Goal: Task Accomplishment & Management: Manage account settings

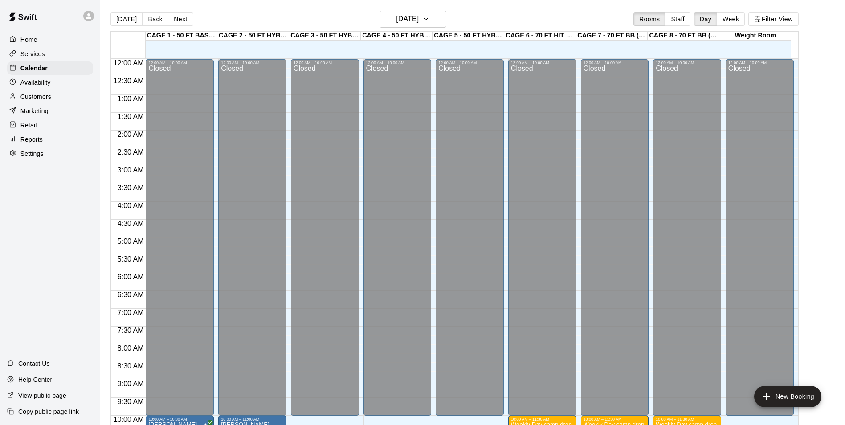
scroll to position [424, 0]
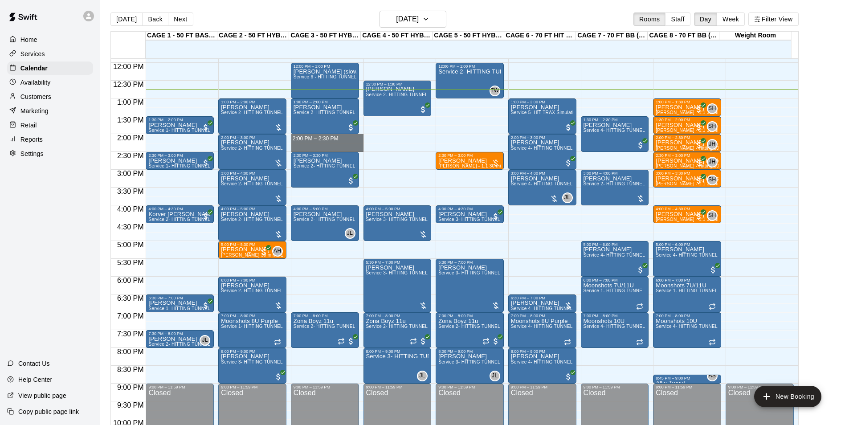
drag, startPoint x: 321, startPoint y: 138, endPoint x: 321, endPoint y: 148, distance: 10.2
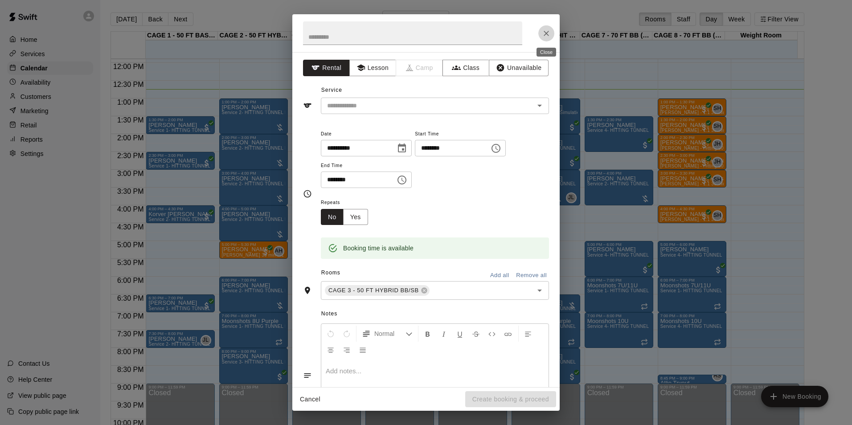
click at [542, 33] on icon "Close" at bounding box center [546, 33] width 9 height 9
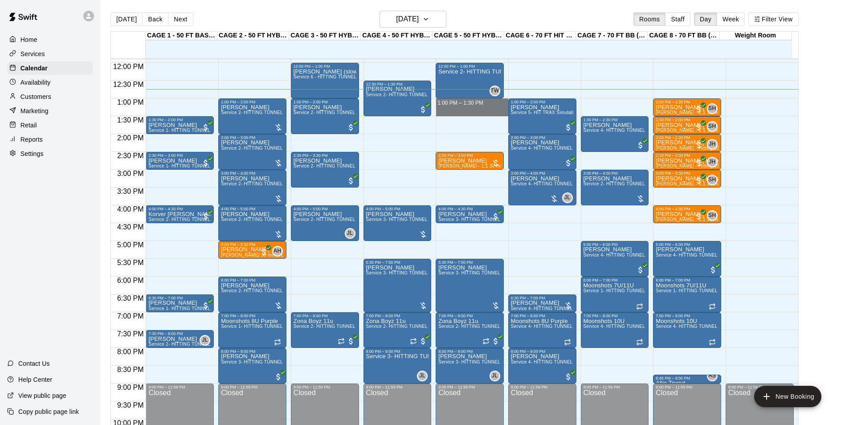
drag, startPoint x: 454, startPoint y: 102, endPoint x: 452, endPoint y: 112, distance: 11.0
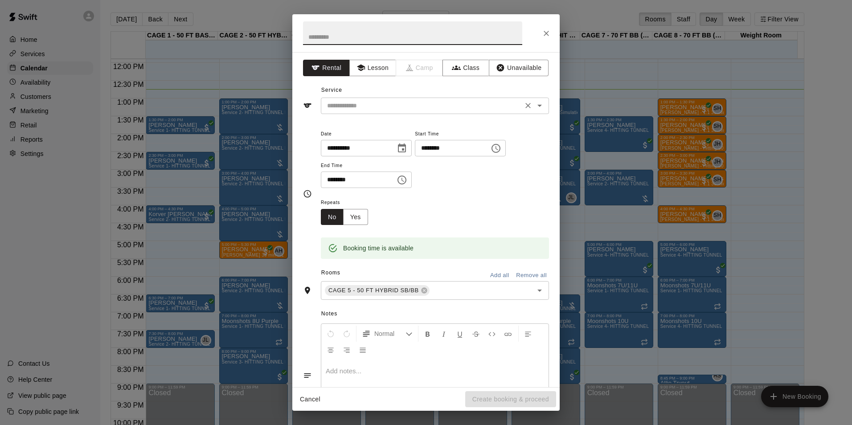
click at [370, 107] on input "text" at bounding box center [421, 105] width 196 height 11
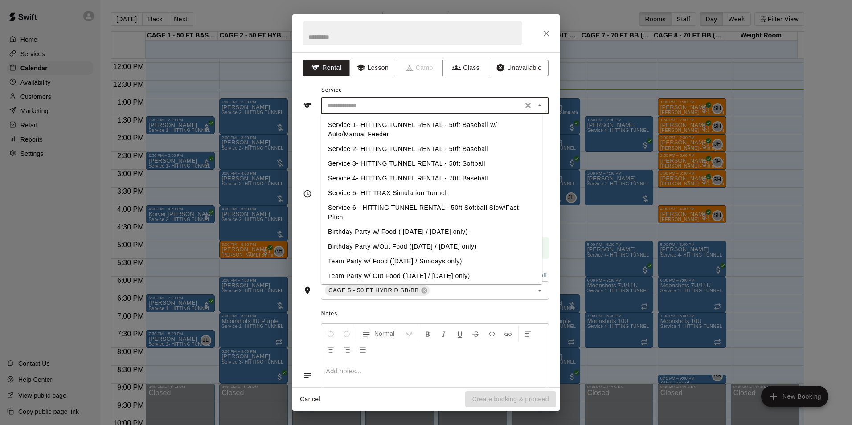
click at [398, 147] on li "Service 2- HITTING TUNNEL RENTAL - 50ft Baseball" at bounding box center [431, 149] width 221 height 15
type input "**********"
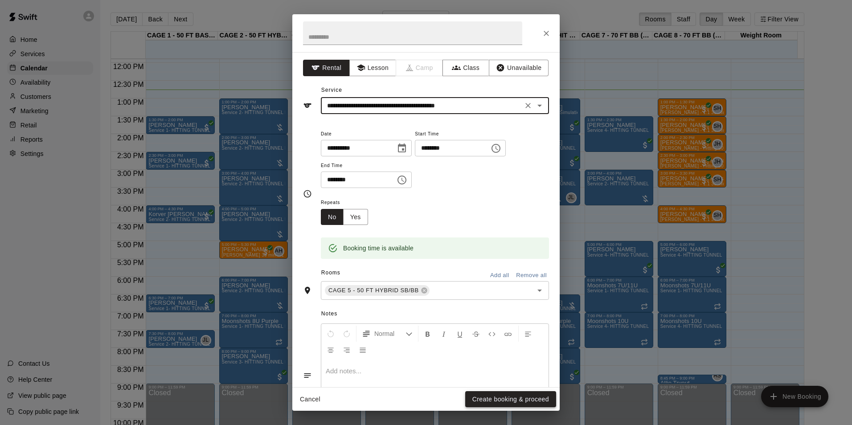
click at [494, 405] on button "Create booking & proceed" at bounding box center [510, 399] width 91 height 16
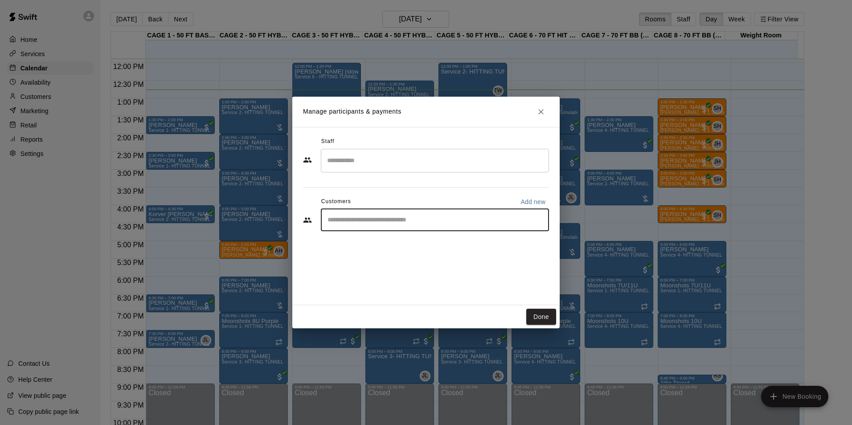
click at [424, 223] on input "Start typing to search customers..." at bounding box center [435, 220] width 220 height 9
type input "****"
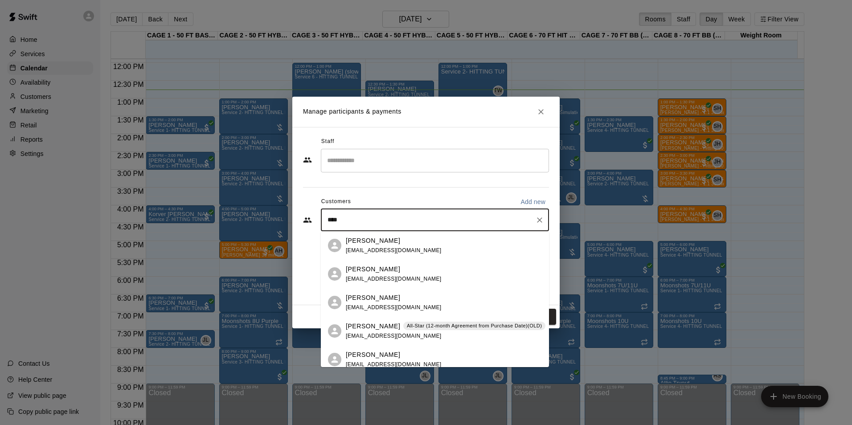
click at [392, 335] on span "azallstars@qwest.net" at bounding box center [394, 336] width 96 height 6
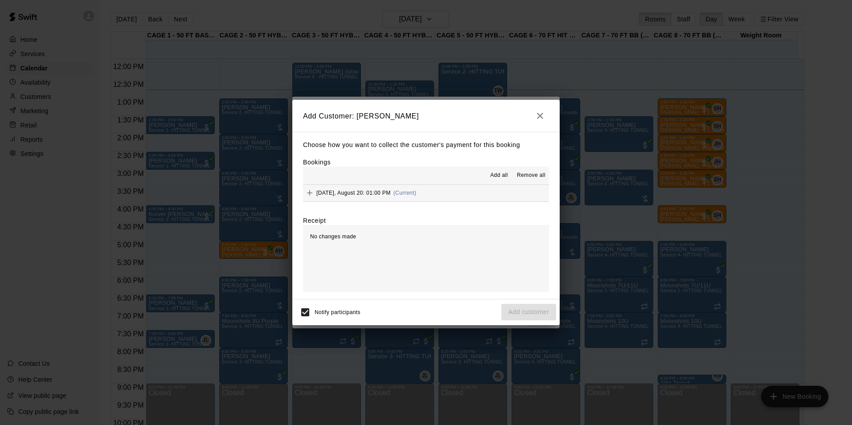
click at [416, 200] on div "Wednesday, August 20: 01:00 PM (Current)" at bounding box center [359, 192] width 113 height 13
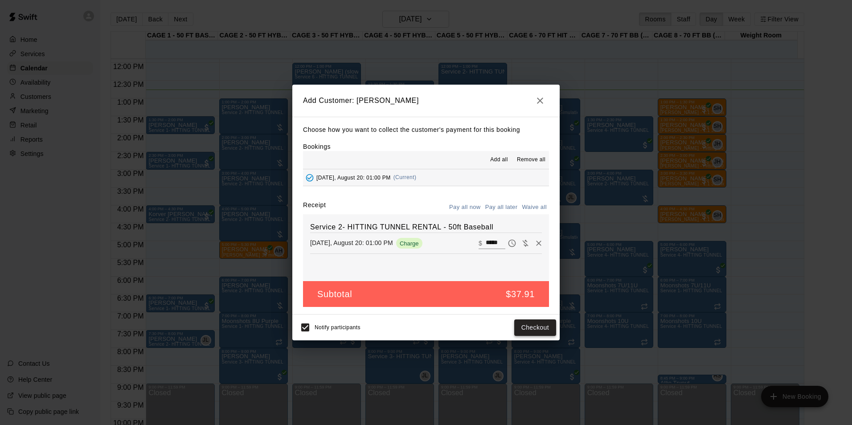
click at [515, 323] on button "Checkout" at bounding box center [535, 327] width 42 height 16
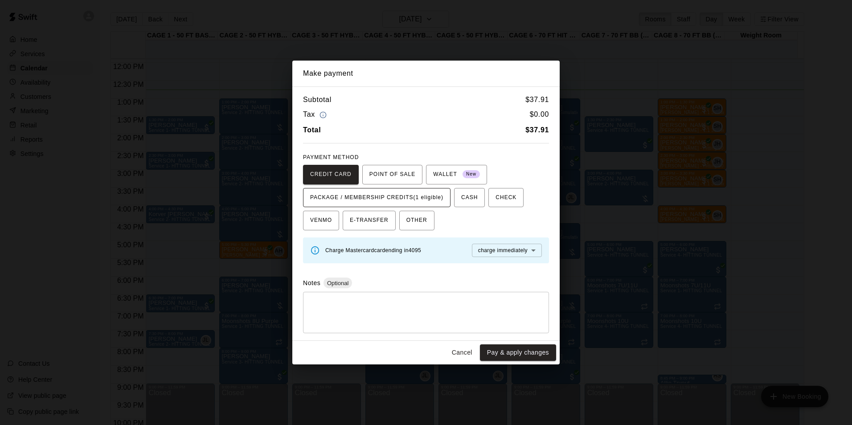
click at [384, 199] on span "PACKAGE / MEMBERSHIP CREDITS (1 eligible)" at bounding box center [376, 198] width 133 height 14
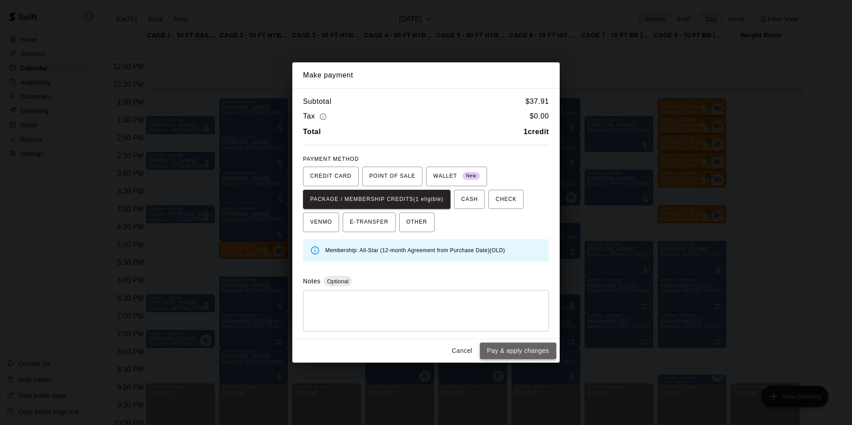
click at [506, 351] on button "Pay & apply changes" at bounding box center [518, 350] width 76 height 16
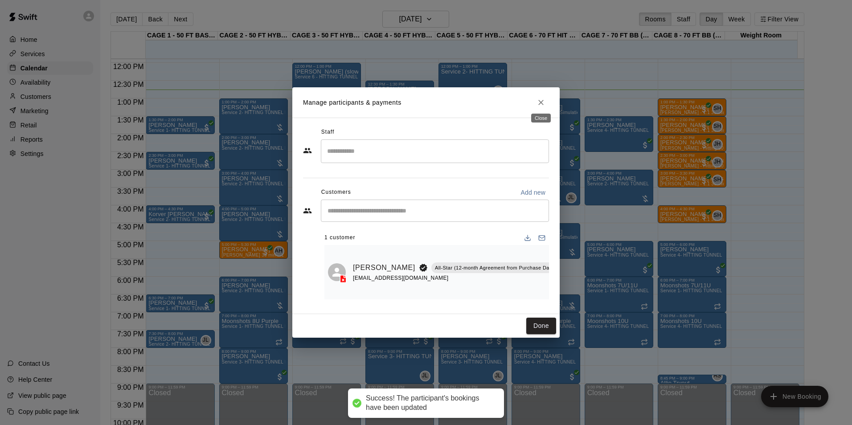
click at [542, 98] on icon "Close" at bounding box center [540, 102] width 9 height 9
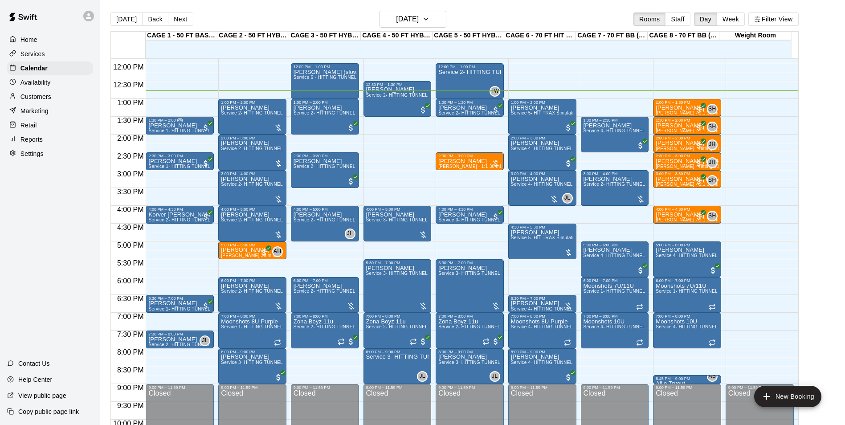
scroll to position [408, 0]
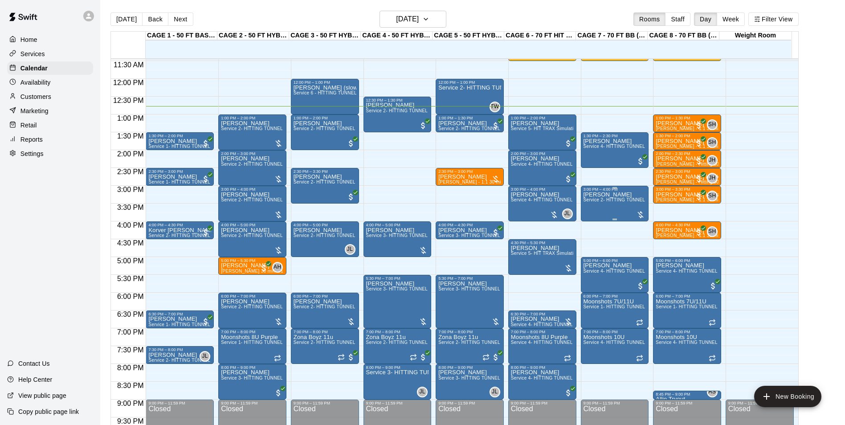
click at [612, 206] on div "Bryan Staub Service 2- HITTING TUNNEL RENTAL - 50ft Baseball" at bounding box center [614, 404] width 63 height 425
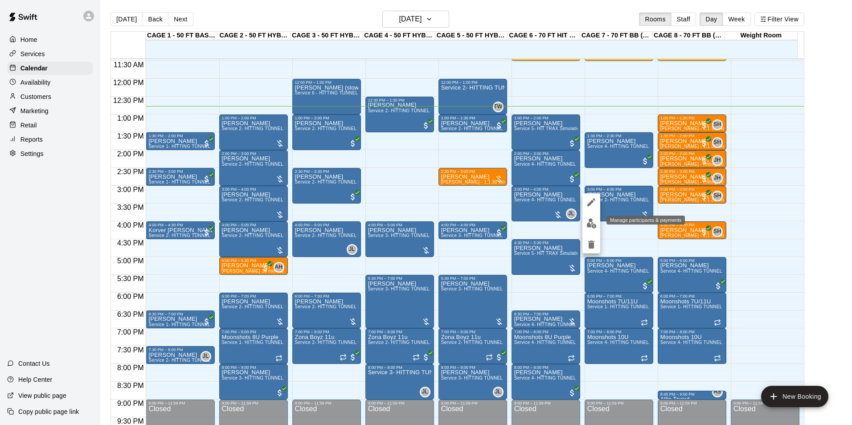
click at [588, 229] on button "edit" at bounding box center [591, 223] width 18 height 17
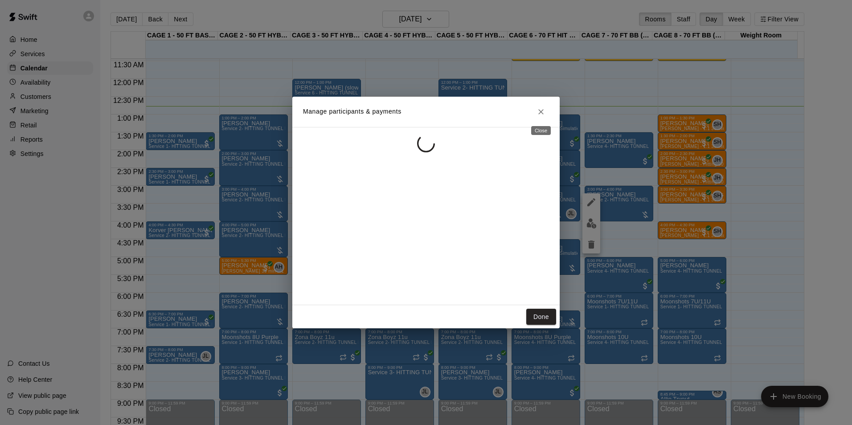
click at [538, 111] on icon "Close" at bounding box center [540, 111] width 9 height 9
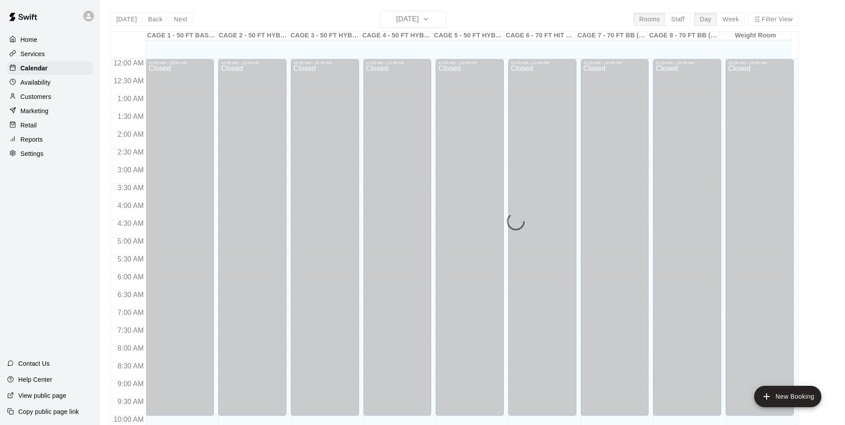
scroll to position [452, 0]
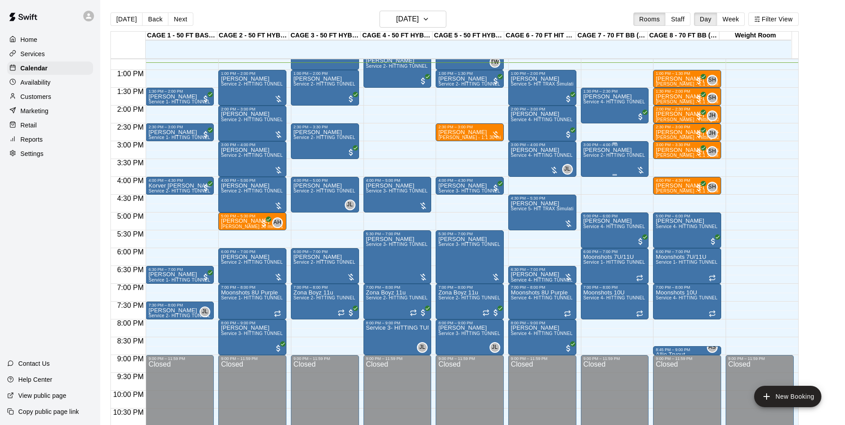
click at [612, 163] on div "Bryan Staub Service 2- HITTING TUNNEL RENTAL - 50ft Baseball" at bounding box center [614, 359] width 63 height 425
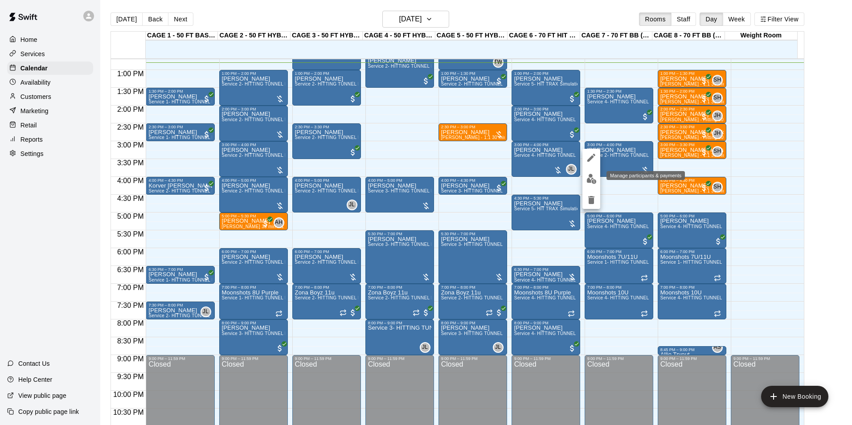
click at [589, 177] on img "edit" at bounding box center [591, 179] width 10 height 10
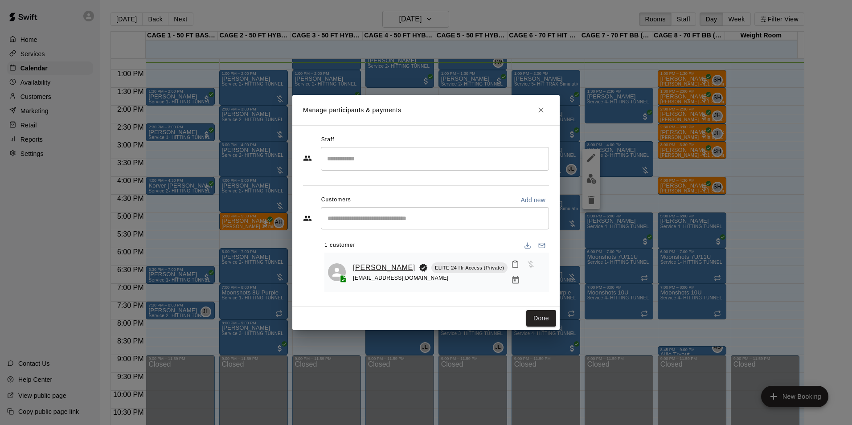
click at [382, 262] on link "[PERSON_NAME]" at bounding box center [384, 268] width 62 height 12
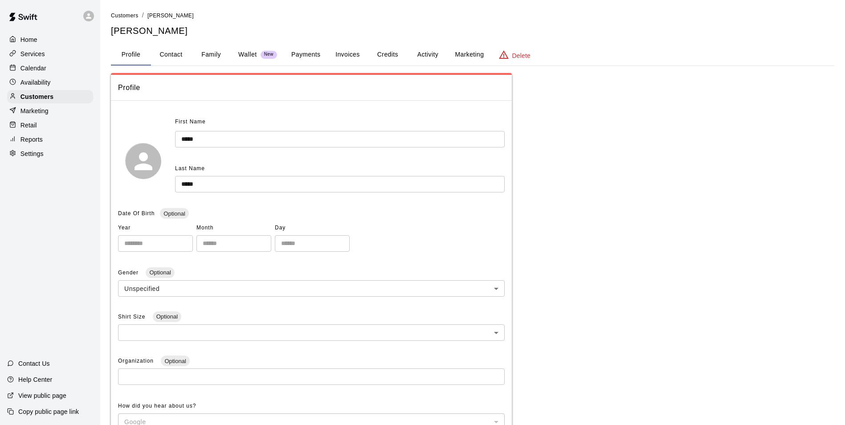
click at [74, 70] on div "Calendar" at bounding box center [50, 67] width 86 height 13
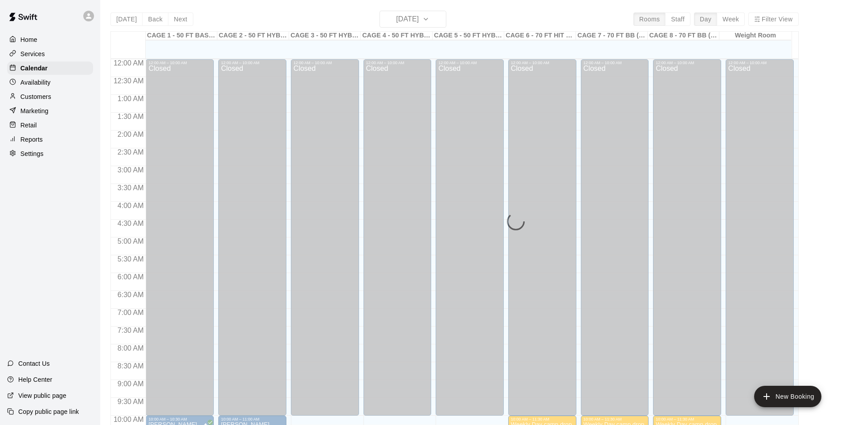
scroll to position [452, 0]
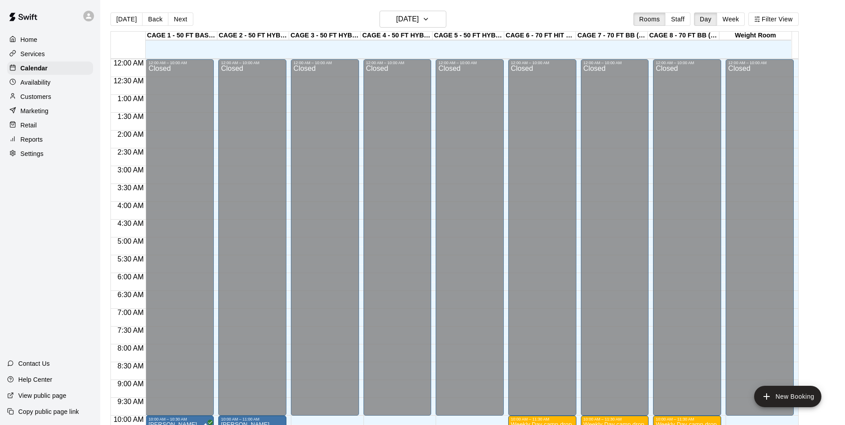
scroll to position [452, 0]
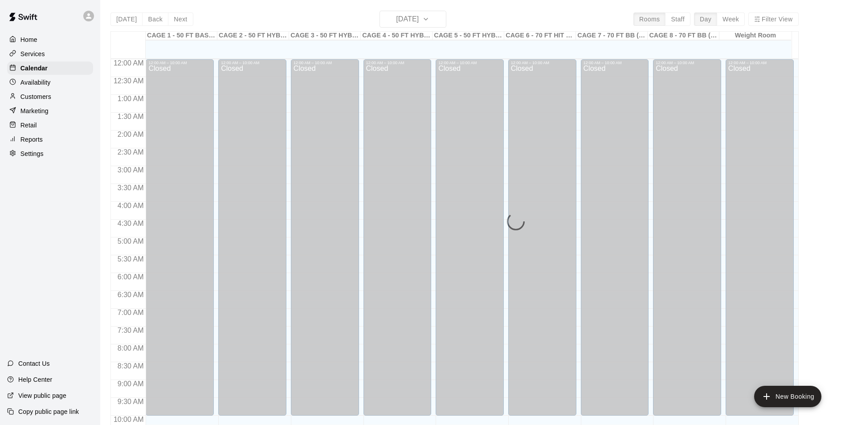
scroll to position [452, 0]
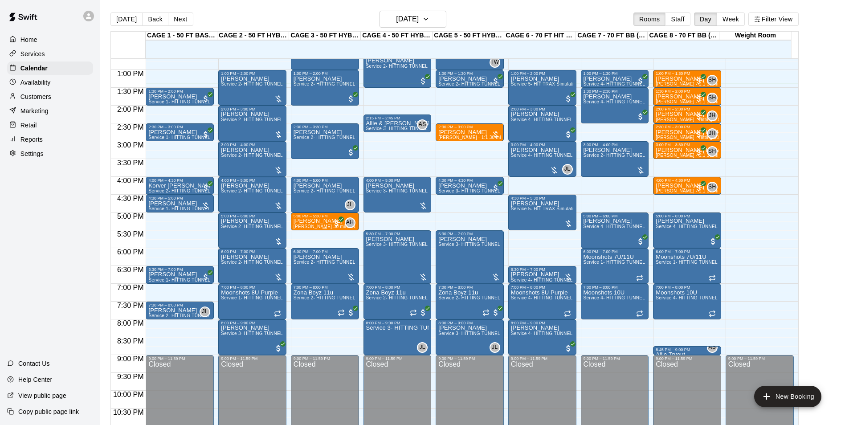
click at [300, 221] on p "Cheyenne Gavin" at bounding box center [324, 221] width 63 height 0
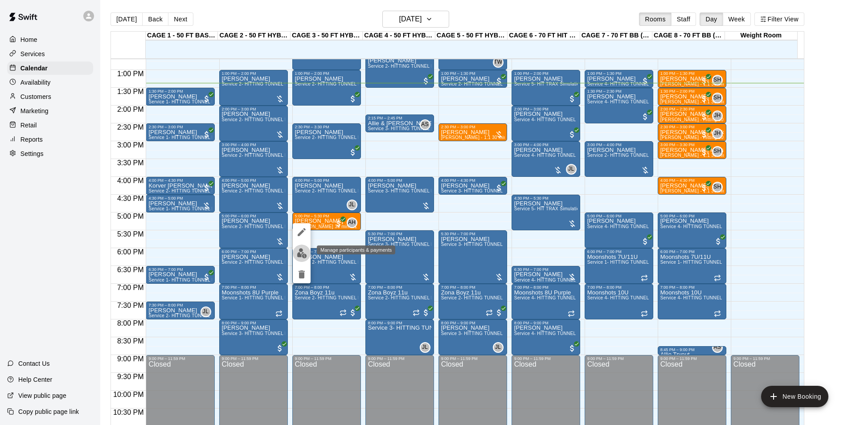
click at [303, 257] on img "edit" at bounding box center [302, 253] width 10 height 10
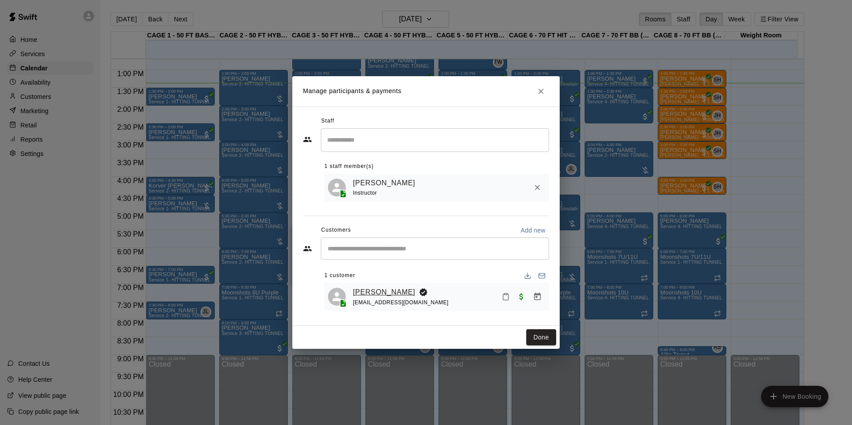
click at [368, 293] on link "Cheyenne Gavin" at bounding box center [384, 292] width 62 height 12
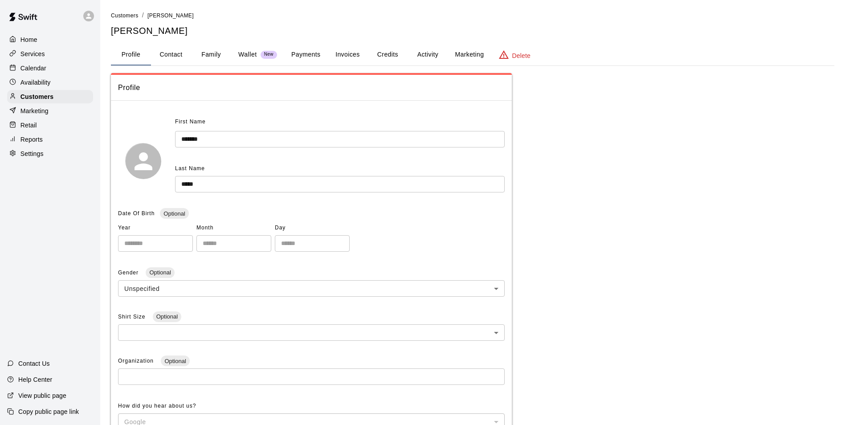
click at [206, 54] on button "Family" at bounding box center [211, 54] width 40 height 21
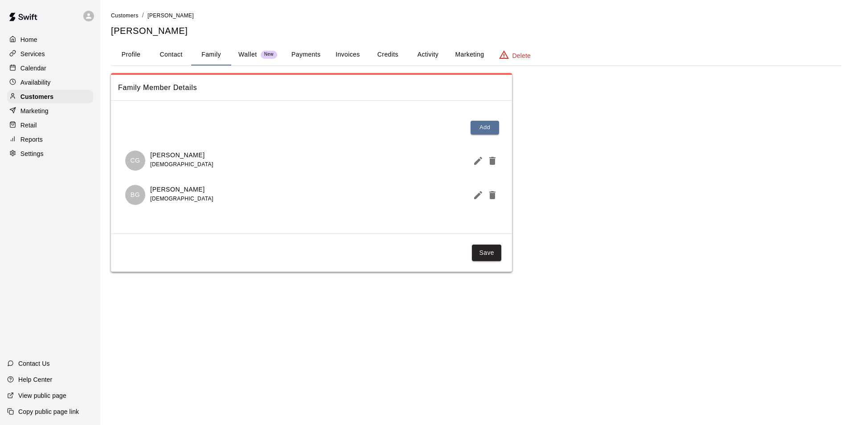
click at [131, 55] on button "Profile" at bounding box center [131, 54] width 40 height 21
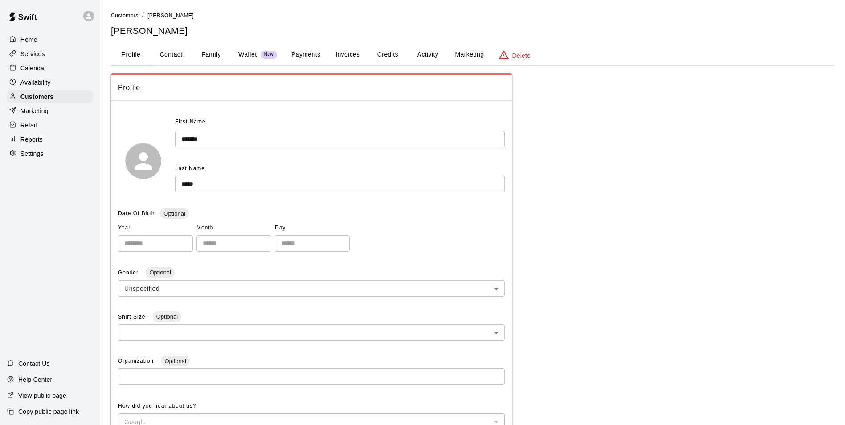
click at [203, 59] on button "Family" at bounding box center [211, 54] width 40 height 21
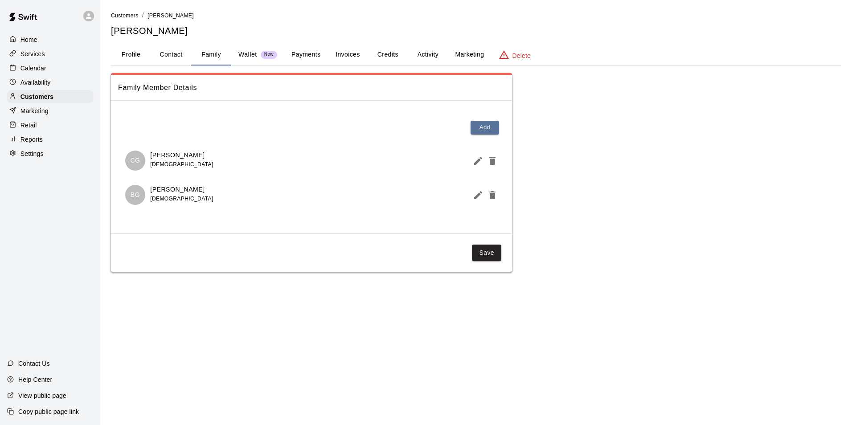
click at [129, 54] on button "Profile" at bounding box center [131, 54] width 40 height 21
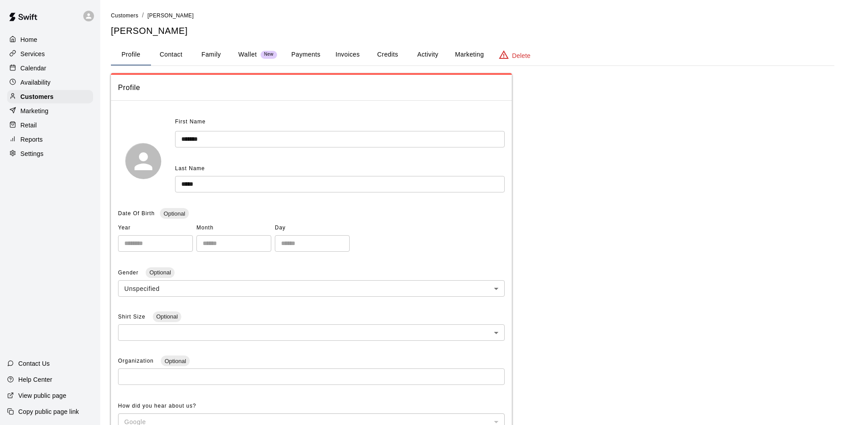
click at [164, 52] on button "Contact" at bounding box center [171, 54] width 40 height 21
select select "**"
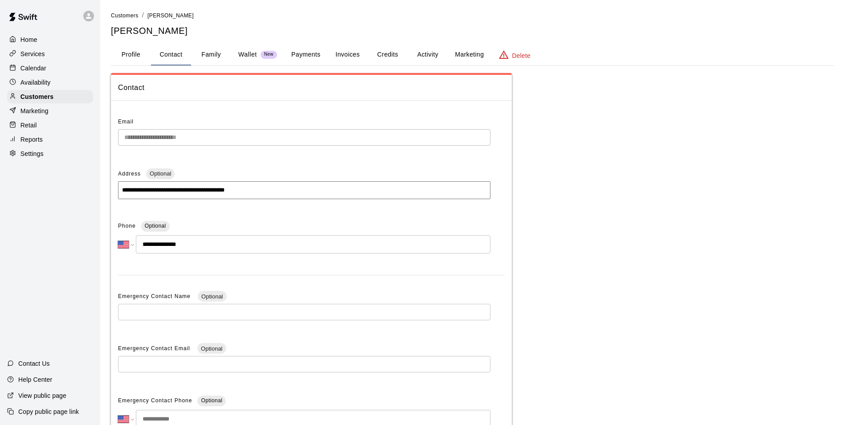
click at [61, 68] on div "Calendar" at bounding box center [50, 67] width 86 height 13
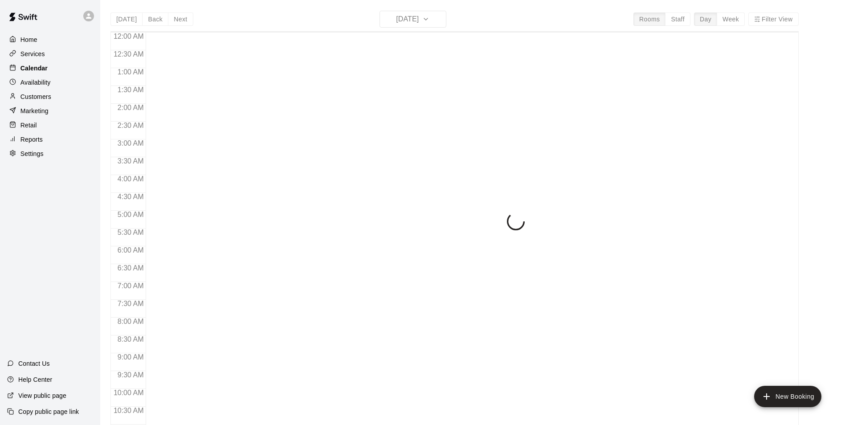
scroll to position [452, 0]
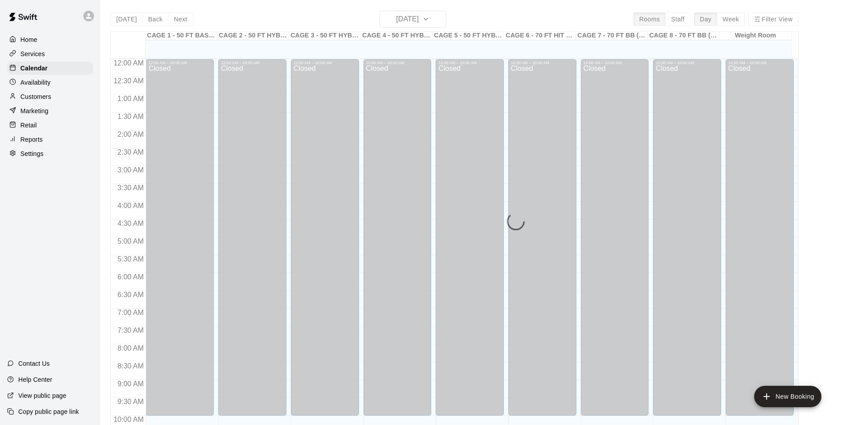
scroll to position [452, 0]
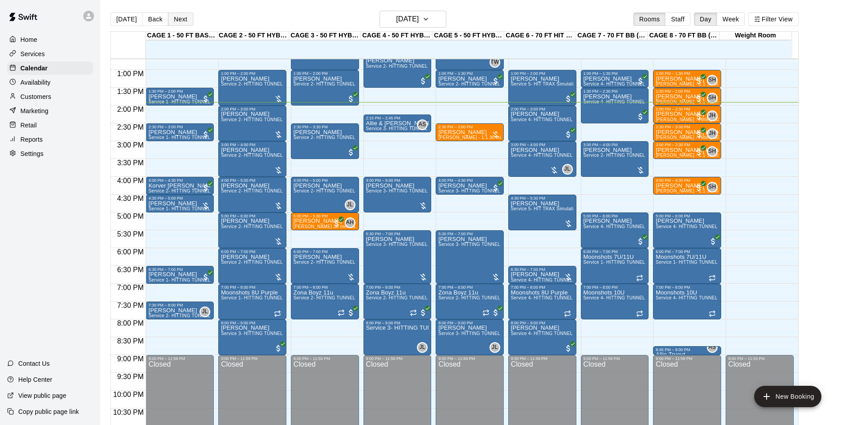
click at [170, 16] on button "Next" at bounding box center [180, 18] width 25 height 13
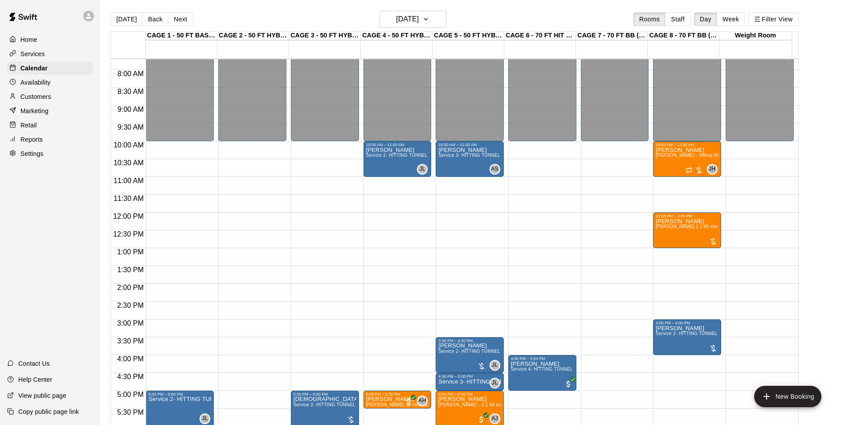
scroll to position [319, 0]
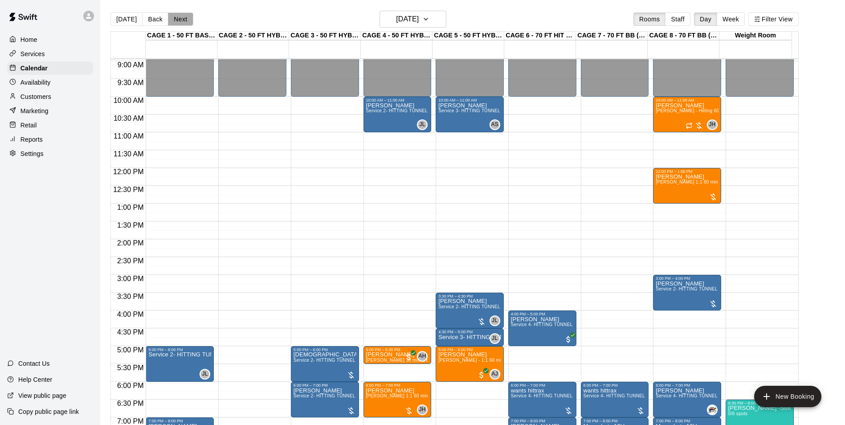
click at [169, 20] on button "Next" at bounding box center [180, 18] width 25 height 13
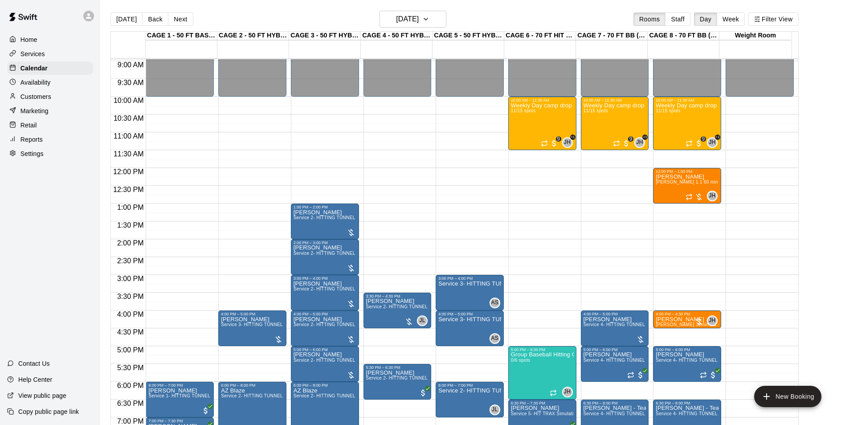
click at [159, 21] on button "Back" at bounding box center [155, 18] width 26 height 13
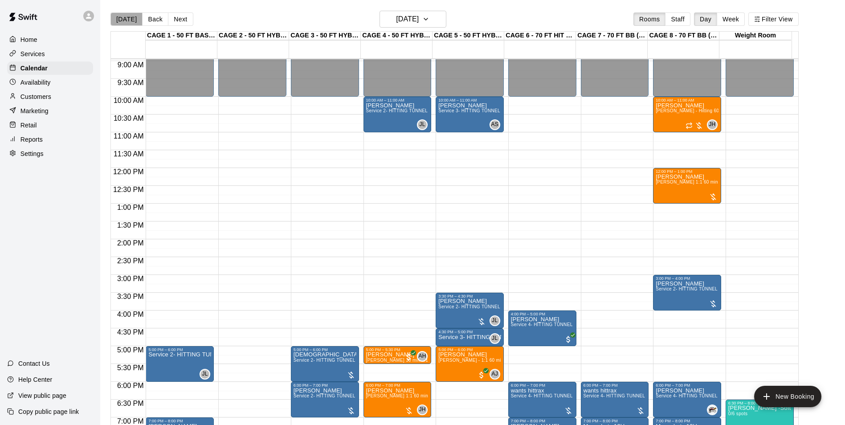
click at [133, 20] on button "[DATE]" at bounding box center [126, 18] width 32 height 13
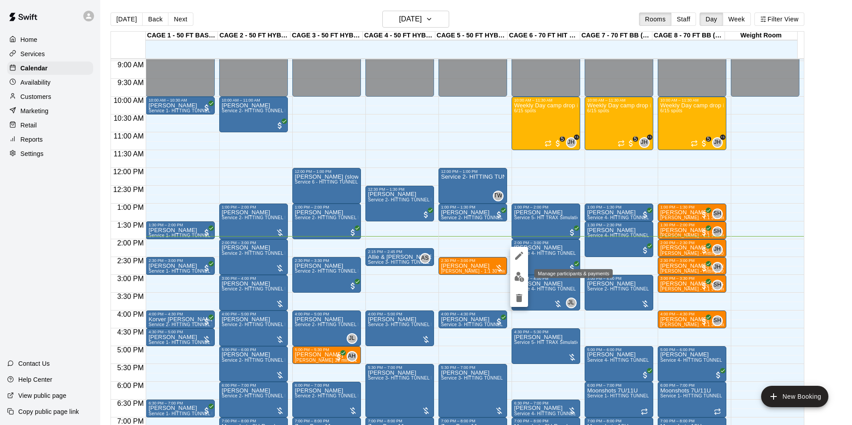
click at [520, 276] on img "edit" at bounding box center [519, 277] width 10 height 10
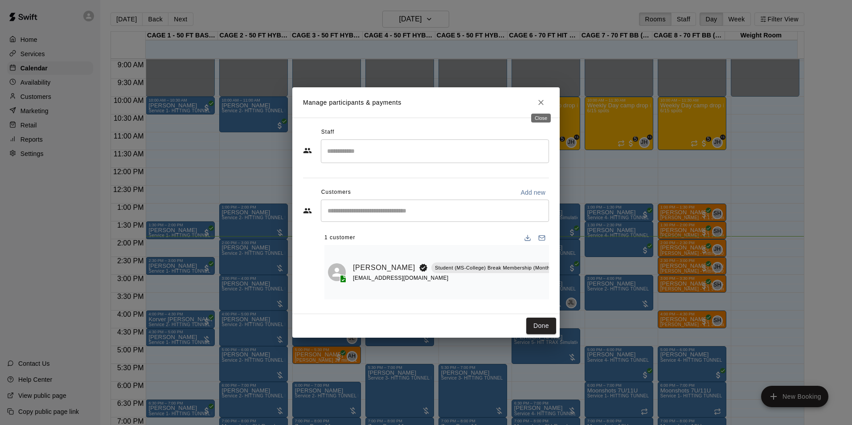
click at [541, 101] on icon "Close" at bounding box center [540, 102] width 9 height 9
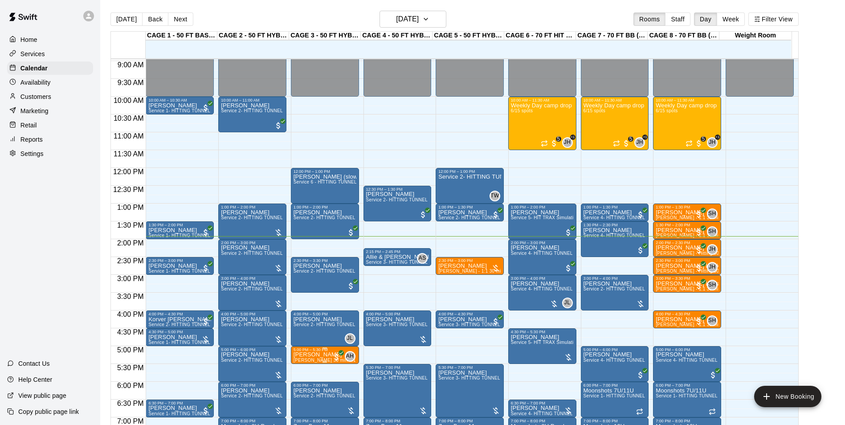
click at [306, 355] on p "Cheyenne Gavin" at bounding box center [324, 355] width 63 height 0
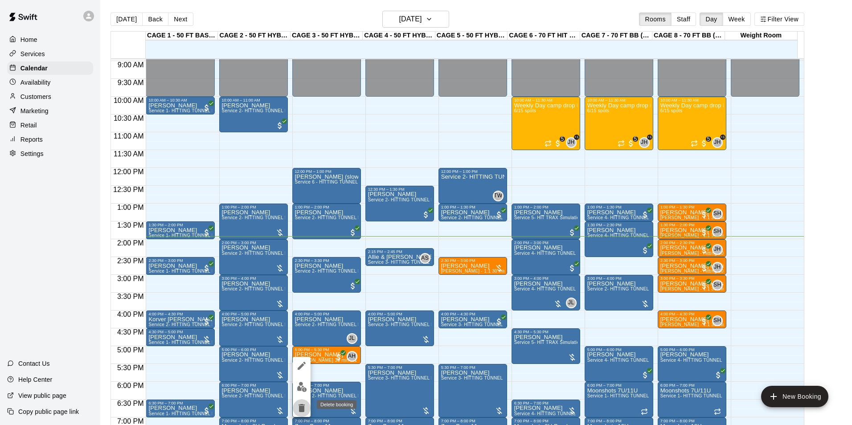
click at [302, 408] on icon "delete" at bounding box center [301, 408] width 6 height 8
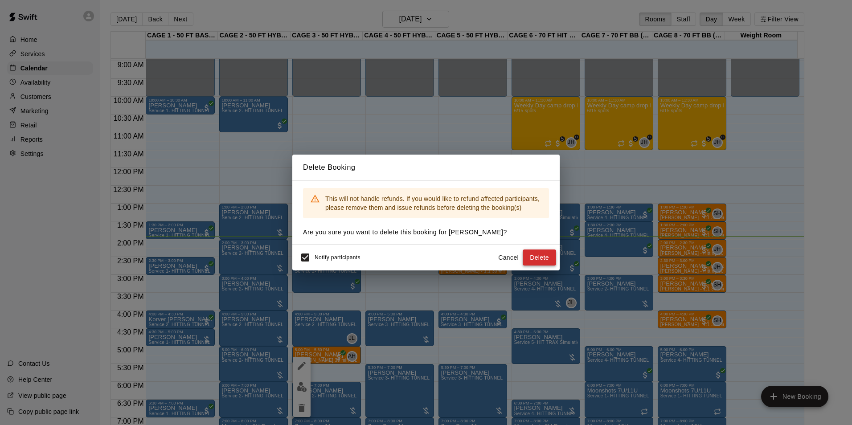
click at [534, 254] on button "Delete" at bounding box center [538, 257] width 33 height 16
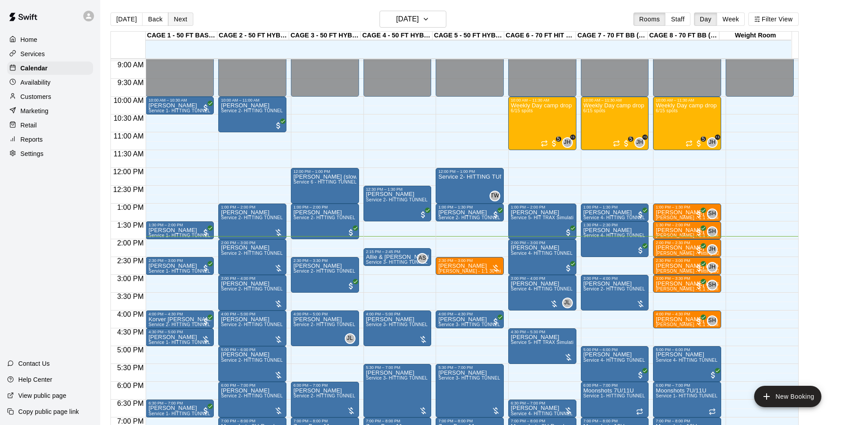
click at [187, 21] on button "Next" at bounding box center [180, 18] width 25 height 13
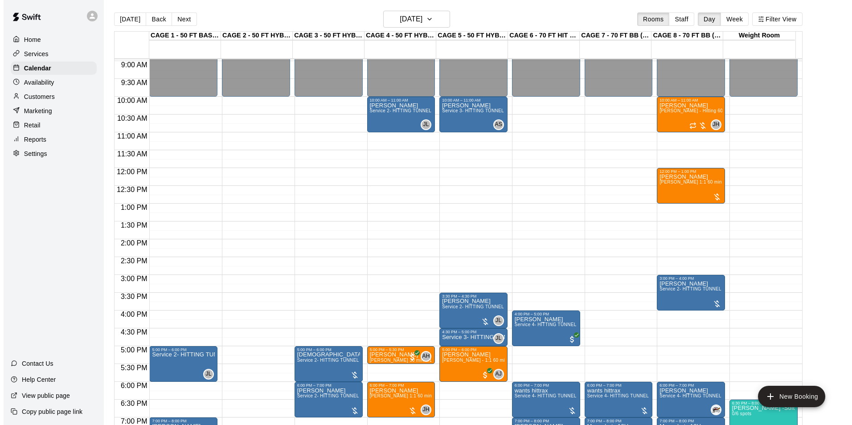
scroll to position [363, 0]
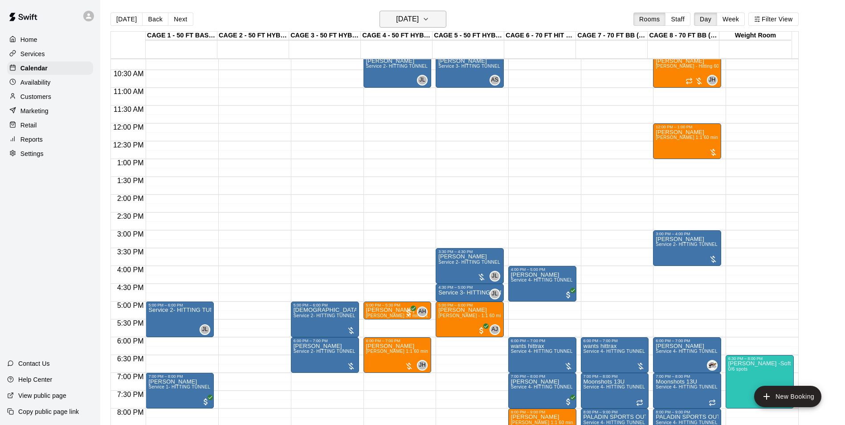
click at [419, 21] on h6 "Thursday Aug 21" at bounding box center [407, 19] width 23 height 12
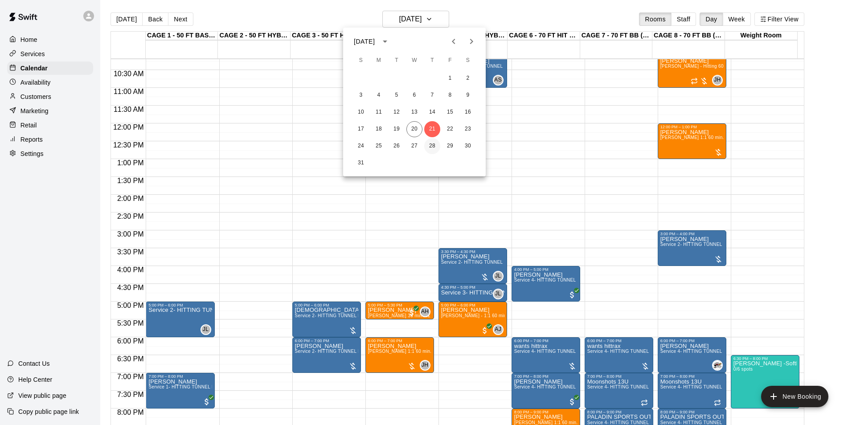
click at [427, 144] on button "28" at bounding box center [432, 146] width 16 height 16
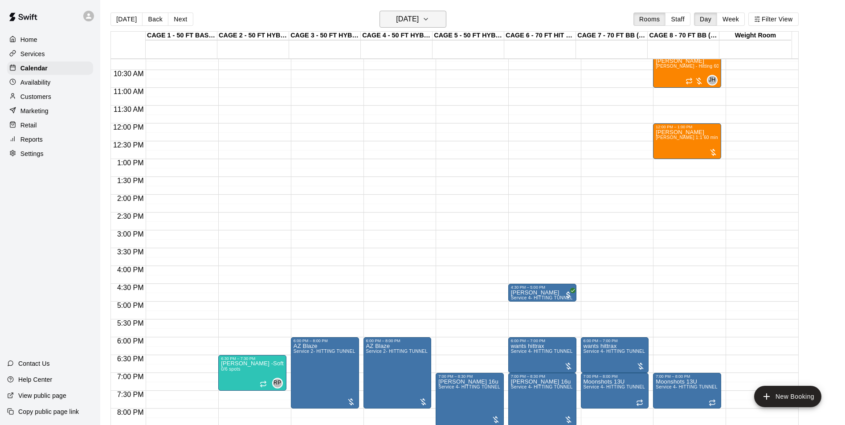
click at [404, 15] on h6 "Thursday Aug 28" at bounding box center [407, 19] width 23 height 12
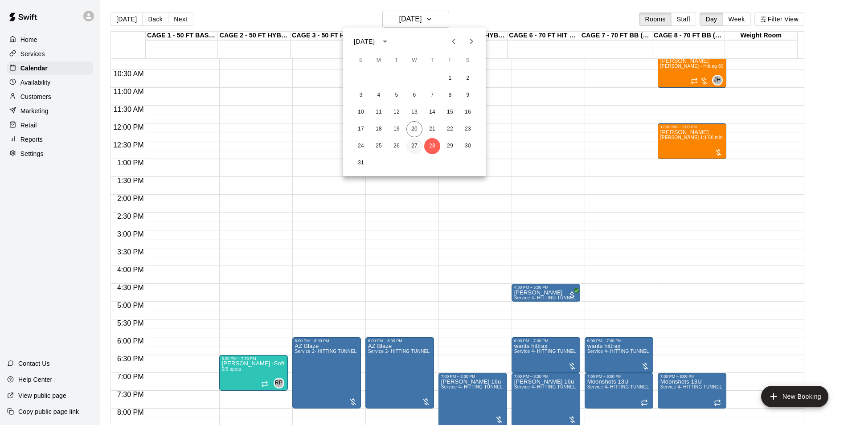
click at [413, 145] on button "27" at bounding box center [414, 146] width 16 height 16
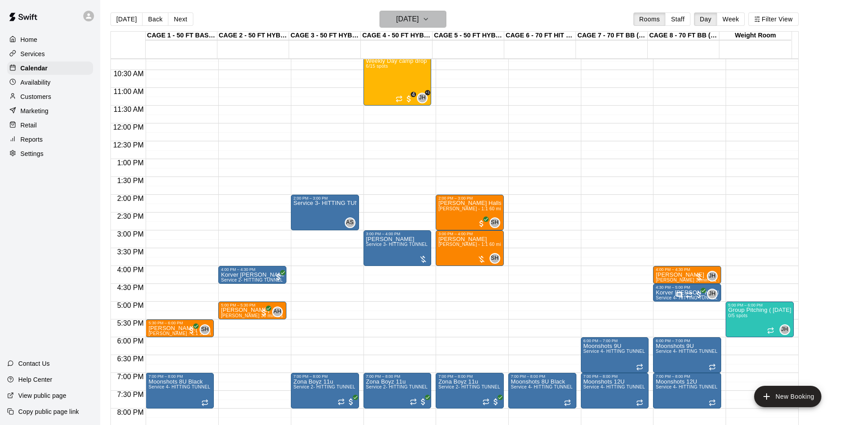
click at [419, 22] on h6 "Wednesday Aug 27" at bounding box center [407, 19] width 23 height 12
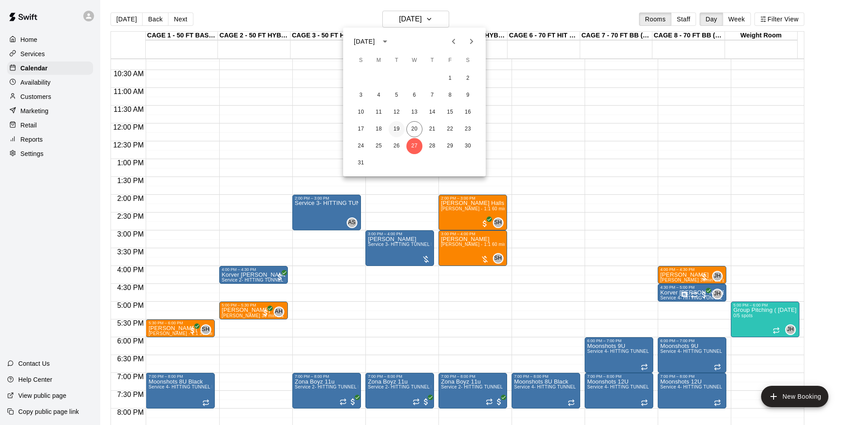
click at [399, 135] on button "19" at bounding box center [396, 129] width 16 height 16
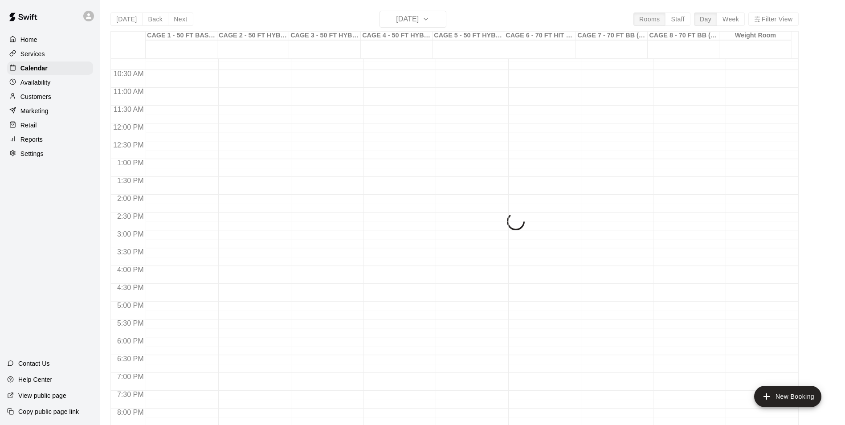
click at [413, 24] on div "Today Back Next Tuesday Aug 19 Rooms Staff Day Week Filter View CAGE 1 - 50 FT …" at bounding box center [454, 223] width 688 height 425
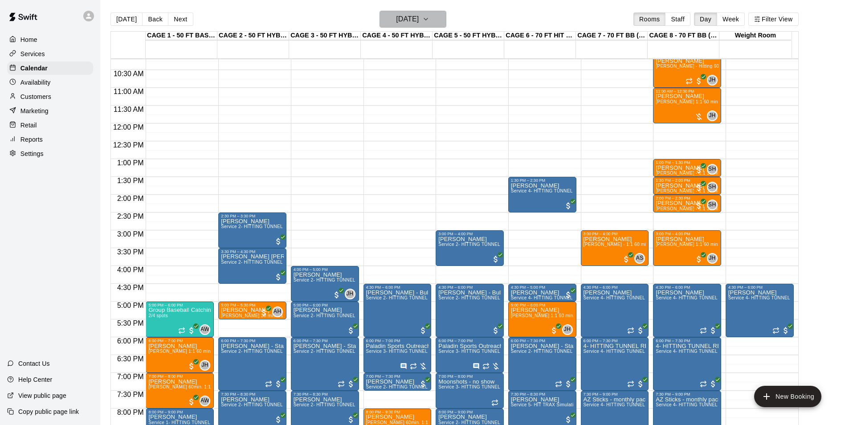
click at [411, 17] on h6 "Tuesday Aug 19" at bounding box center [407, 19] width 23 height 12
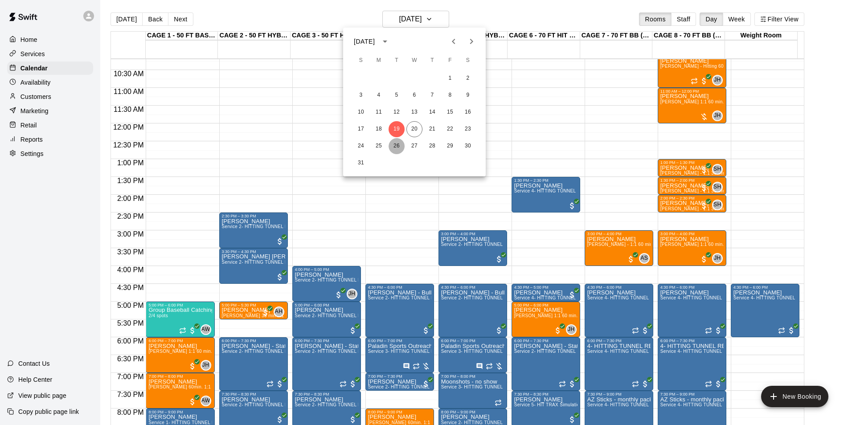
click at [399, 144] on button "26" at bounding box center [396, 146] width 16 height 16
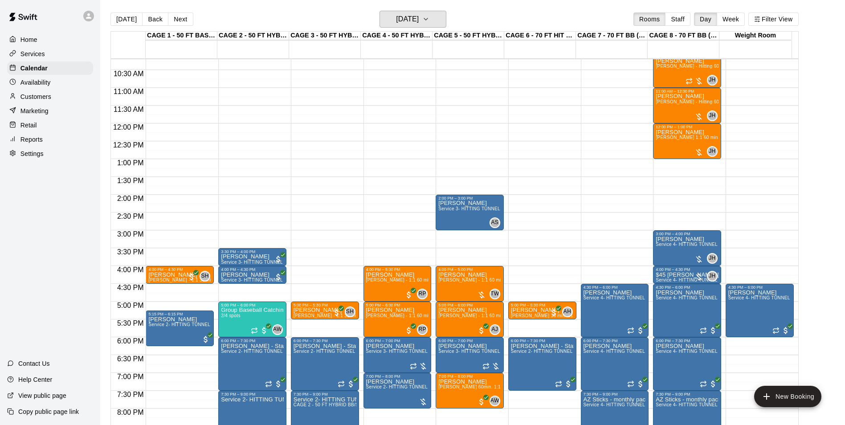
click at [408, 23] on h6 "Tuesday Aug 26" at bounding box center [407, 19] width 23 height 12
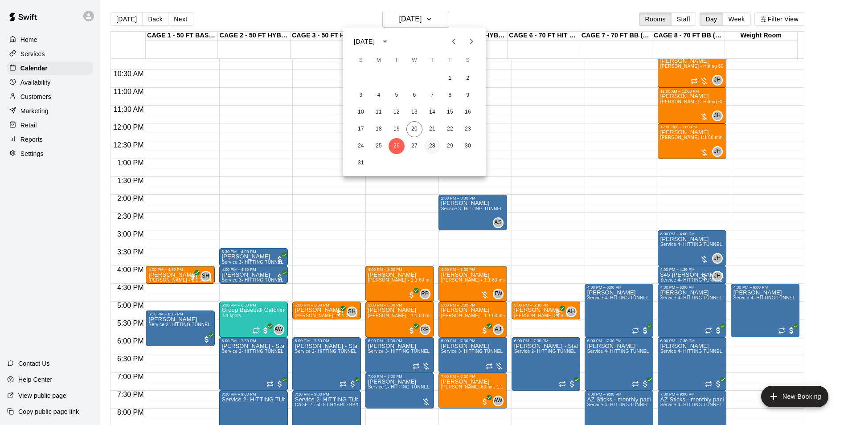
click at [431, 146] on button "28" at bounding box center [432, 146] width 16 height 16
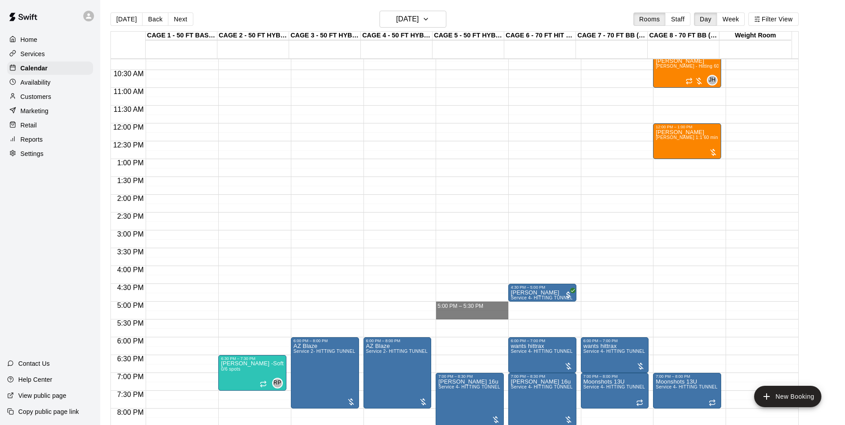
drag, startPoint x: 459, startPoint y: 307, endPoint x: 459, endPoint y: 316, distance: 8.5
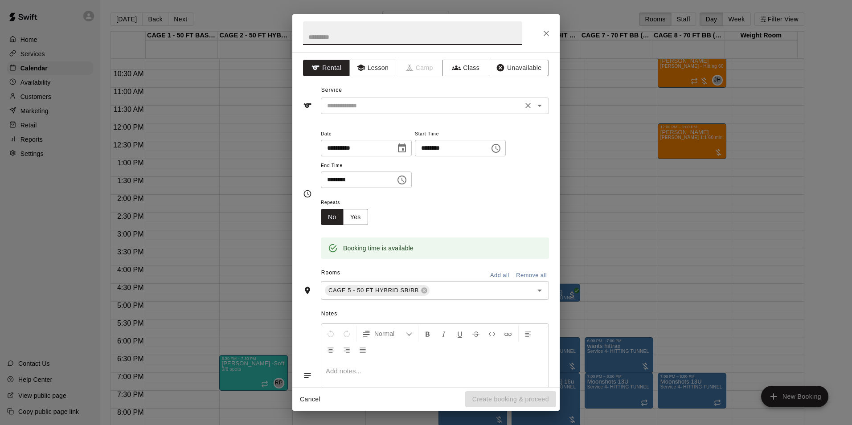
click at [388, 98] on div "​" at bounding box center [435, 106] width 228 height 16
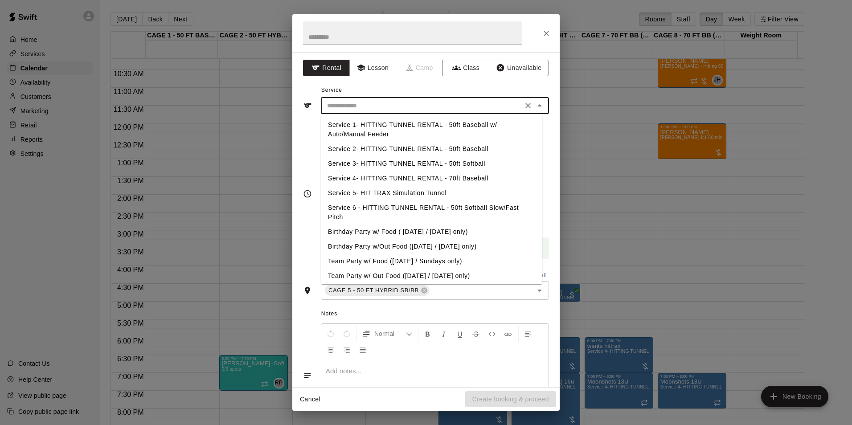
click at [387, 105] on input "text" at bounding box center [421, 105] width 196 height 11
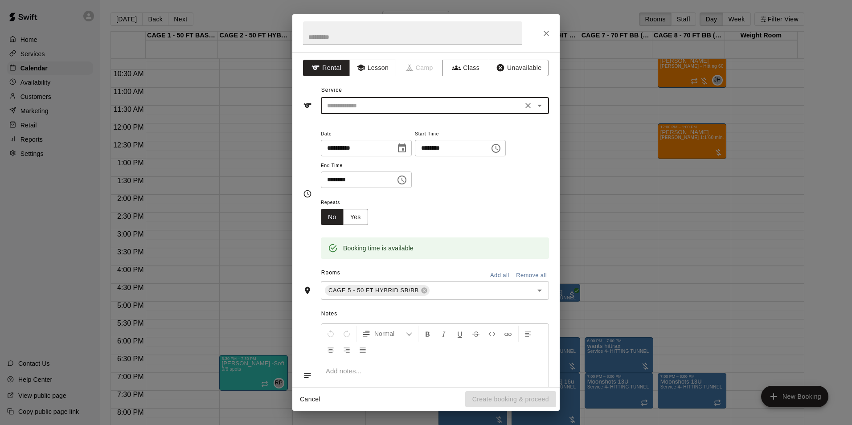
click at [404, 99] on div "​" at bounding box center [435, 106] width 228 height 16
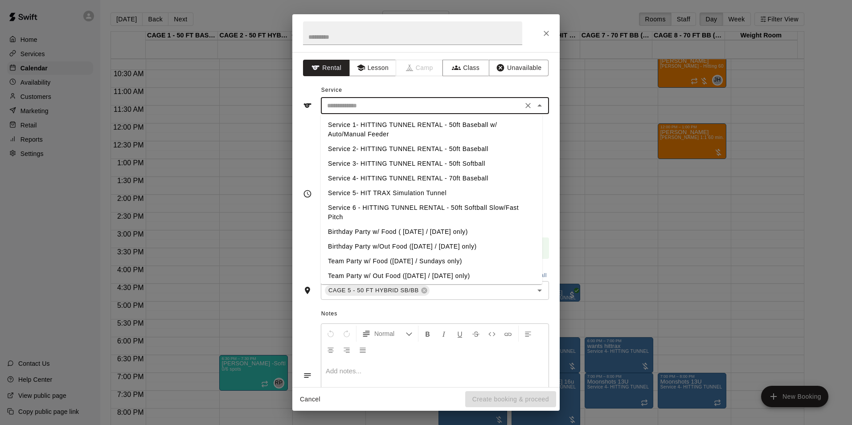
click at [438, 144] on li "Service 2- HITTING TUNNEL RENTAL - 50ft Baseball" at bounding box center [431, 149] width 221 height 15
type input "**********"
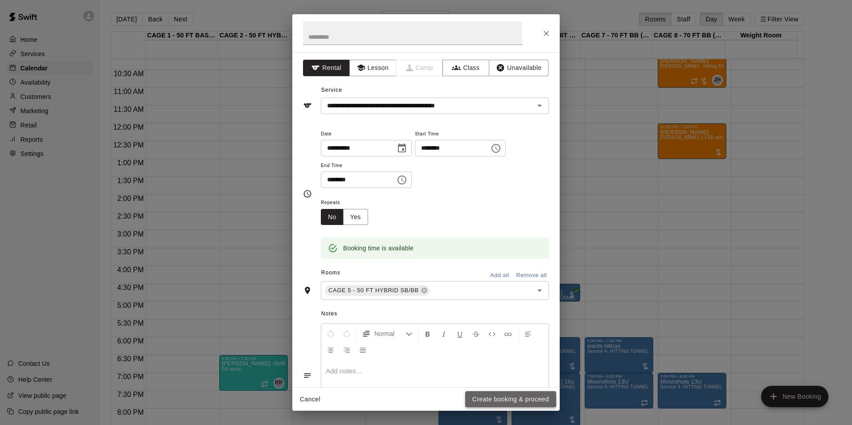
click at [490, 395] on button "Create booking & proceed" at bounding box center [510, 399] width 91 height 16
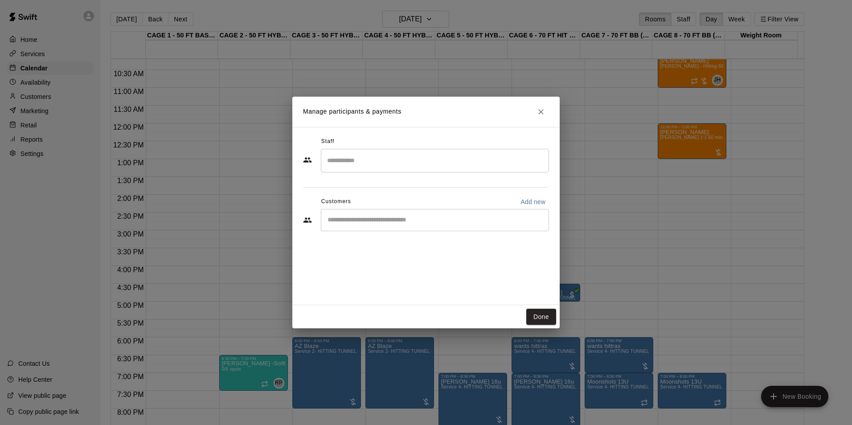
click at [414, 220] on input "Start typing to search customers..." at bounding box center [435, 220] width 220 height 9
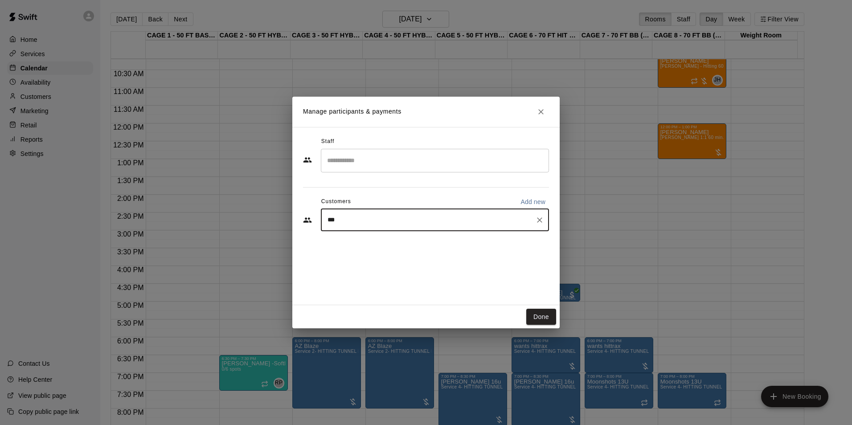
type input "****"
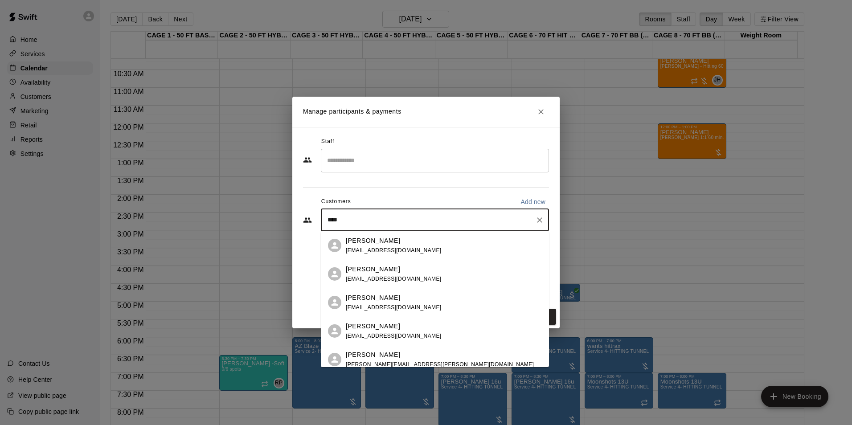
click at [412, 239] on div "Jessica Gavin" at bounding box center [394, 240] width 96 height 9
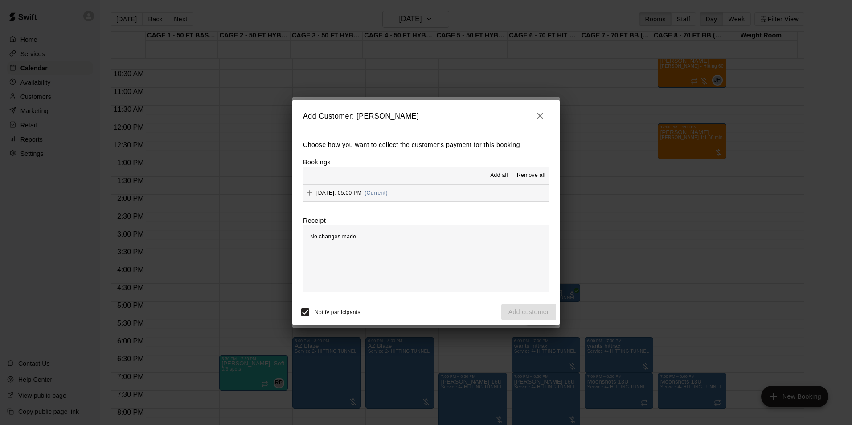
click at [460, 201] on button "Thursday, August 28: 05:00 PM (Current)" at bounding box center [426, 193] width 246 height 16
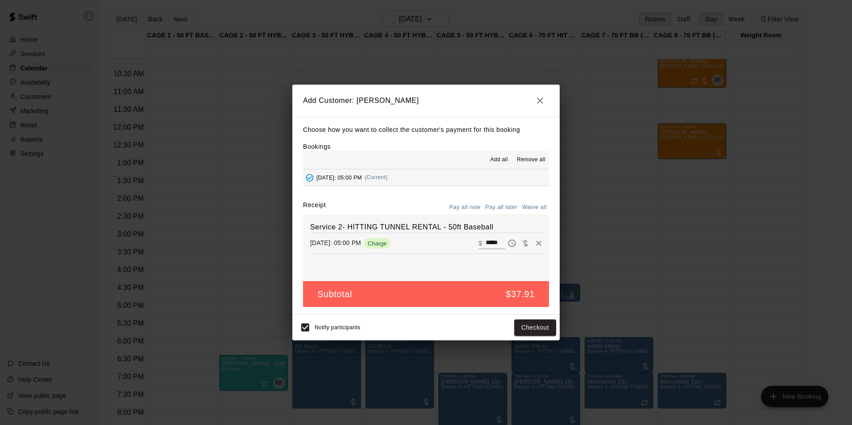
click at [491, 206] on button "Pay all later" at bounding box center [501, 207] width 37 height 14
click at [538, 102] on icon "button" at bounding box center [540, 101] width 6 height 6
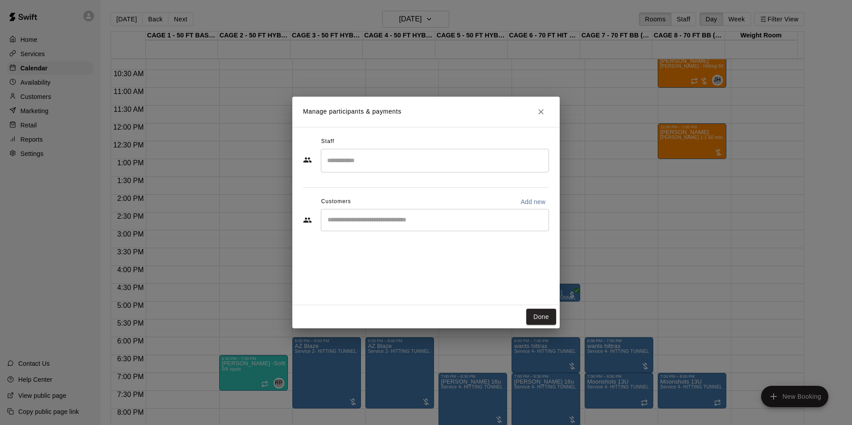
click at [543, 111] on icon "Close" at bounding box center [540, 111] width 9 height 9
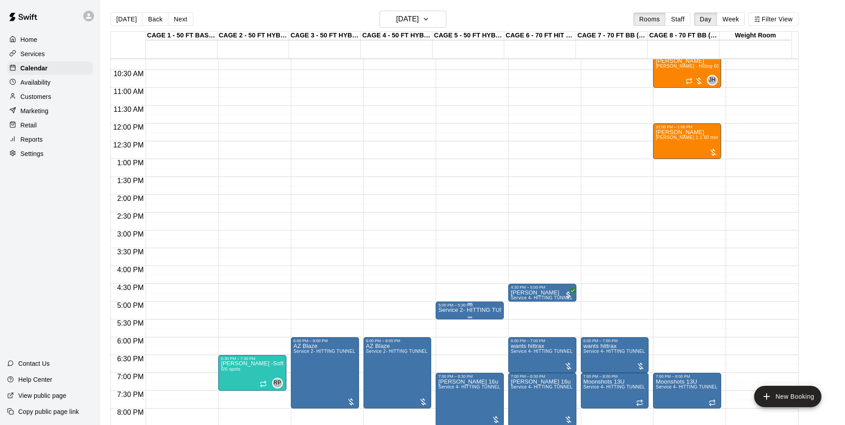
click at [482, 310] on p "Service 2- HITTING TUNNEL RENTAL - 50ft Baseball" at bounding box center [469, 310] width 63 height 0
click at [446, 358] on icon "delete" at bounding box center [446, 363] width 11 height 11
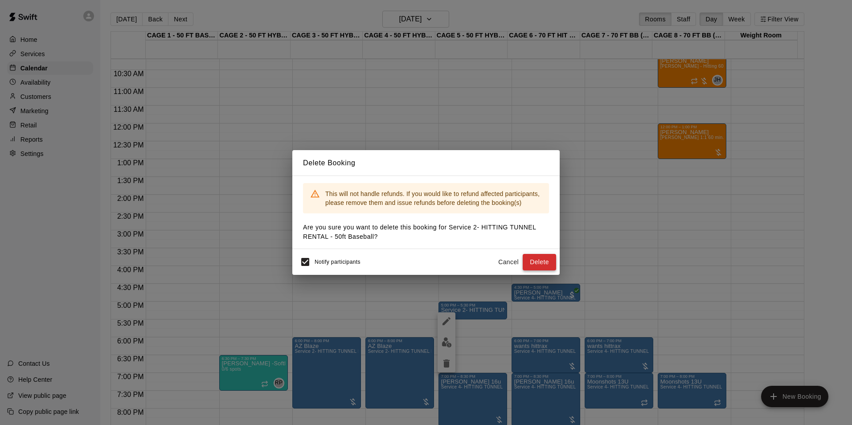
click at [525, 255] on button "Delete" at bounding box center [538, 262] width 33 height 16
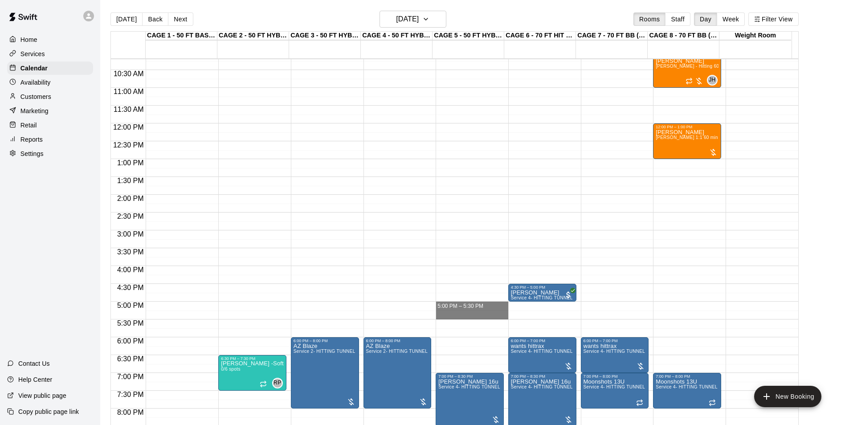
drag, startPoint x: 464, startPoint y: 306, endPoint x: 464, endPoint y: 314, distance: 7.6
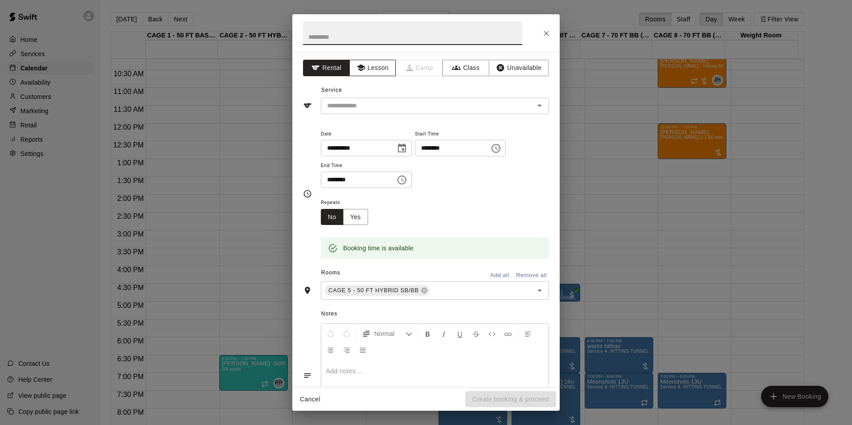
click at [387, 68] on button "Lesson" at bounding box center [372, 68] width 47 height 16
click at [392, 106] on input "text" at bounding box center [421, 105] width 196 height 11
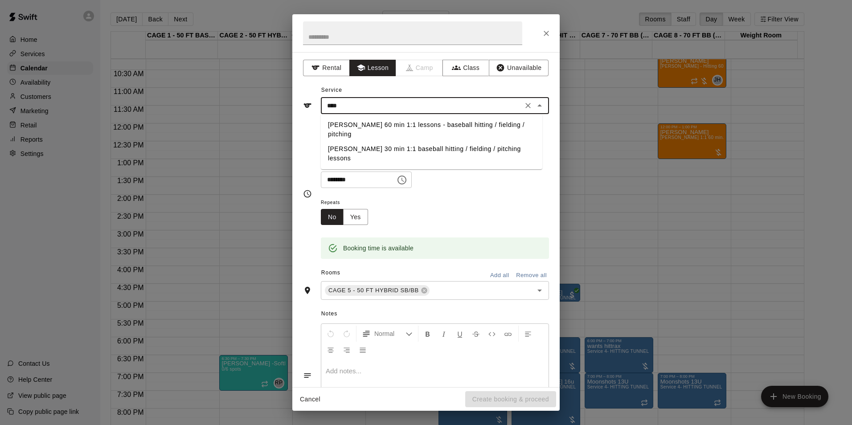
click at [383, 151] on li "Andrew Haley 30 min 1:1 baseball hitting / fielding / pitching lessons" at bounding box center [431, 154] width 221 height 24
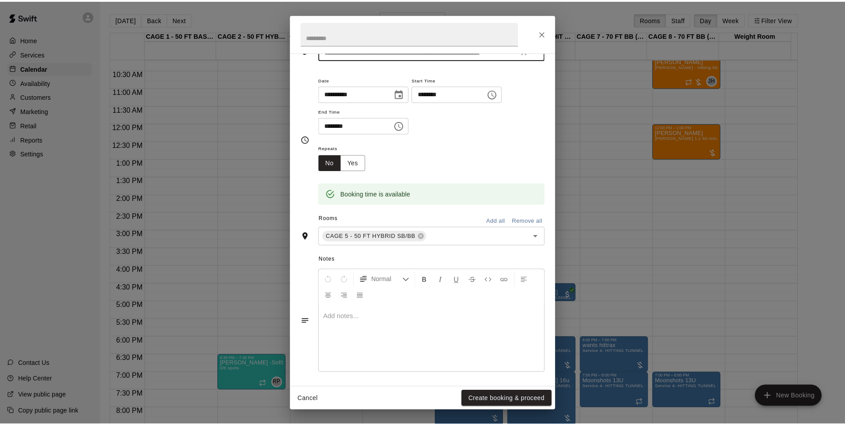
scroll to position [57, 0]
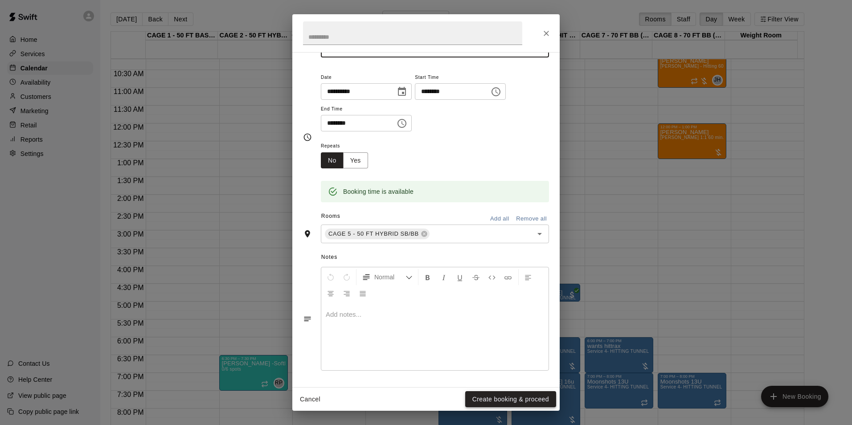
type input "**********"
click at [500, 391] on button "Create booking & proceed" at bounding box center [510, 399] width 91 height 16
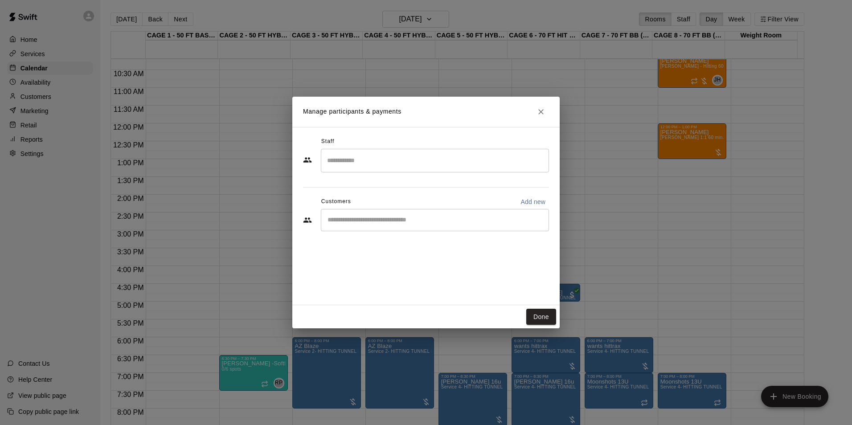
click at [403, 216] on input "Start typing to search customers..." at bounding box center [435, 220] width 220 height 9
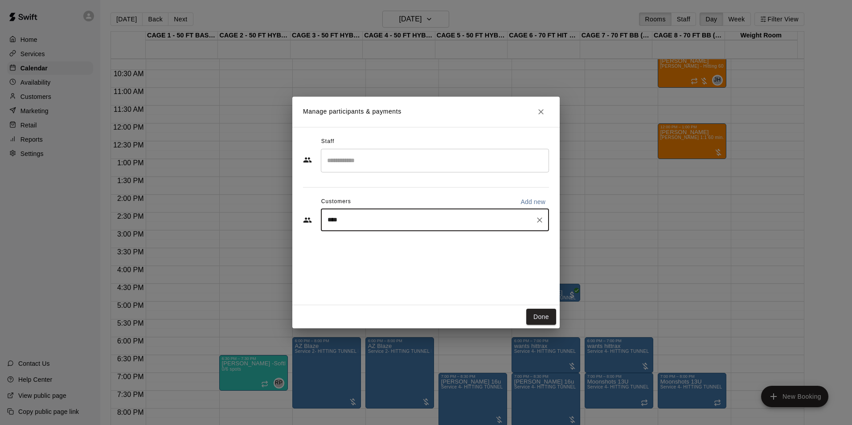
type input "*****"
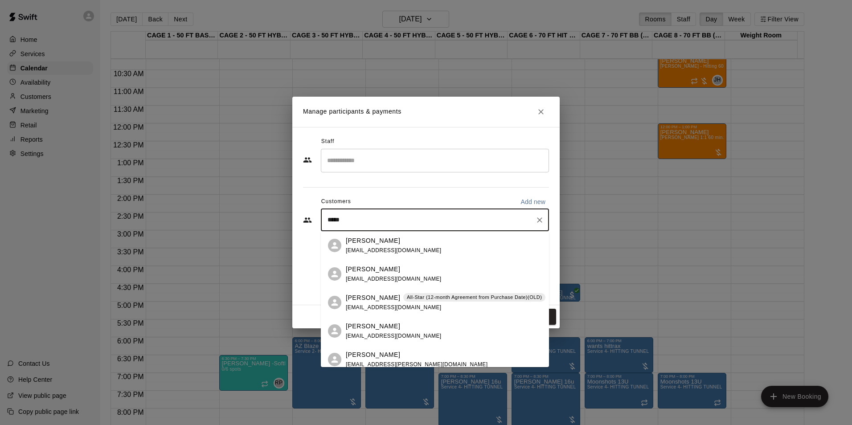
click at [325, 220] on input "*****" at bounding box center [428, 220] width 207 height 9
click at [354, 266] on p "Jessica Gavin" at bounding box center [373, 269] width 54 height 9
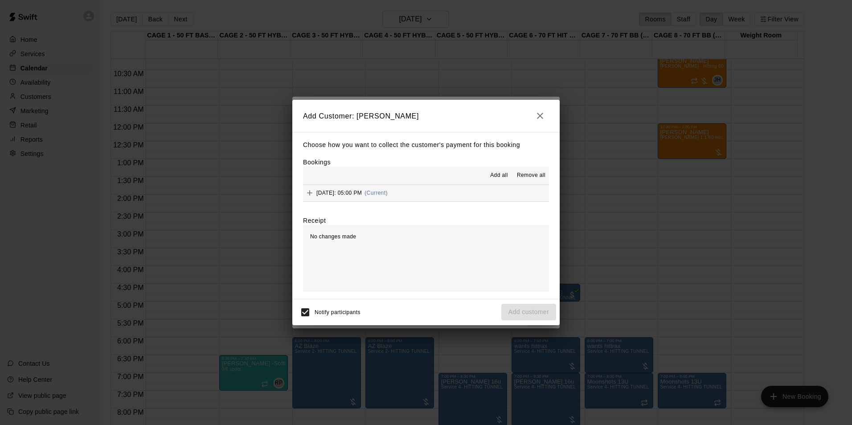
click at [537, 113] on icon "button" at bounding box center [540, 116] width 6 height 6
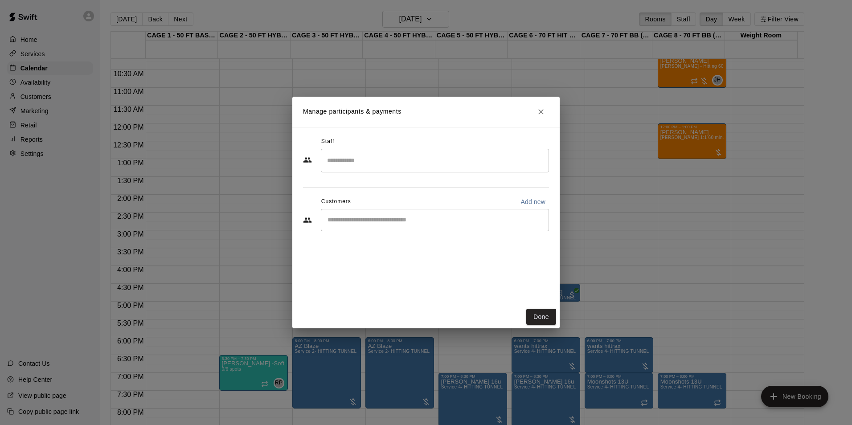
drag, startPoint x: 404, startPoint y: 165, endPoint x: 404, endPoint y: 160, distance: 4.9
click at [404, 165] on input "Search staff" at bounding box center [435, 161] width 220 height 16
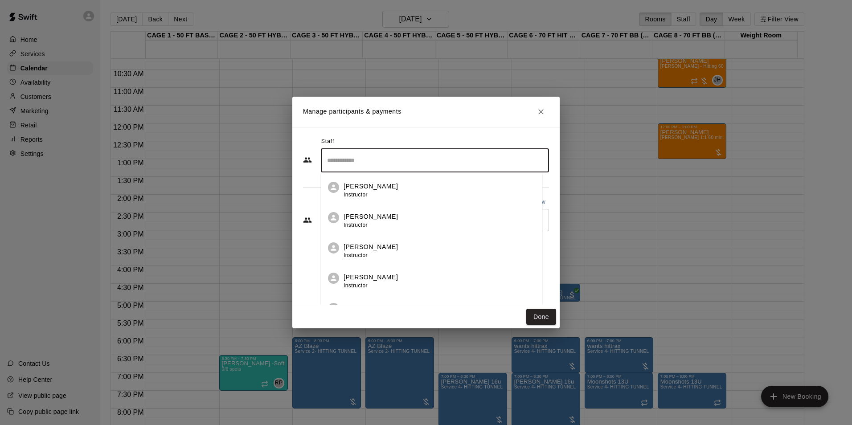
click at [403, 240] on li "Andrew Haley Instructor" at bounding box center [431, 248] width 221 height 30
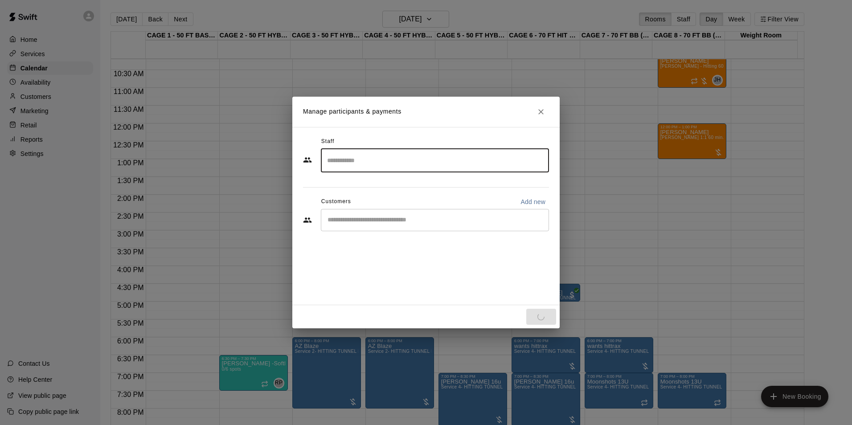
click at [366, 220] on input "Start typing to search customers..." at bounding box center [435, 220] width 220 height 9
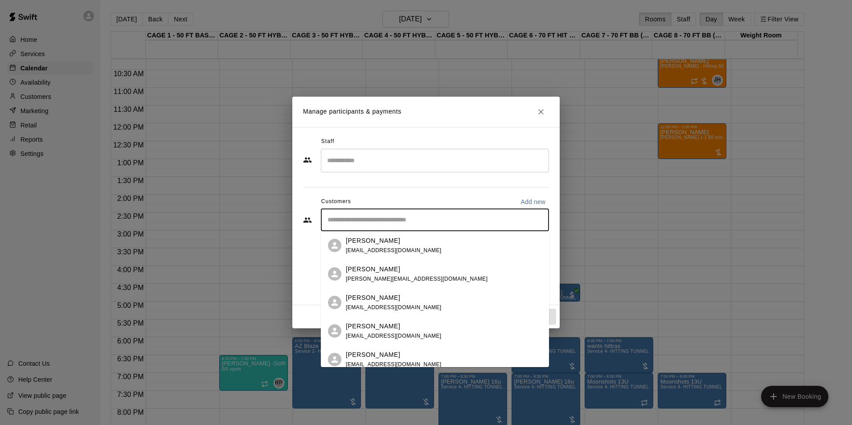
click at [373, 251] on span "cheyenneshs18@gmail.com" at bounding box center [394, 250] width 96 height 6
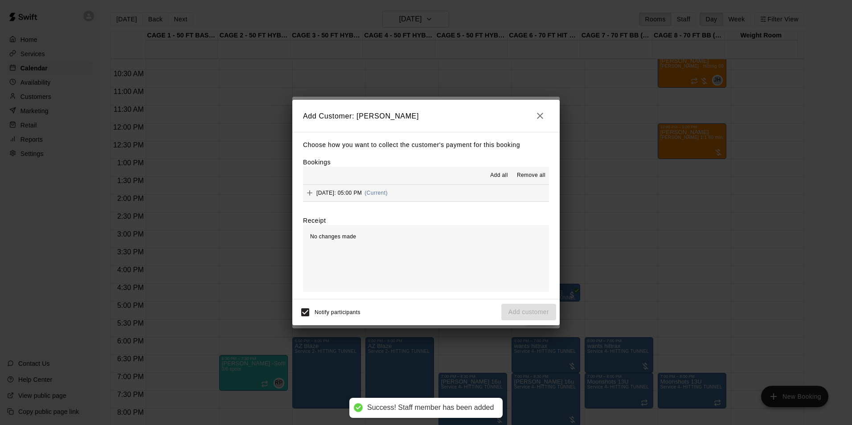
click at [471, 198] on button "Thursday, August 28: 05:00 PM (Current)" at bounding box center [426, 193] width 246 height 16
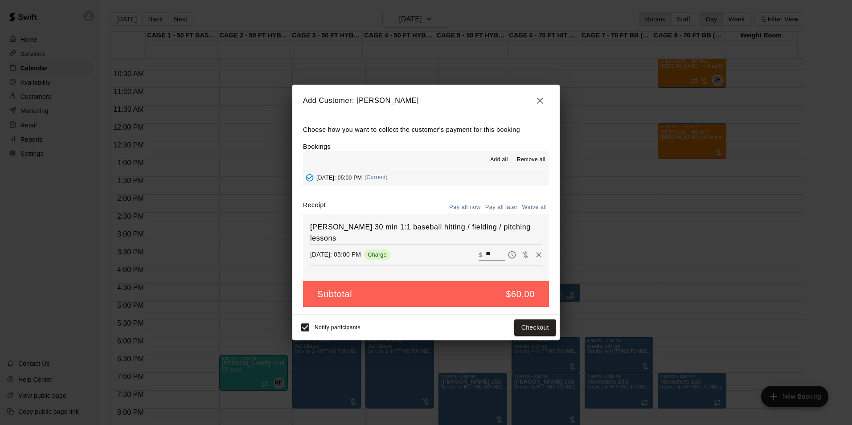
click at [502, 203] on button "Pay all later" at bounding box center [501, 207] width 37 height 14
click at [542, 323] on button "Add customer" at bounding box center [528, 327] width 55 height 16
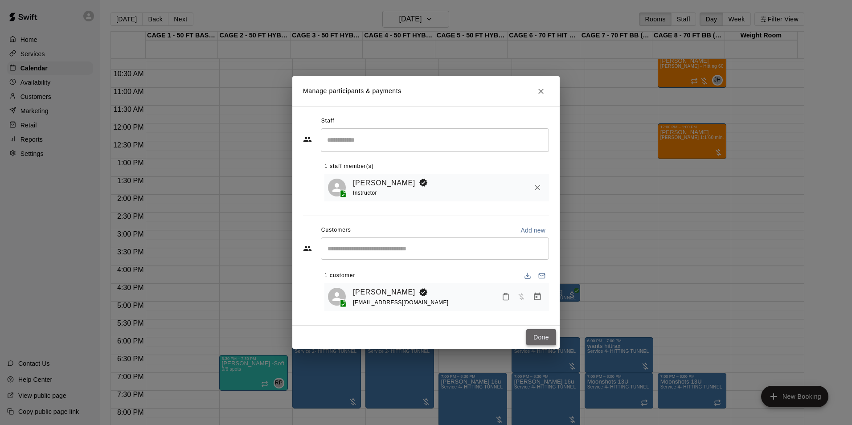
click at [534, 337] on button "Done" at bounding box center [541, 337] width 30 height 16
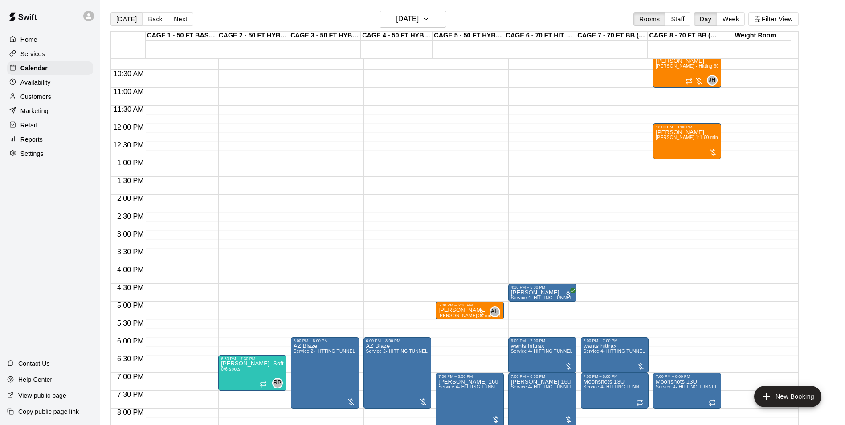
click at [130, 19] on button "[DATE]" at bounding box center [126, 18] width 32 height 13
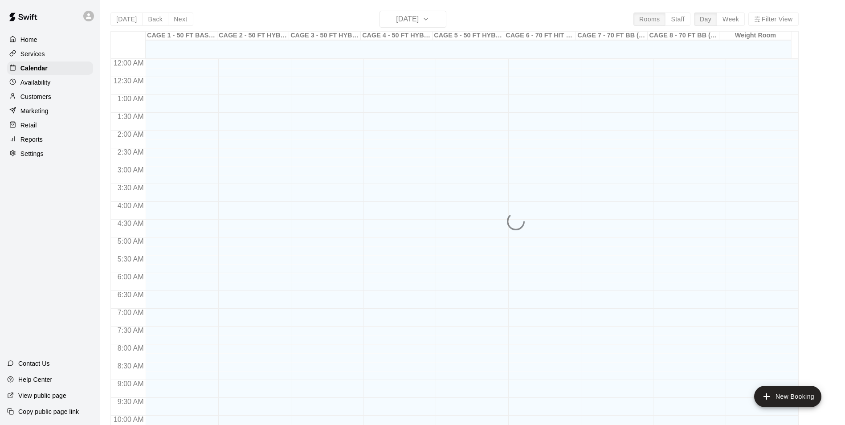
scroll to position [452, 0]
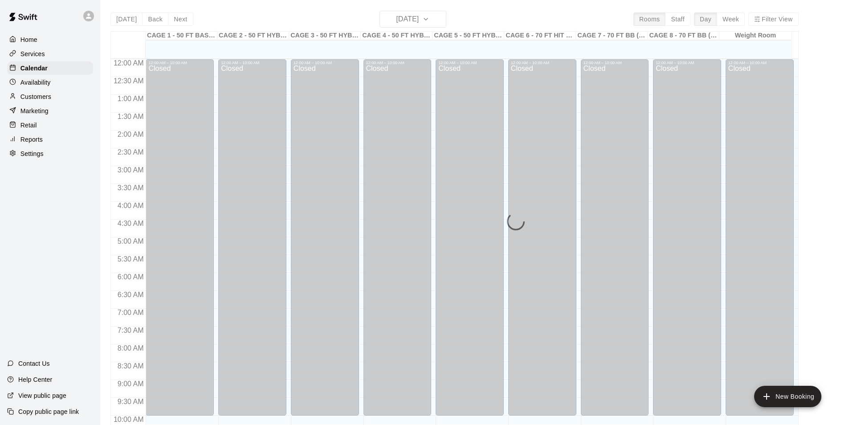
scroll to position [452, 0]
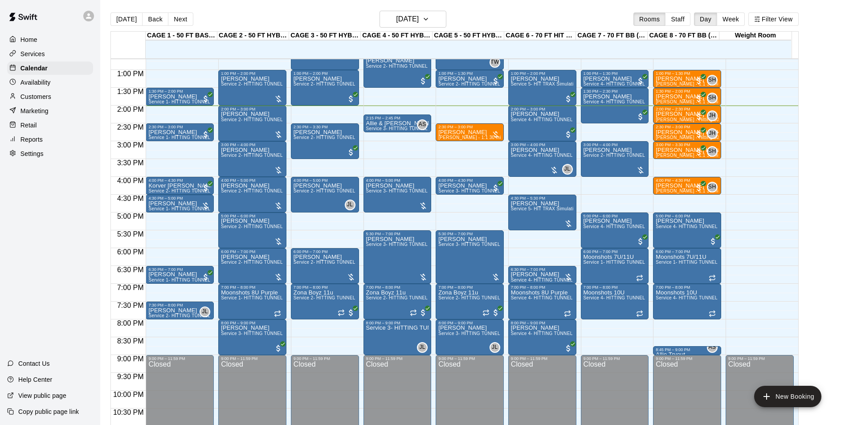
click at [545, 15] on div "Today Back Next Wednesday Aug 20 Rooms Staff Day Week Filter View" at bounding box center [454, 21] width 688 height 20
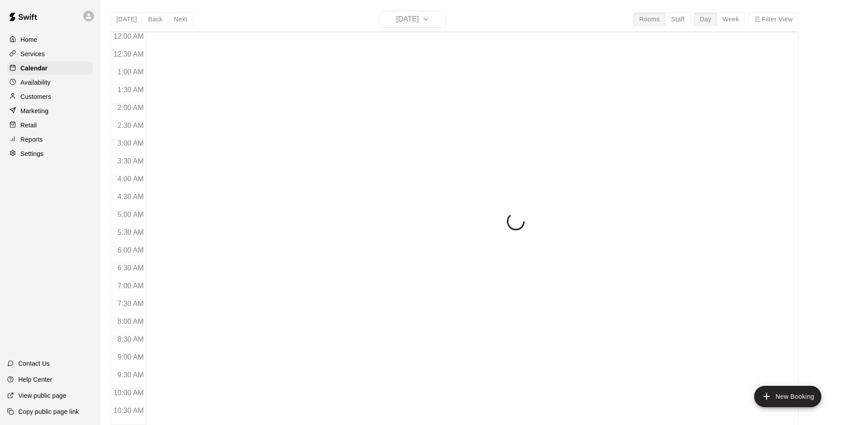
scroll to position [452, 0]
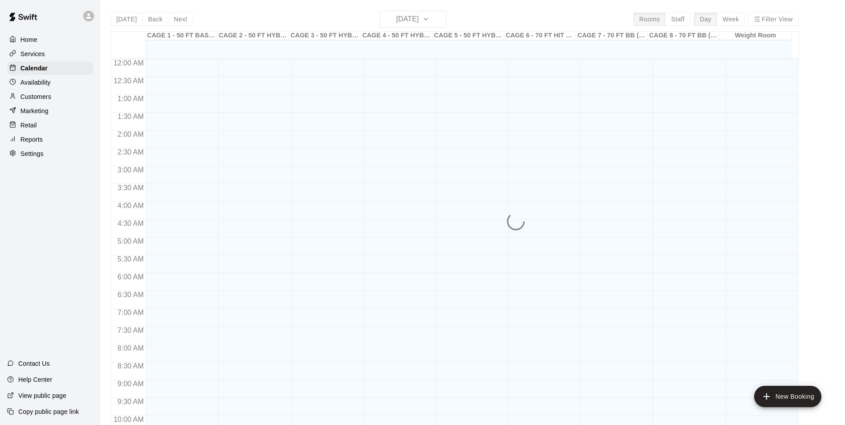
scroll to position [452, 0]
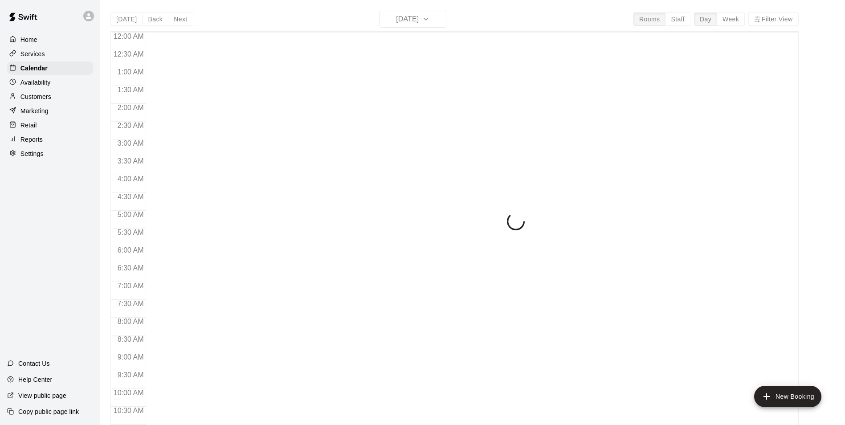
scroll to position [452, 0]
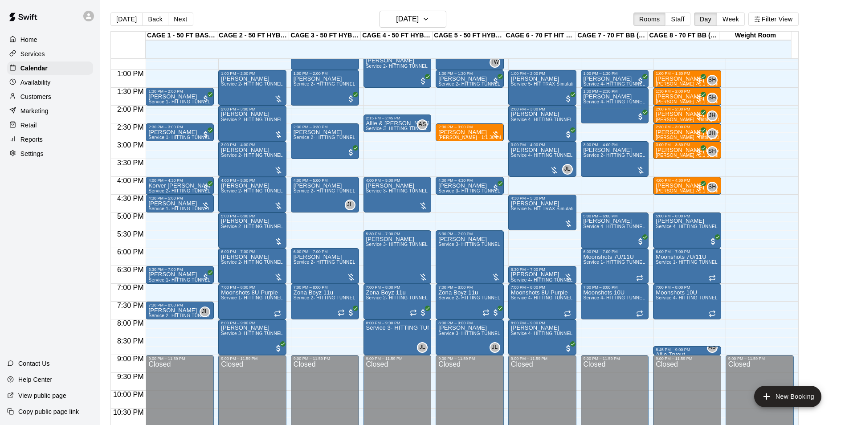
click at [49, 96] on p "Customers" at bounding box center [35, 96] width 31 height 9
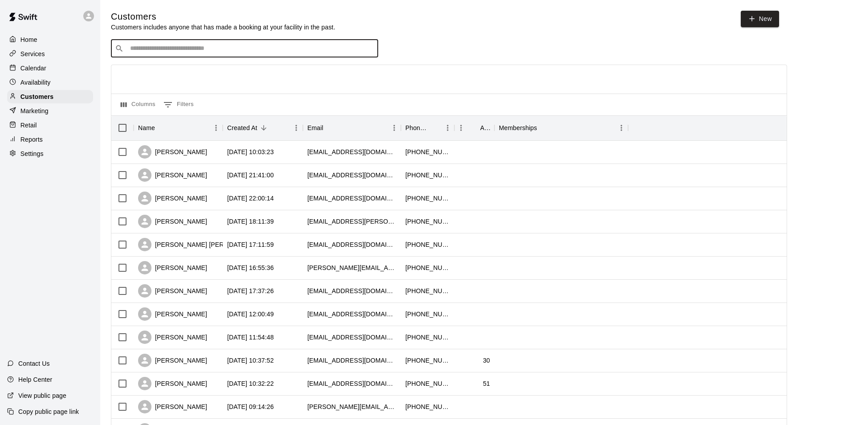
click at [158, 48] on input "Search customers by name or email" at bounding box center [250, 48] width 247 height 9
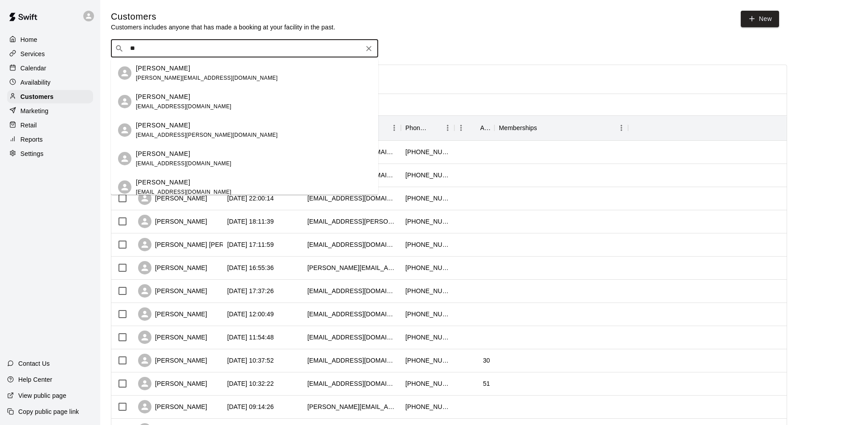
type input "*"
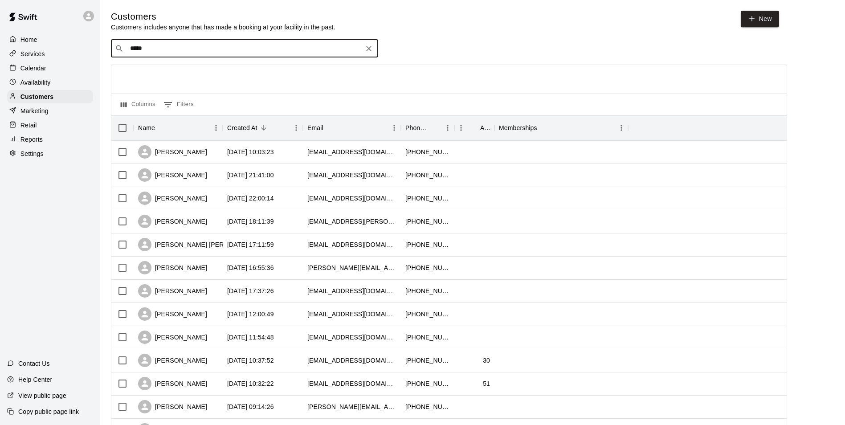
type input "****"
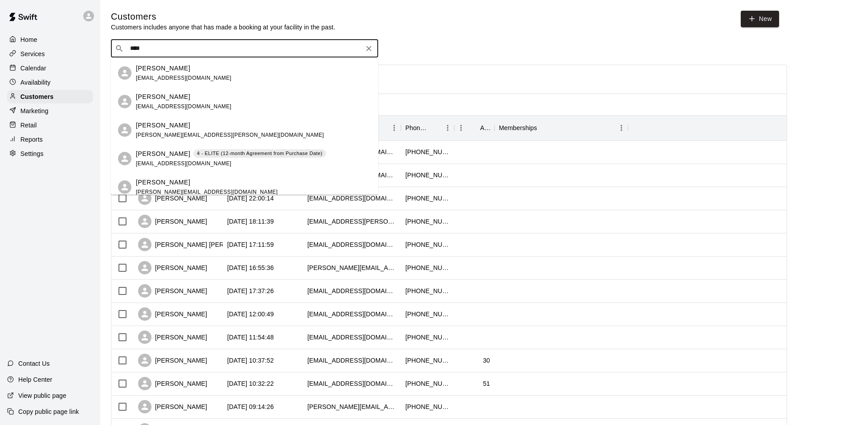
click at [179, 155] on div "[PERSON_NAME] 4 - ELITE (12-month Agreement from Purchase Date)" at bounding box center [231, 153] width 190 height 9
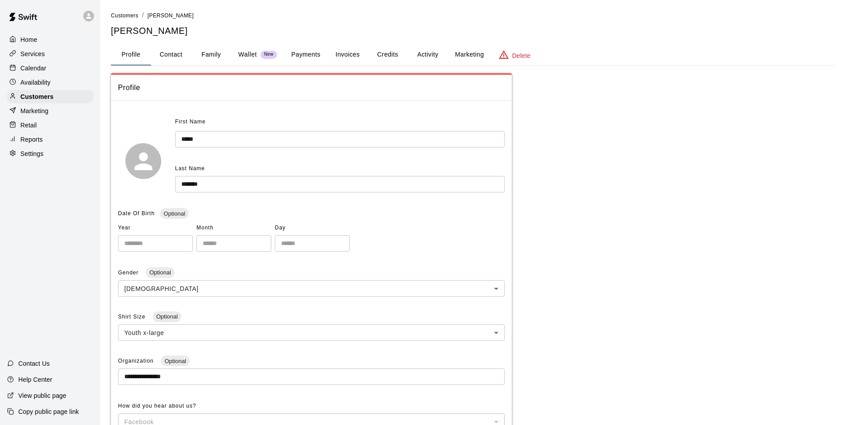
click at [316, 45] on button "Payments" at bounding box center [305, 54] width 43 height 21
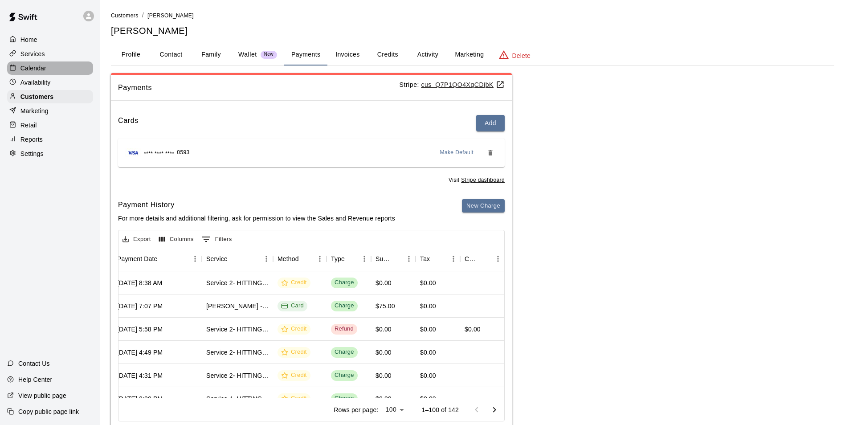
click at [20, 66] on p "Calendar" at bounding box center [33, 68] width 26 height 9
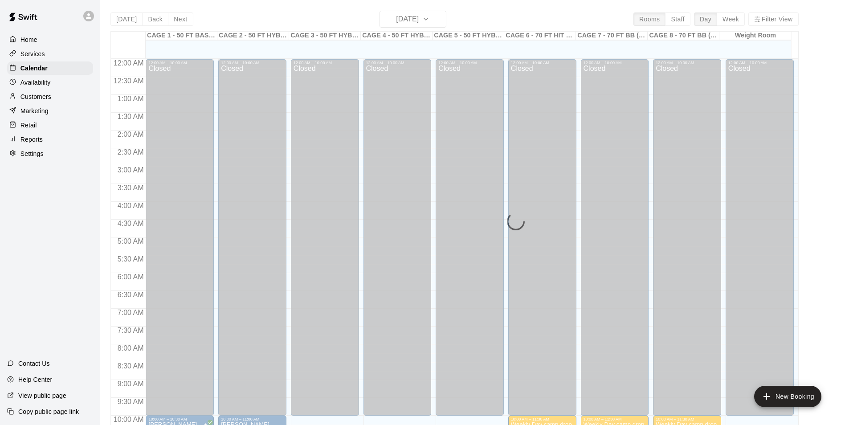
scroll to position [452, 0]
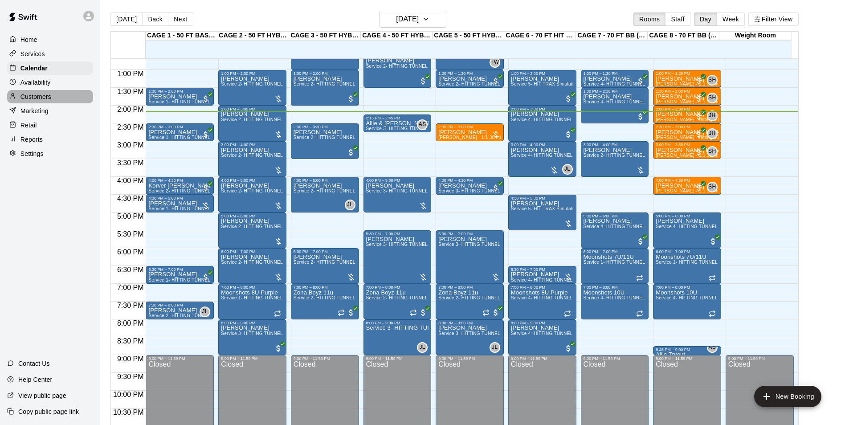
click at [49, 98] on p "Customers" at bounding box center [35, 96] width 31 height 9
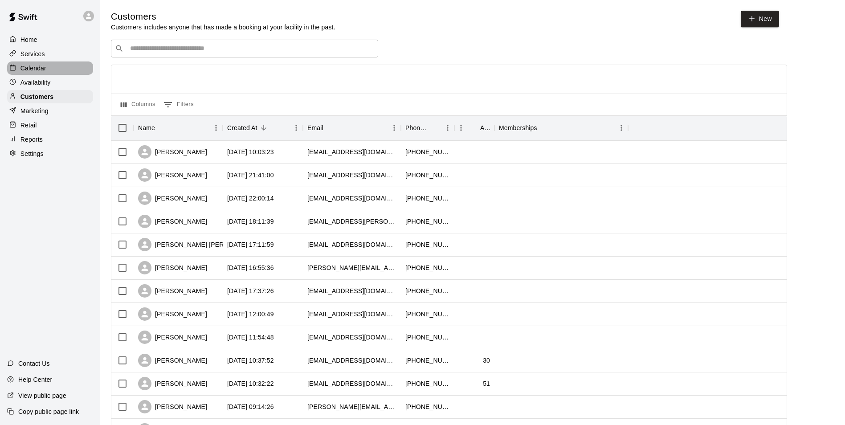
click at [47, 65] on div "Calendar" at bounding box center [50, 67] width 86 height 13
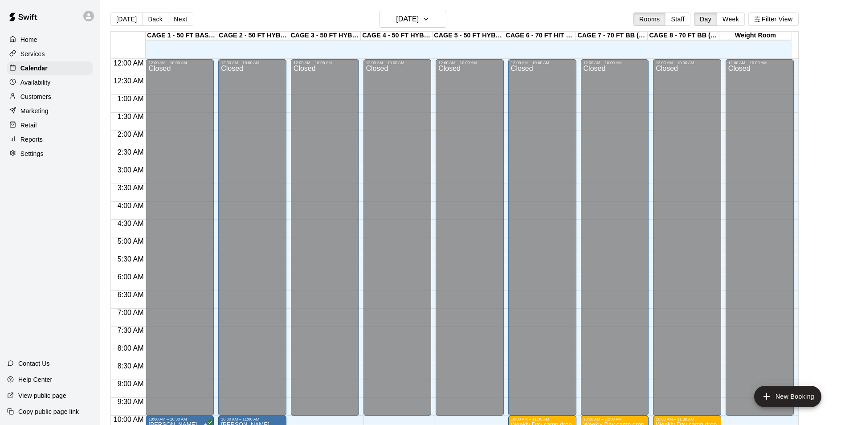
scroll to position [452, 0]
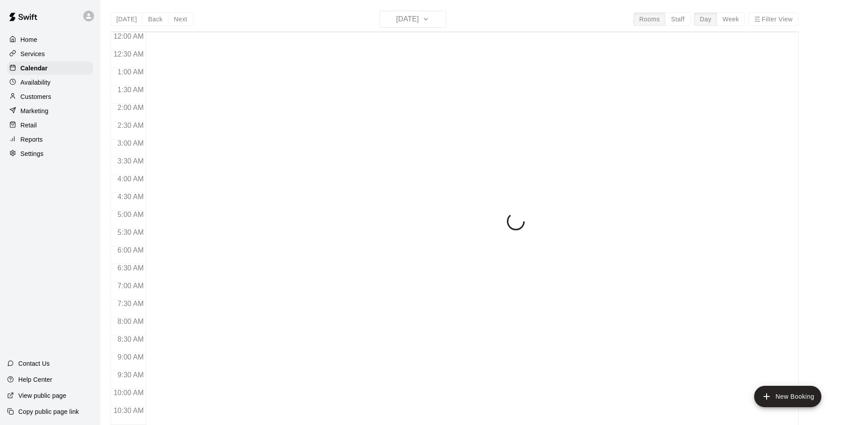
scroll to position [452, 0]
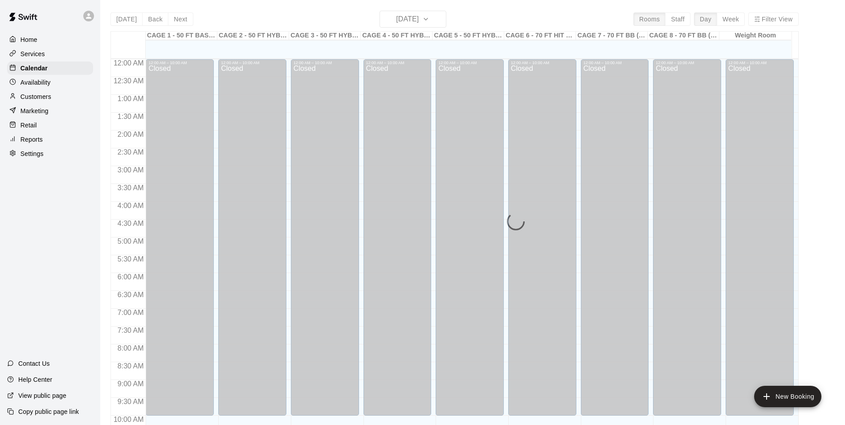
scroll to position [452, 0]
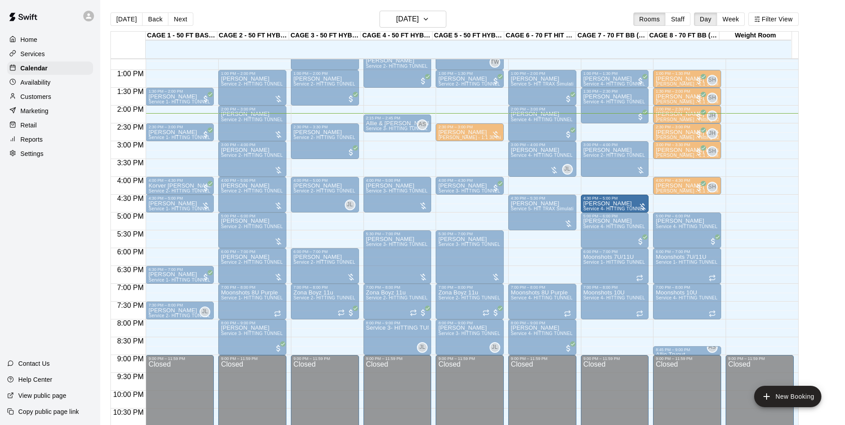
drag, startPoint x: 523, startPoint y: 274, endPoint x: 610, endPoint y: 209, distance: 108.5
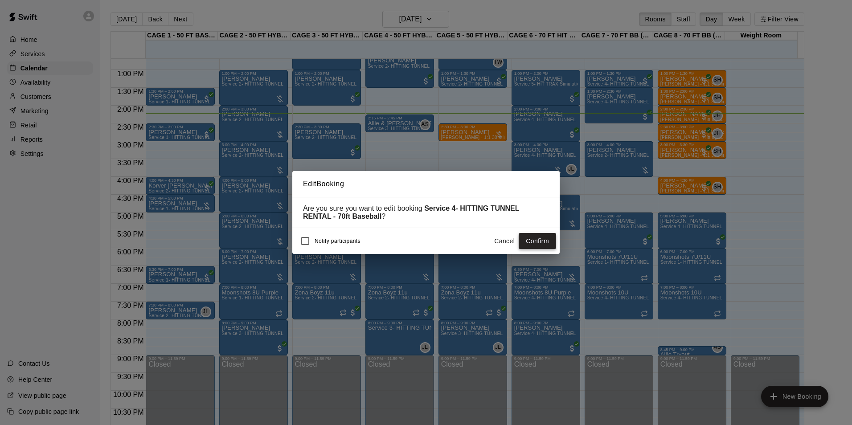
click at [526, 240] on button "Confirm" at bounding box center [536, 241] width 37 height 16
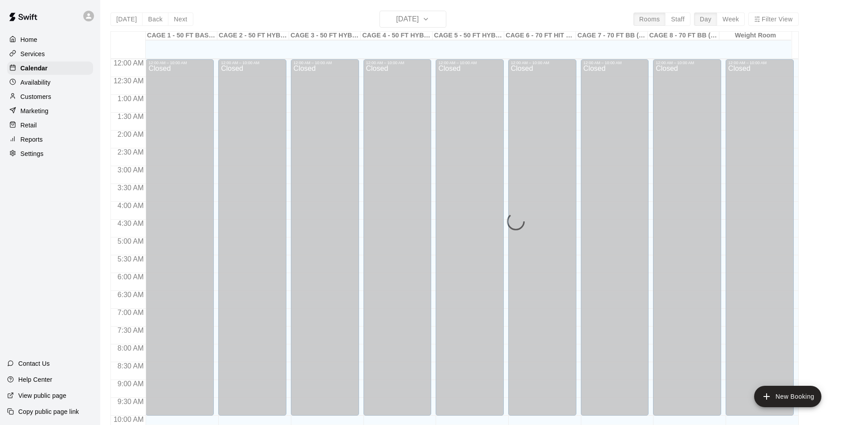
scroll to position [452, 0]
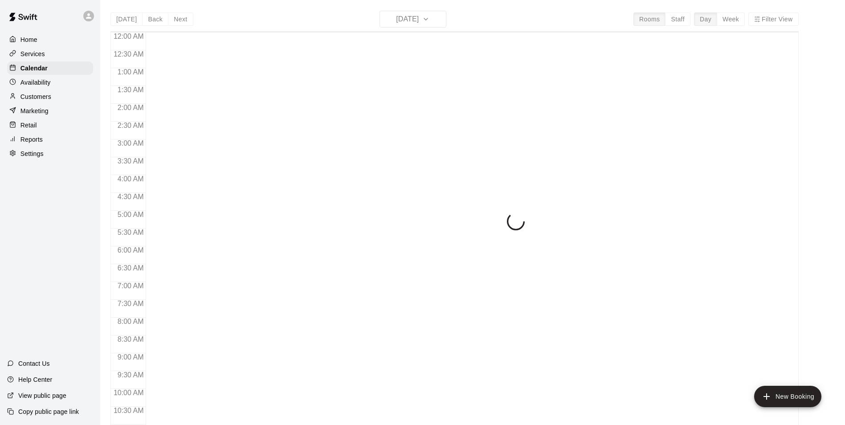
scroll to position [452, 0]
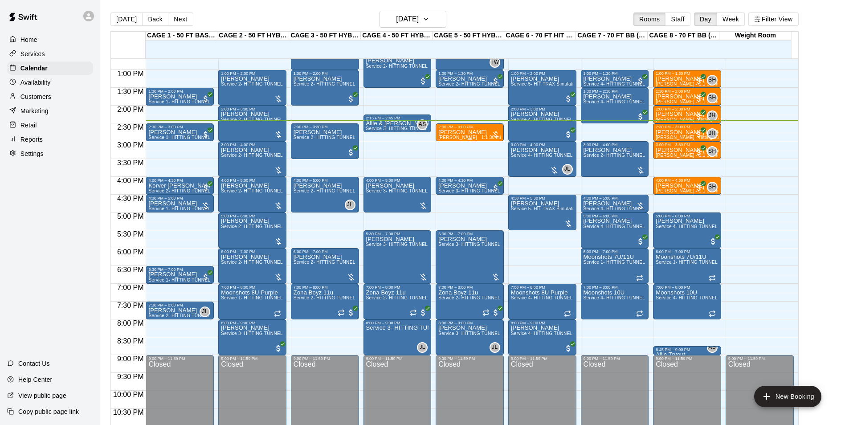
click at [467, 132] on p "[PERSON_NAME]" at bounding box center [469, 132] width 63 height 0
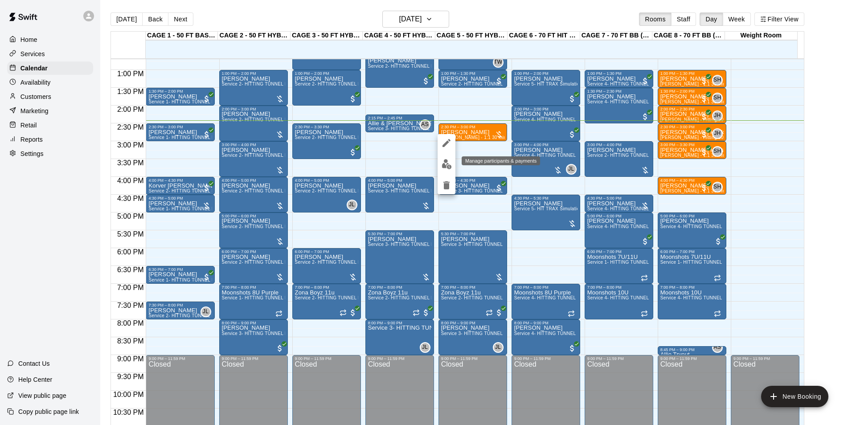
click at [448, 160] on img "edit" at bounding box center [446, 164] width 10 height 10
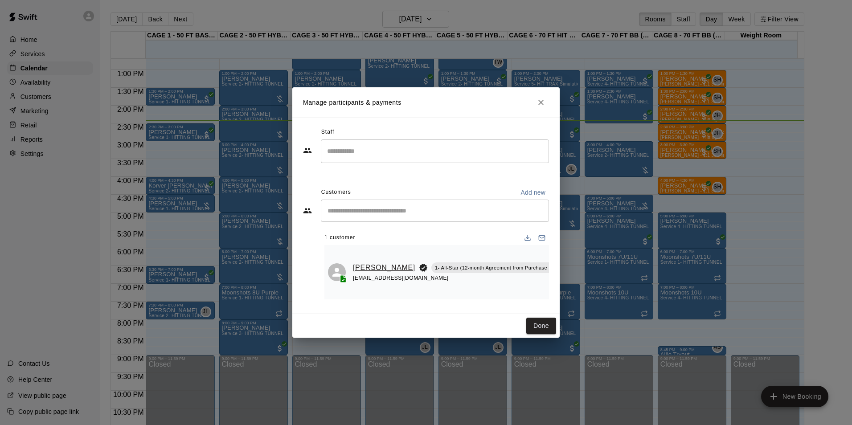
click at [368, 262] on link "[PERSON_NAME]" at bounding box center [384, 268] width 62 height 12
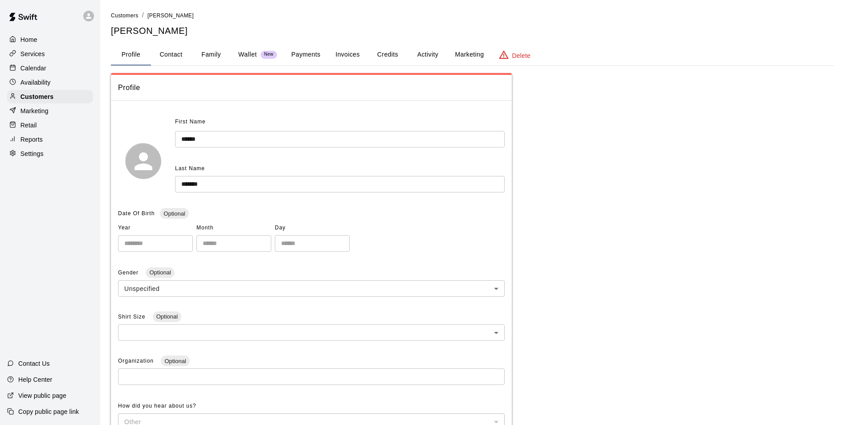
click at [382, 53] on button "Credits" at bounding box center [387, 54] width 40 height 21
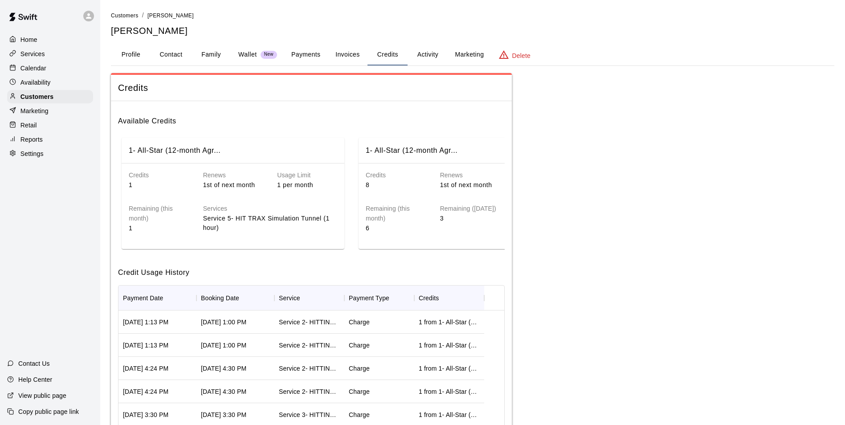
click at [318, 55] on button "Payments" at bounding box center [305, 54] width 43 height 21
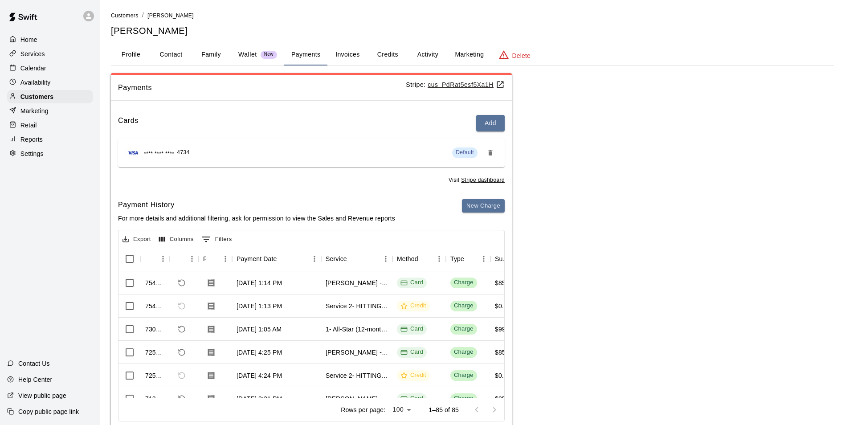
drag, startPoint x: 194, startPoint y: 387, endPoint x: 214, endPoint y: 391, distance: 20.4
click at [91, 327] on div "Home Services Calendar Availability Customers Marketing Retail Reports Settings…" at bounding box center [50, 212] width 100 height 425
click at [66, 65] on div "Calendar" at bounding box center [50, 67] width 86 height 13
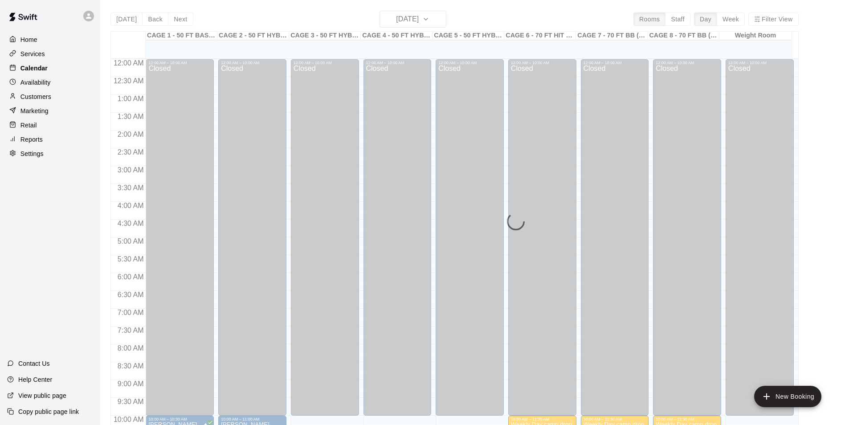
scroll to position [452, 0]
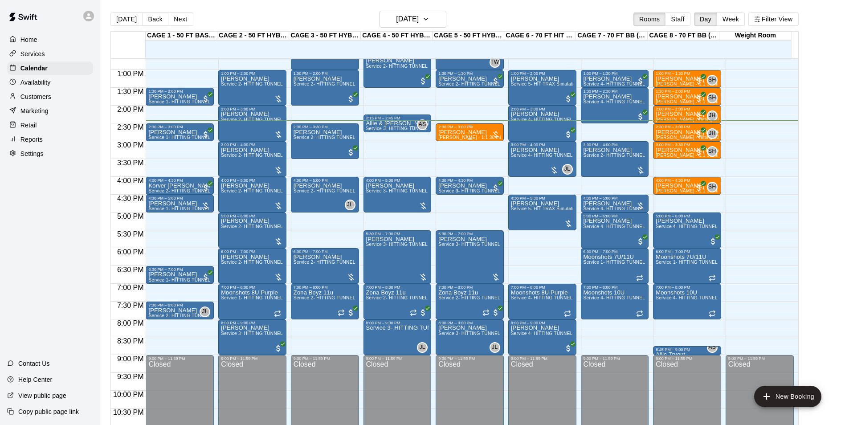
click at [451, 136] on span "[PERSON_NAME] - 1:1 30 min Baseball Hitting instruction" at bounding box center [499, 137] width 123 height 5
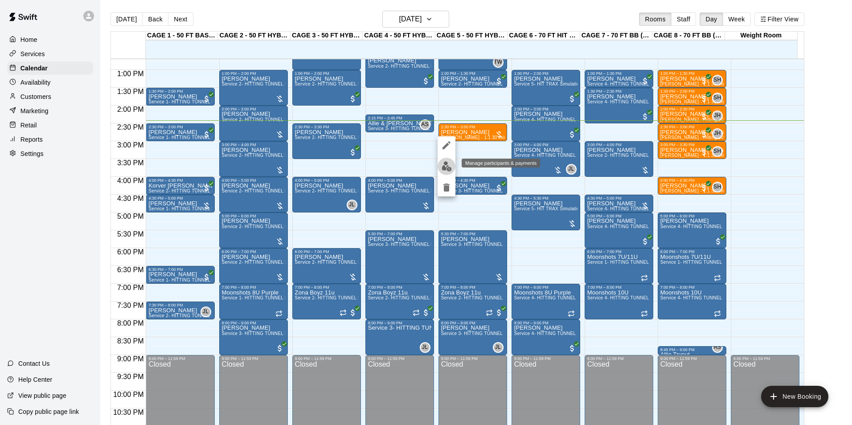
click at [445, 161] on img "edit" at bounding box center [446, 166] width 10 height 10
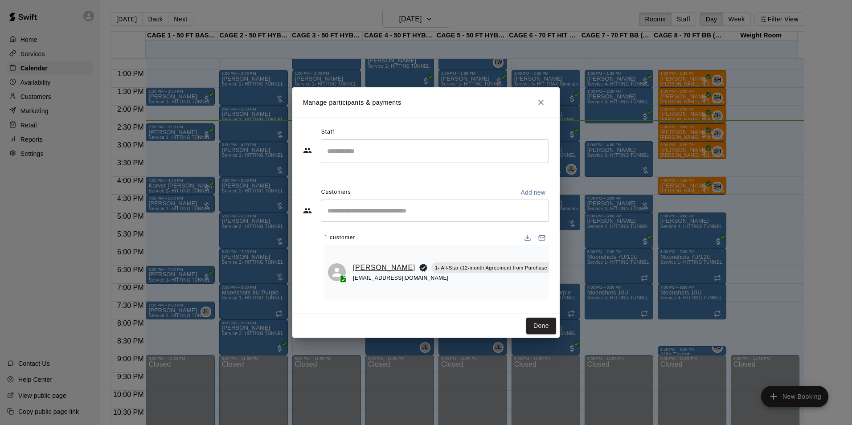
click at [378, 270] on link "[PERSON_NAME]" at bounding box center [384, 268] width 62 height 12
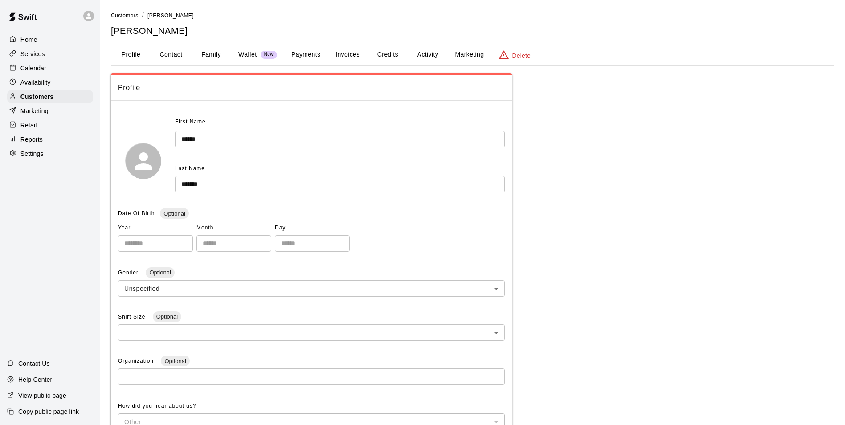
click at [396, 51] on button "Credits" at bounding box center [387, 54] width 40 height 21
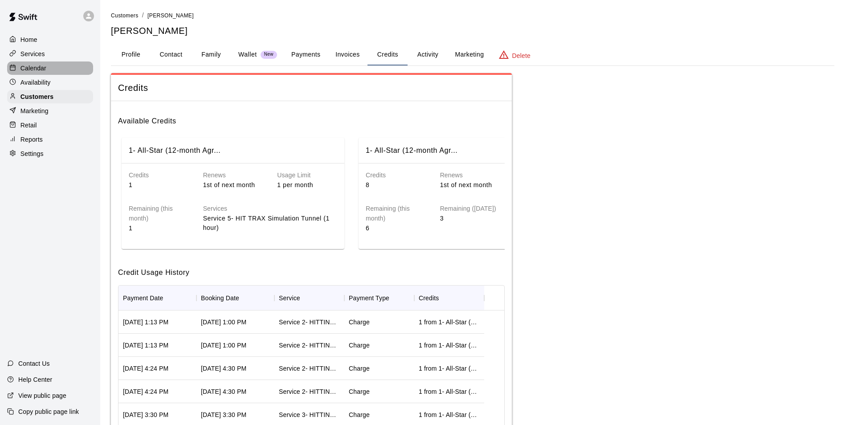
click at [24, 69] on p "Calendar" at bounding box center [33, 68] width 26 height 9
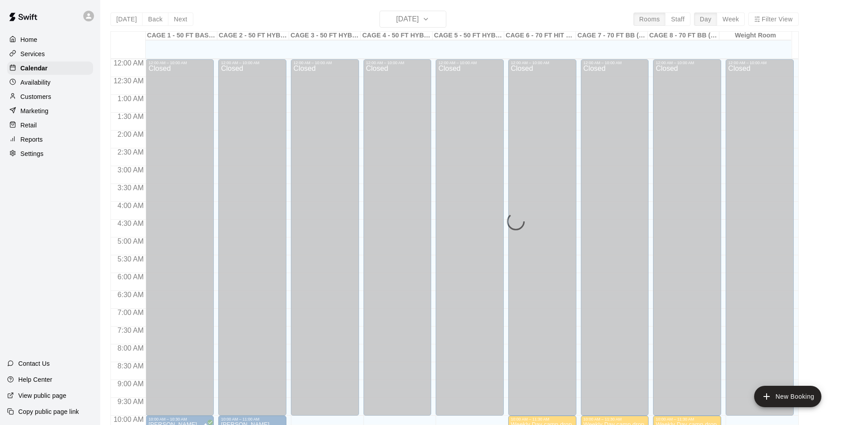
scroll to position [452, 0]
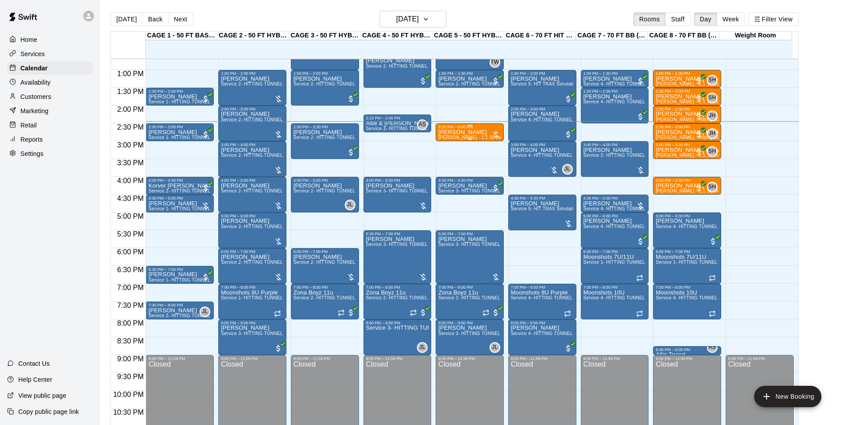
click at [458, 132] on p "[PERSON_NAME]" at bounding box center [469, 132] width 63 height 0
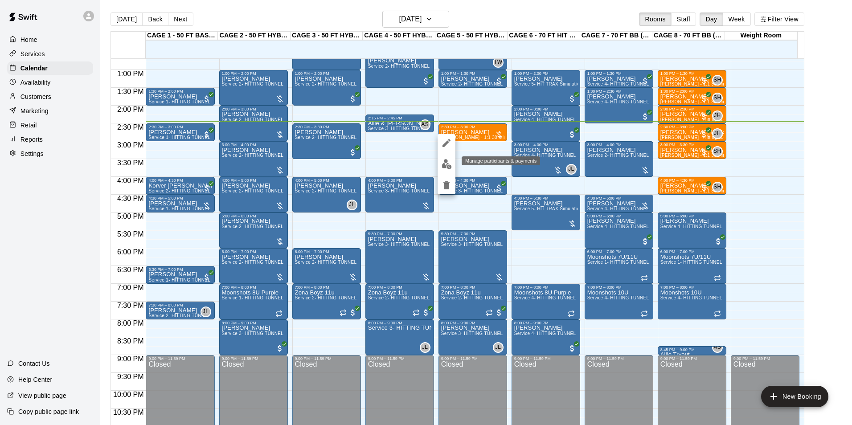
click at [444, 162] on img "edit" at bounding box center [446, 164] width 10 height 10
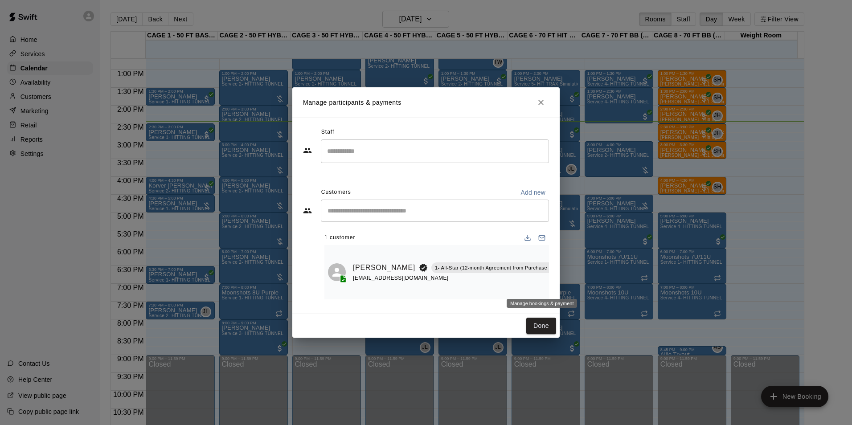
click at [569, 283] on icon "Manage bookings & payment" at bounding box center [573, 287] width 9 height 9
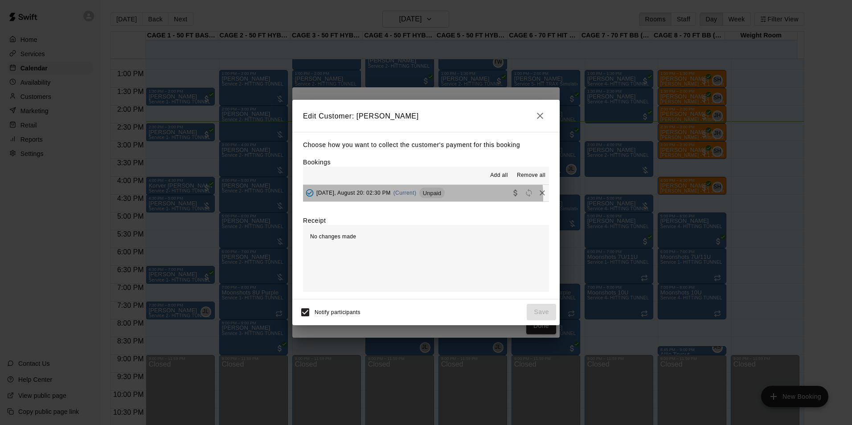
click at [421, 197] on div "Wednesday, August 20: 02:30 PM (Current) Unpaid" at bounding box center [374, 192] width 142 height 13
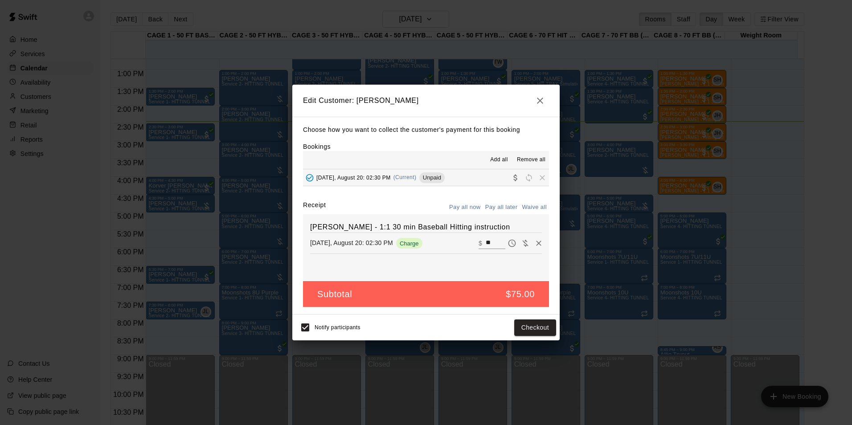
click at [487, 242] on input "**" at bounding box center [495, 243] width 20 height 12
type input "*"
type input "**"
click at [523, 325] on button "Checkout" at bounding box center [535, 327] width 42 height 16
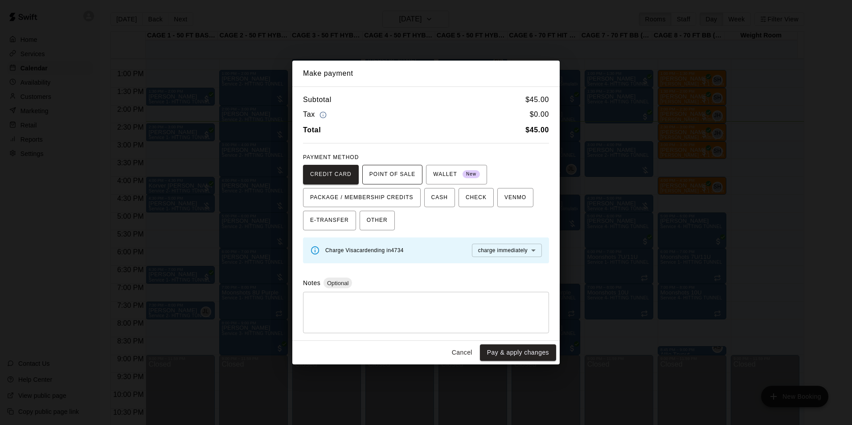
click at [394, 175] on span "POINT OF SALE" at bounding box center [392, 174] width 46 height 14
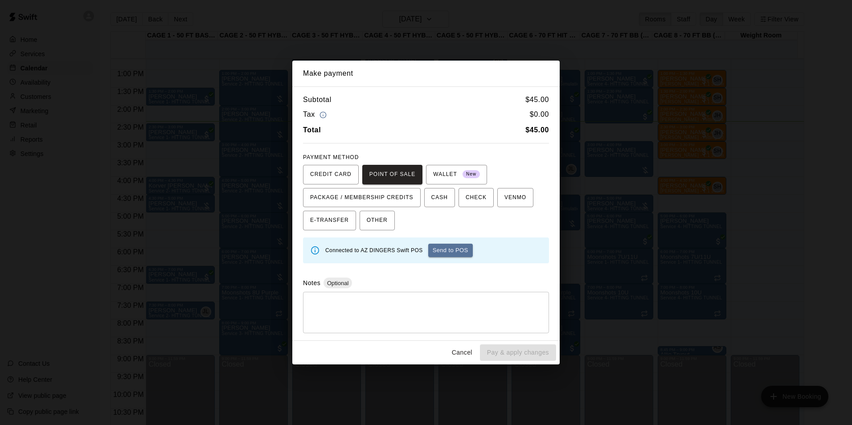
click at [463, 353] on button "Cancel" at bounding box center [462, 352] width 29 height 16
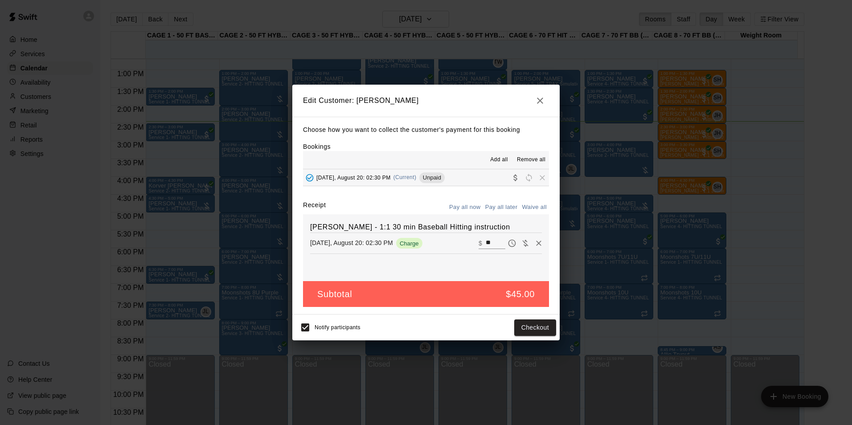
click at [544, 104] on icon "button" at bounding box center [539, 100] width 11 height 11
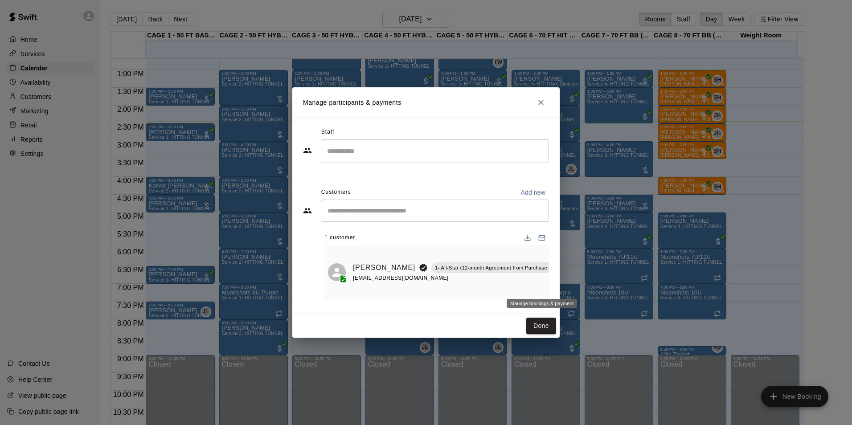
click at [569, 288] on icon "Manage bookings & payment" at bounding box center [573, 287] width 9 height 9
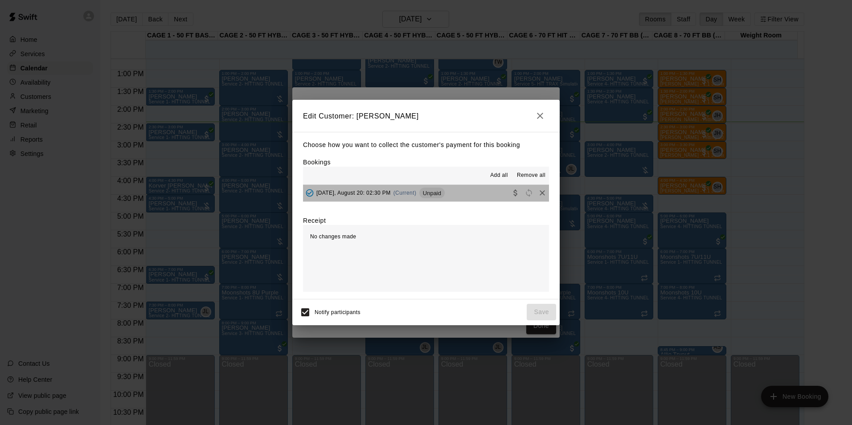
click at [432, 194] on span "Unpaid" at bounding box center [431, 193] width 25 height 7
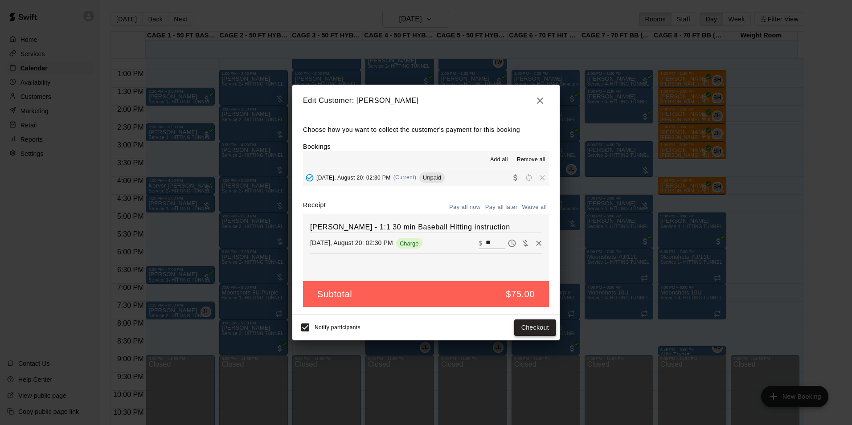
click at [532, 326] on button "Checkout" at bounding box center [535, 327] width 42 height 16
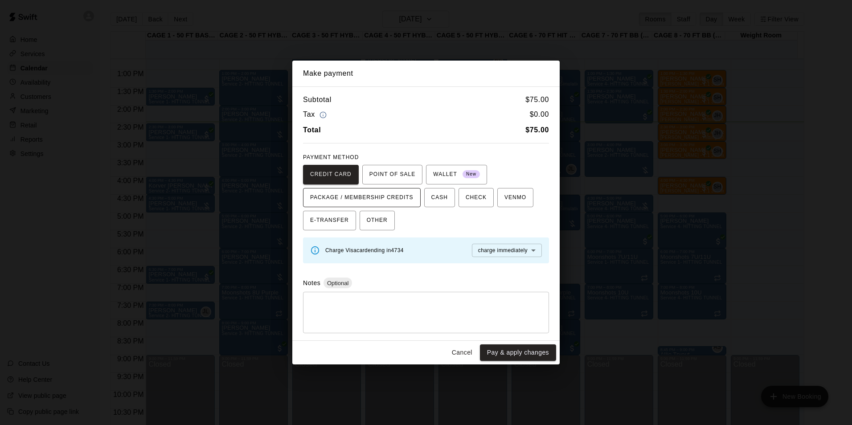
click at [391, 200] on span "PACKAGE / MEMBERSHIP CREDITS" at bounding box center [361, 198] width 103 height 14
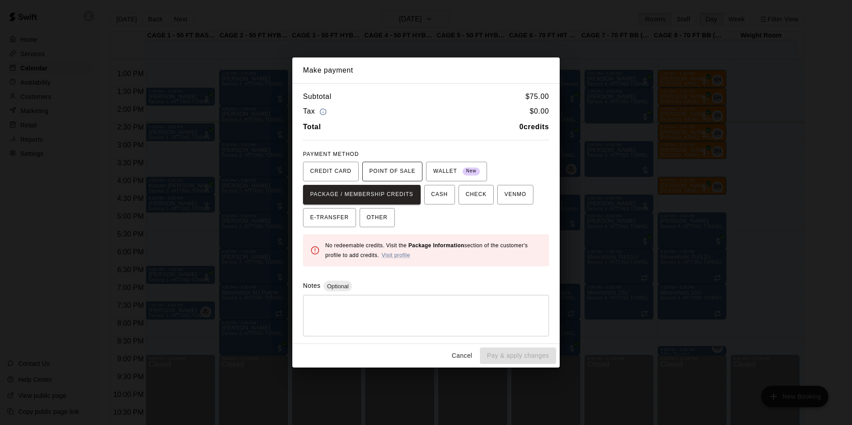
click at [390, 176] on span "POINT OF SALE" at bounding box center [392, 171] width 46 height 14
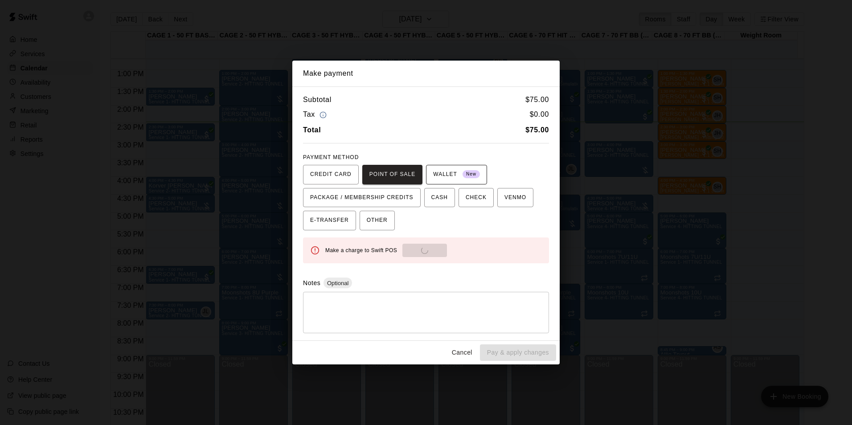
click at [436, 171] on span "WALLET New" at bounding box center [456, 174] width 47 height 14
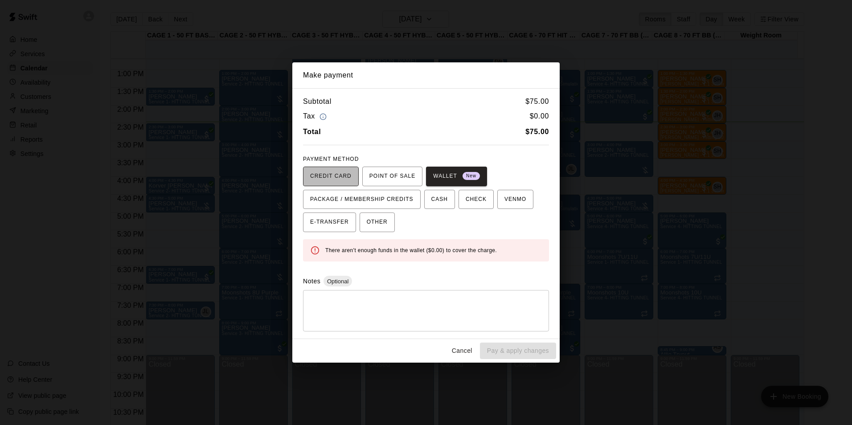
click at [337, 179] on span "CREDIT CARD" at bounding box center [330, 176] width 41 height 14
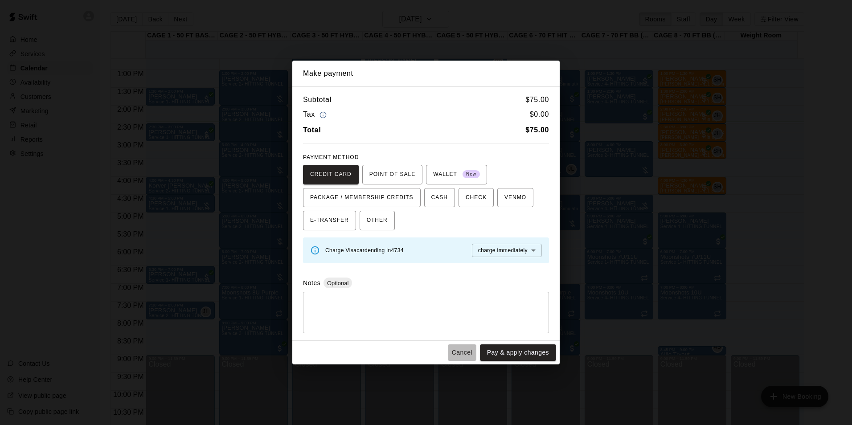
click at [468, 350] on button "Cancel" at bounding box center [462, 352] width 29 height 16
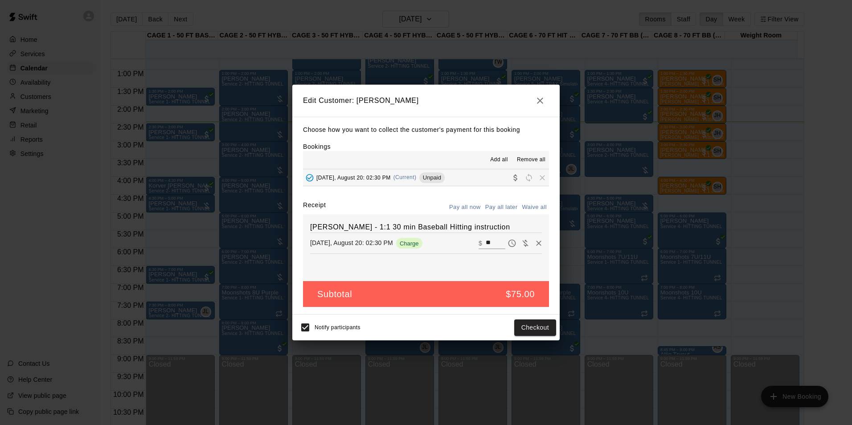
click at [545, 90] on h2 "Edit Customer: Lauren Mendoza" at bounding box center [425, 101] width 267 height 32
click at [538, 100] on icon "button" at bounding box center [539, 100] width 11 height 11
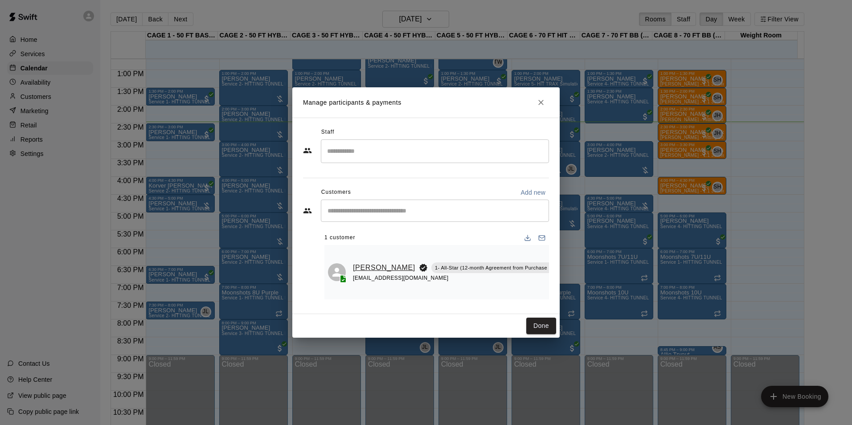
click at [362, 269] on link "[PERSON_NAME]" at bounding box center [384, 268] width 62 height 12
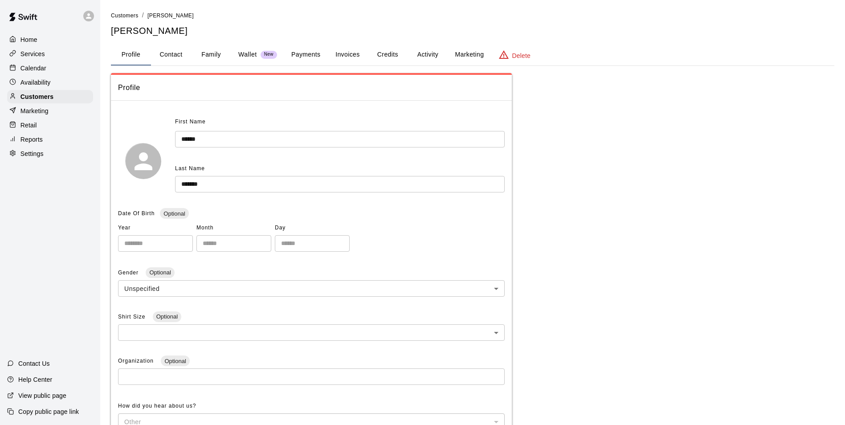
click at [376, 45] on button "Credits" at bounding box center [387, 54] width 40 height 21
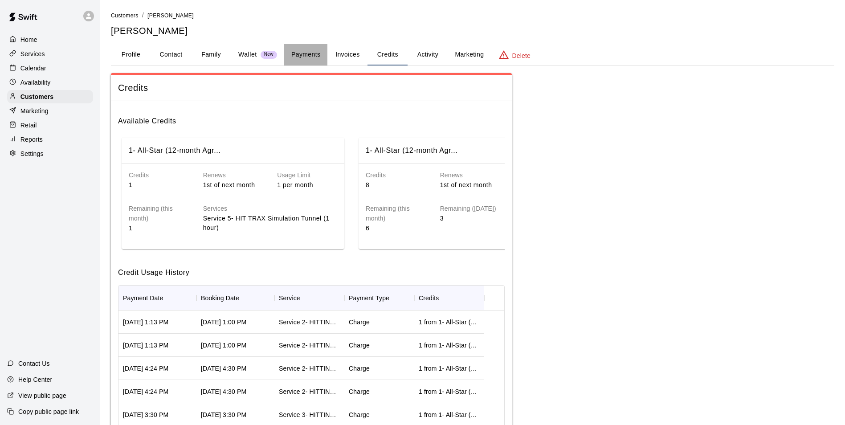
click at [297, 55] on button "Payments" at bounding box center [305, 54] width 43 height 21
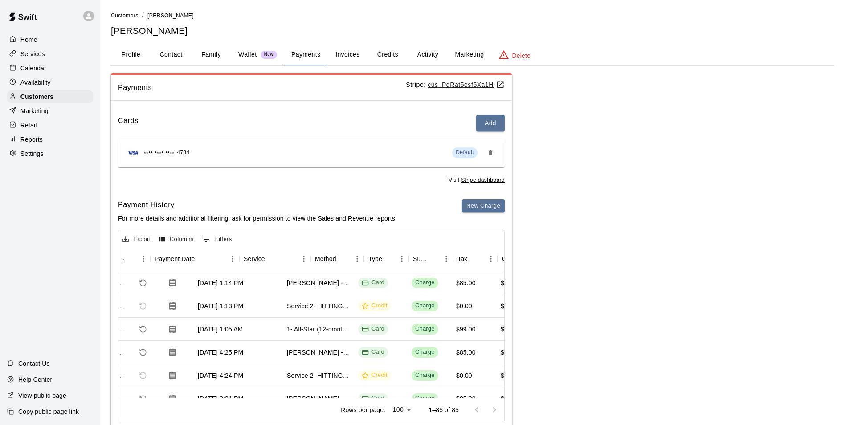
scroll to position [0, 82]
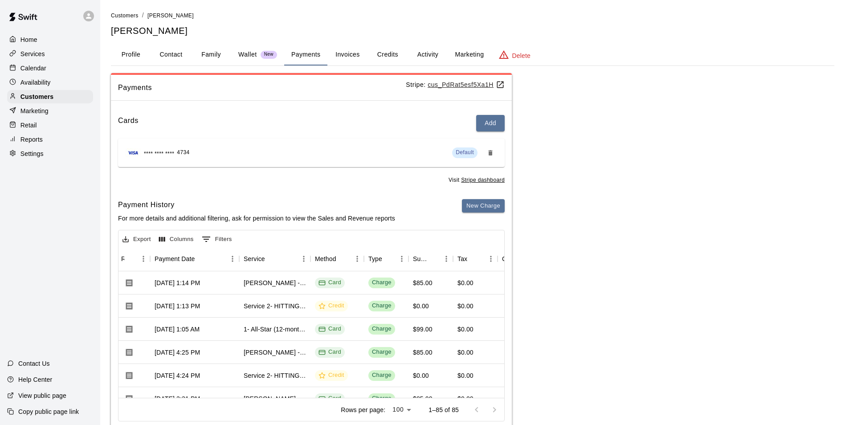
click at [431, 56] on button "Activity" at bounding box center [428, 54] width 40 height 21
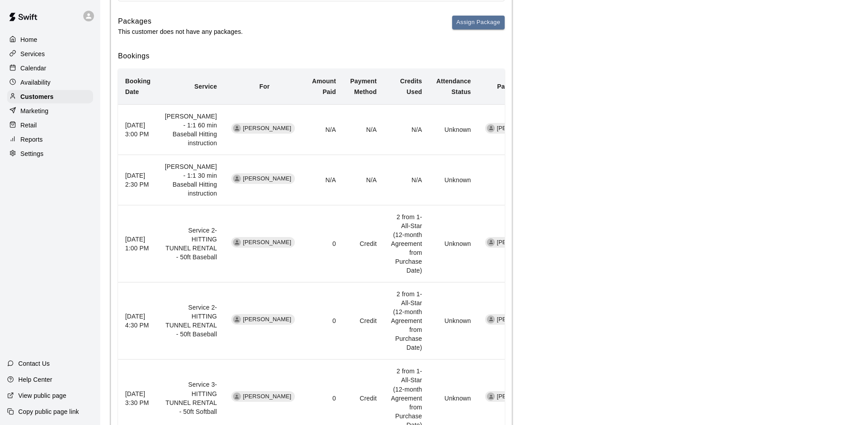
scroll to position [223, 0]
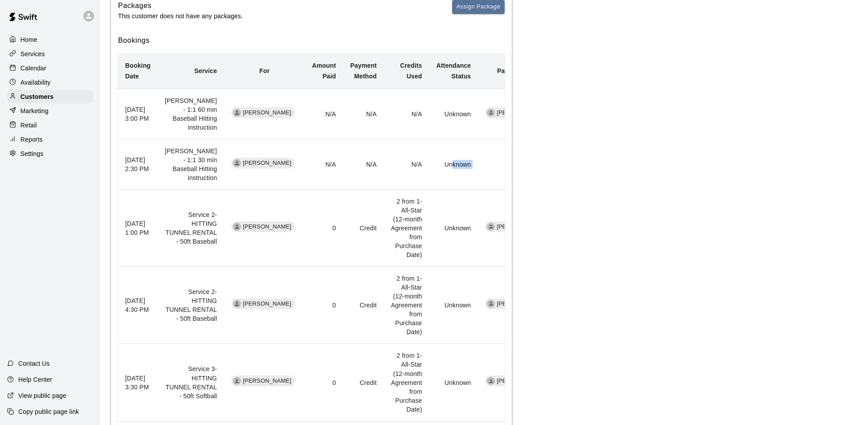
drag, startPoint x: 475, startPoint y: 183, endPoint x: 417, endPoint y: 186, distance: 58.4
click at [417, 186] on tr "August 20, 2025 2:30 PM Scott Hairston - 1:1 30 min Baseball Hitting instructio…" at bounding box center [338, 164] width 441 height 50
drag, startPoint x: 417, startPoint y: 186, endPoint x: 690, endPoint y: 197, distance: 273.7
click at [693, 197] on div "Activity Memberships Assign Membership Join Date Membership Status Cancel Date …" at bounding box center [472, 331] width 723 height 963
click at [45, 68] on p "Calendar" at bounding box center [33, 68] width 26 height 9
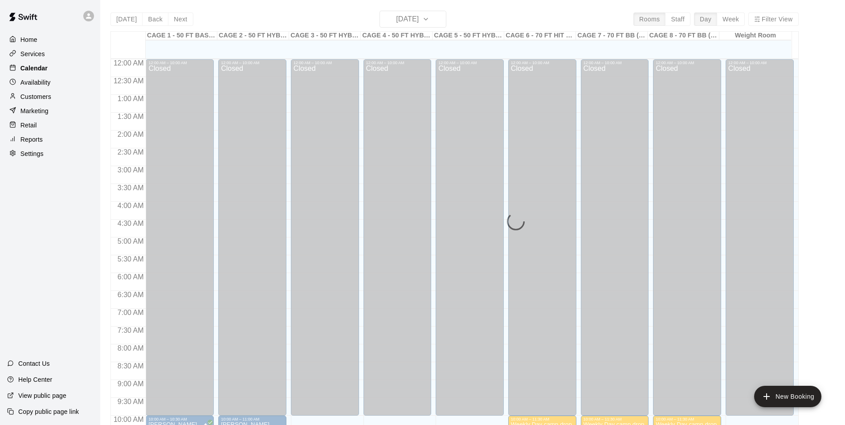
scroll to position [452, 0]
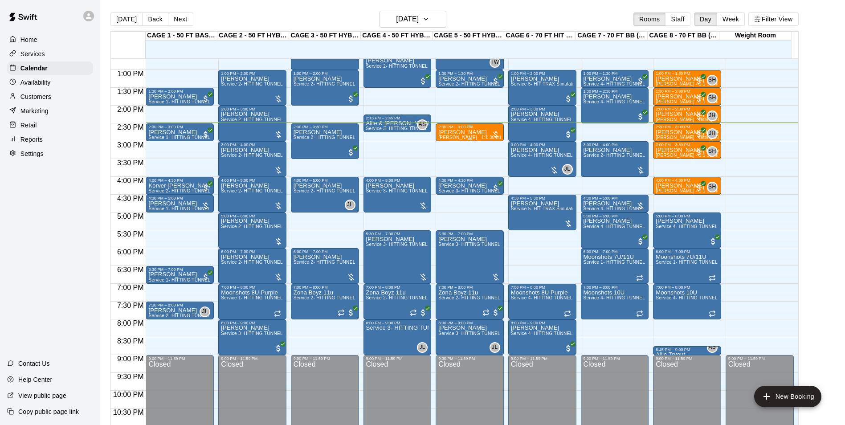
click at [458, 132] on p "[PERSON_NAME]" at bounding box center [469, 132] width 63 height 0
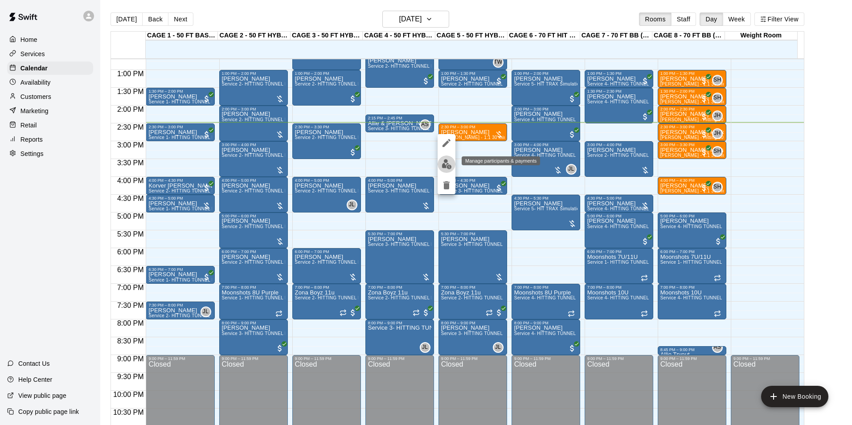
click at [450, 160] on img "edit" at bounding box center [446, 164] width 10 height 10
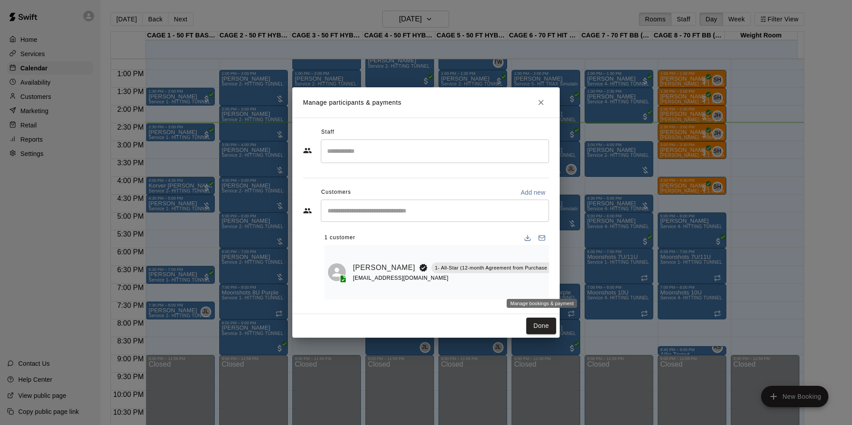
click at [569, 285] on icon "Manage bookings & payment" at bounding box center [573, 287] width 9 height 9
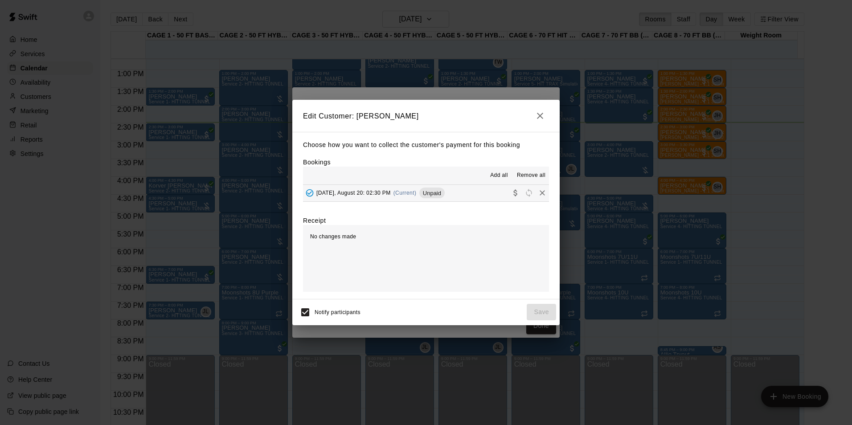
click at [479, 190] on button "Wednesday, August 20: 02:30 PM (Current) Unpaid" at bounding box center [426, 193] width 246 height 16
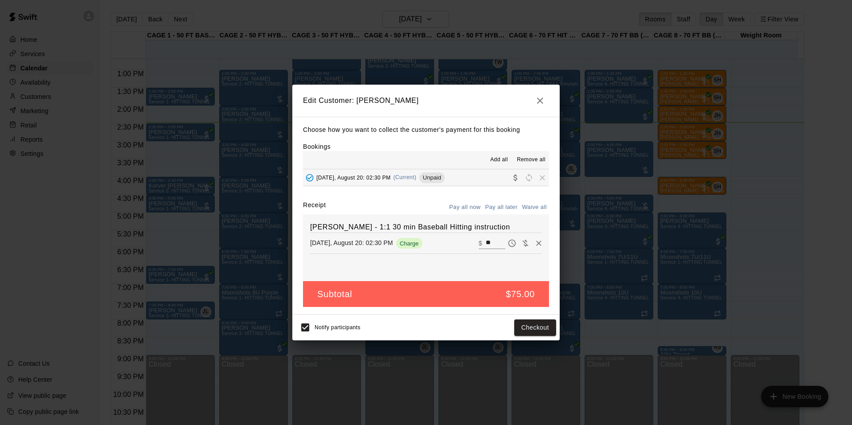
click at [488, 242] on input "**" at bounding box center [495, 243] width 20 height 12
type input "*"
type input "**"
click at [543, 330] on button "Checkout" at bounding box center [535, 327] width 42 height 16
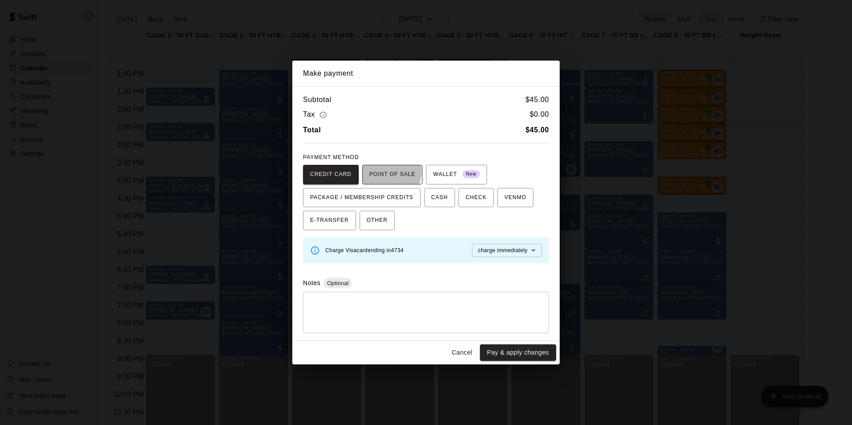
click at [379, 171] on span "POINT OF SALE" at bounding box center [392, 174] width 46 height 14
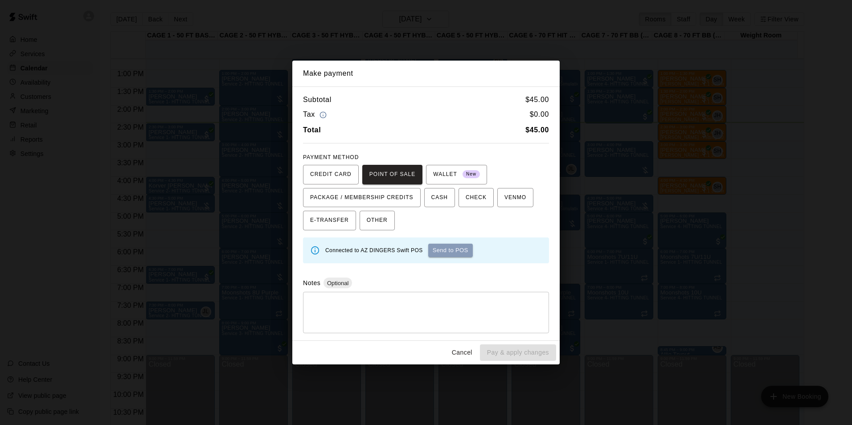
click at [449, 249] on button "Send to POS" at bounding box center [450, 250] width 45 height 13
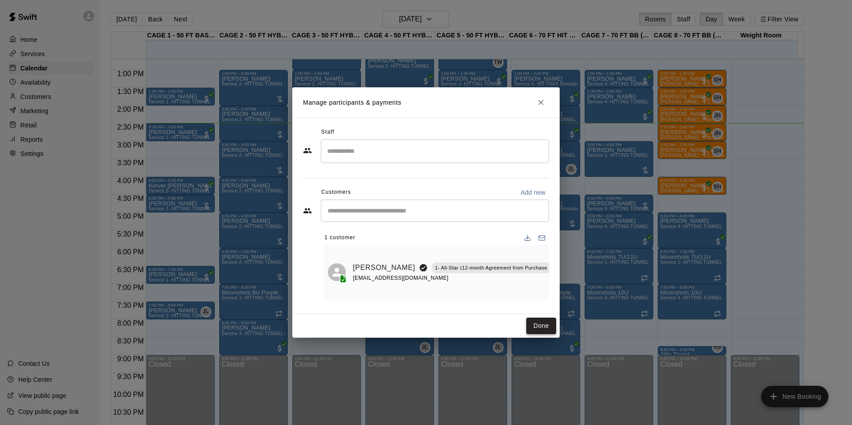
click at [536, 330] on button "Done" at bounding box center [541, 326] width 30 height 16
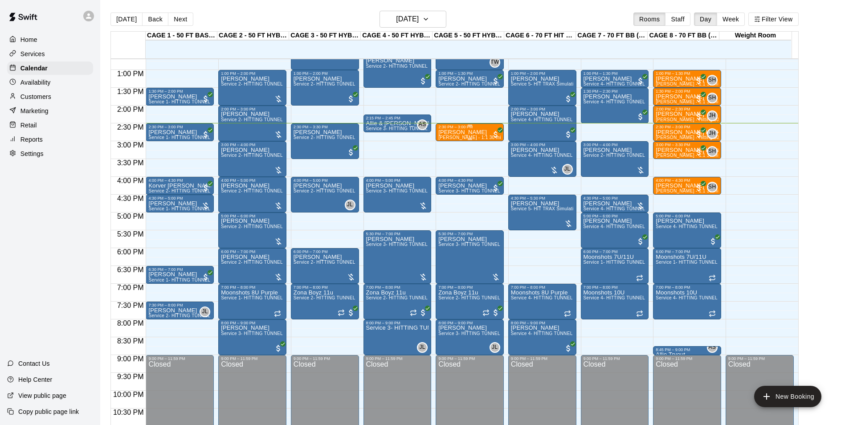
click at [487, 128] on div "2:30 PM – 3:00 PM" at bounding box center [469, 127] width 63 height 4
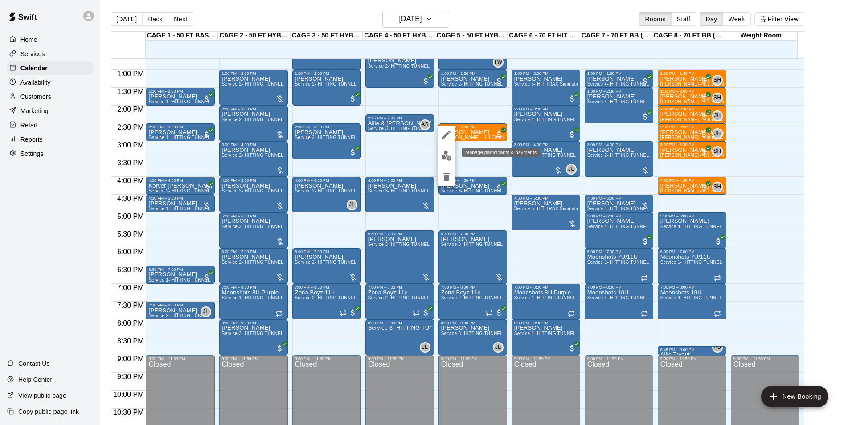
click at [447, 157] on img "edit" at bounding box center [446, 156] width 10 height 10
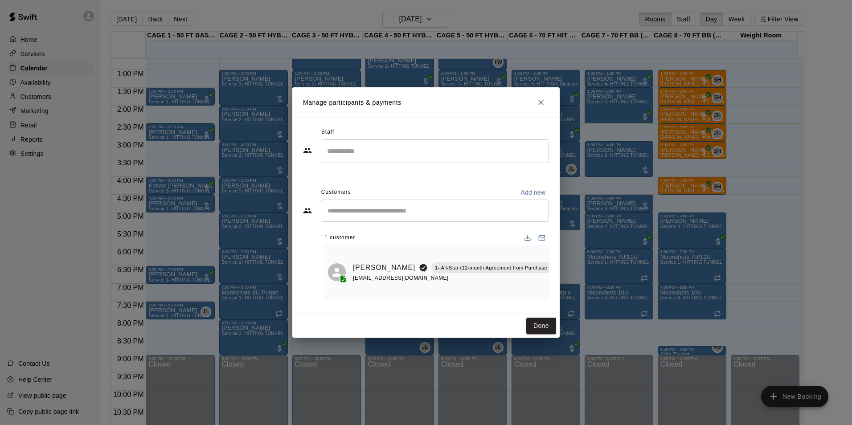
click at [569, 283] on icon "Manage bookings & payment" at bounding box center [573, 287] width 9 height 9
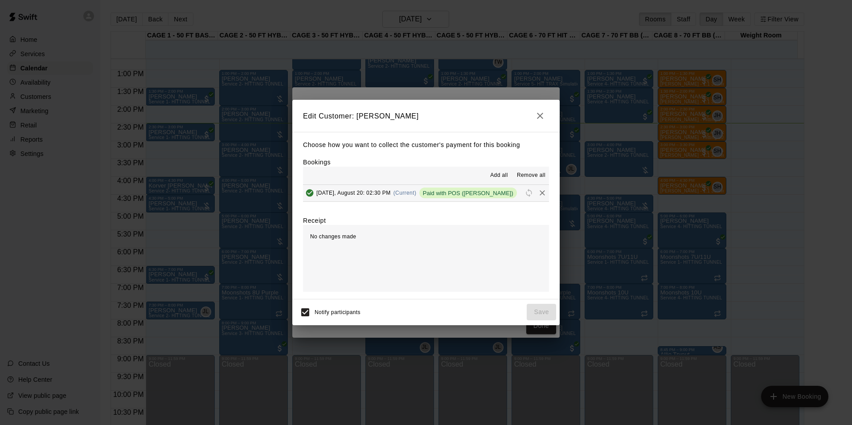
click at [538, 113] on icon "button" at bounding box center [539, 115] width 11 height 11
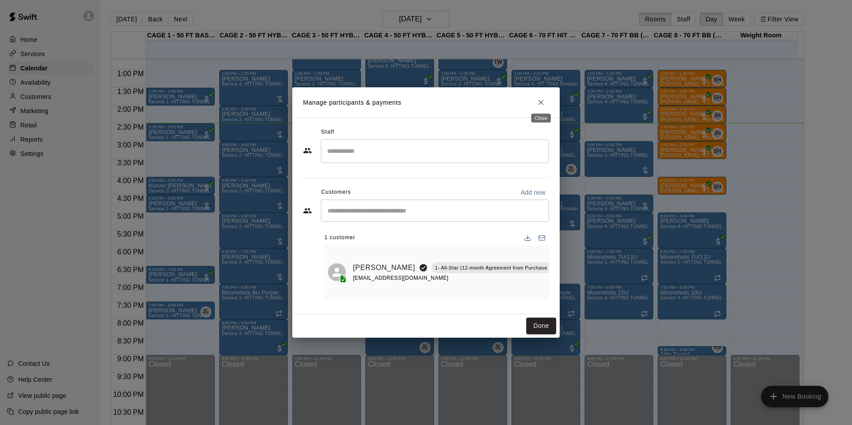
click at [544, 99] on icon "Close" at bounding box center [540, 102] width 9 height 9
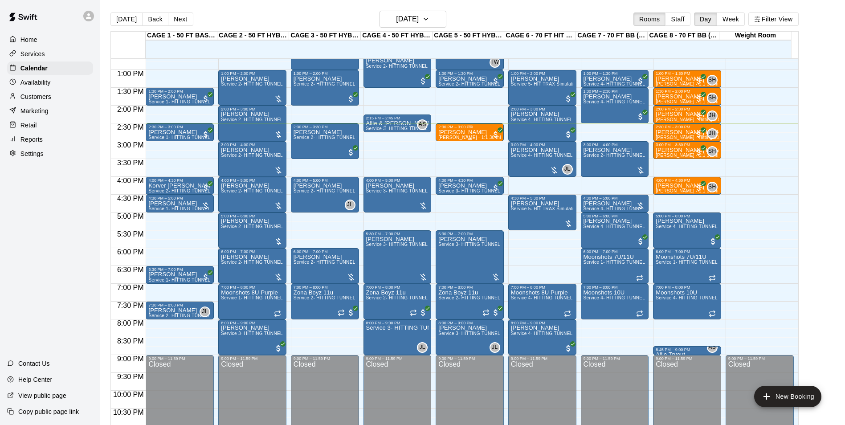
click at [485, 139] on div at bounding box center [469, 139] width 63 height 1
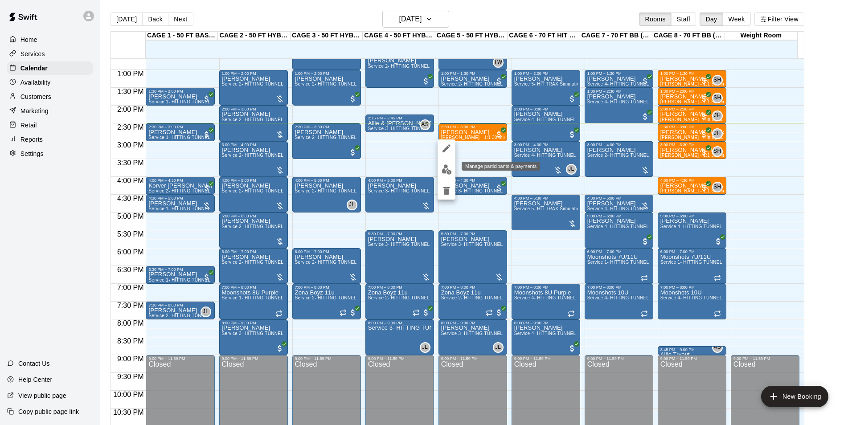
click at [448, 170] on img "edit" at bounding box center [446, 169] width 10 height 10
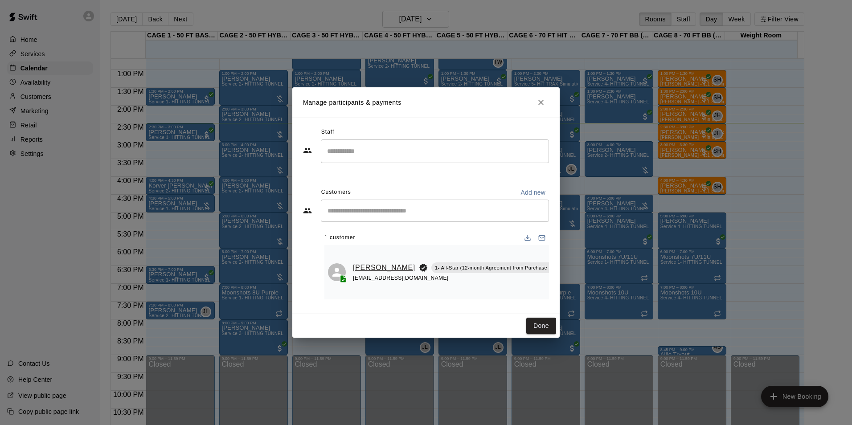
click at [371, 266] on link "[PERSON_NAME]" at bounding box center [384, 268] width 62 height 12
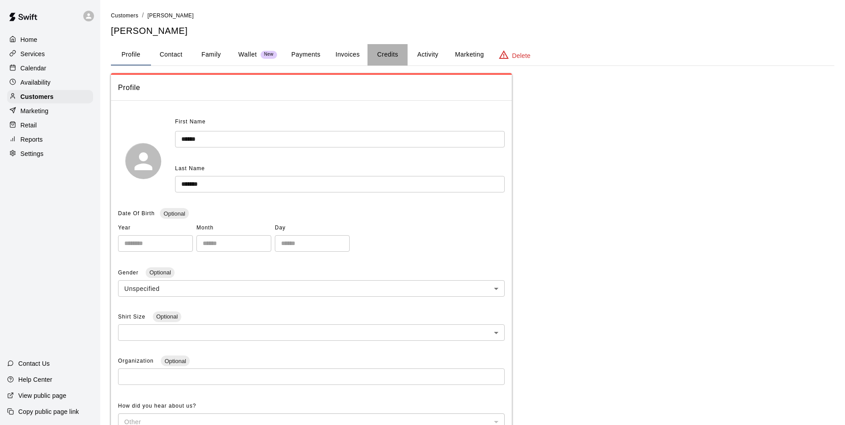
click at [390, 53] on button "Credits" at bounding box center [387, 54] width 40 height 21
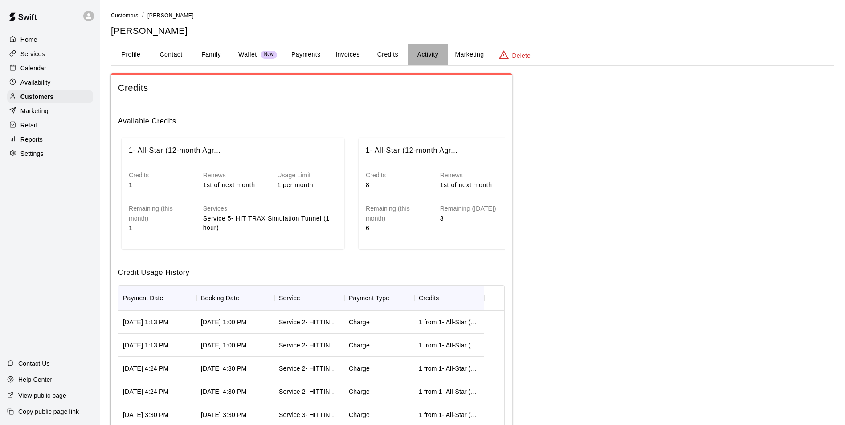
click at [428, 55] on button "Activity" at bounding box center [428, 54] width 40 height 21
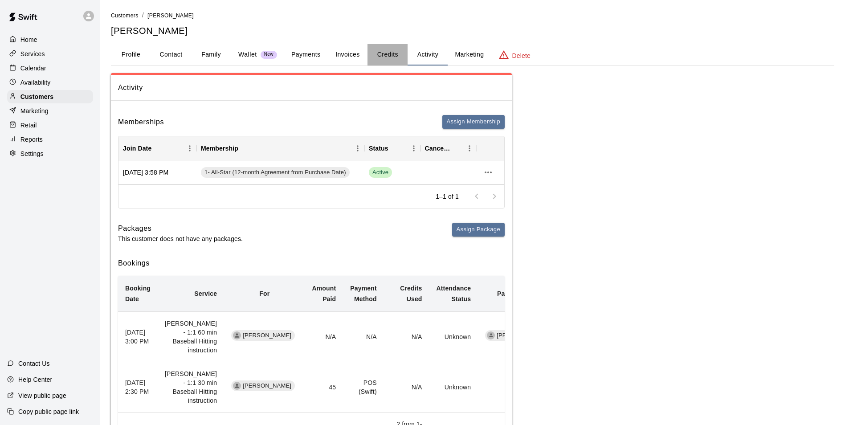
click at [388, 56] on button "Credits" at bounding box center [387, 54] width 40 height 21
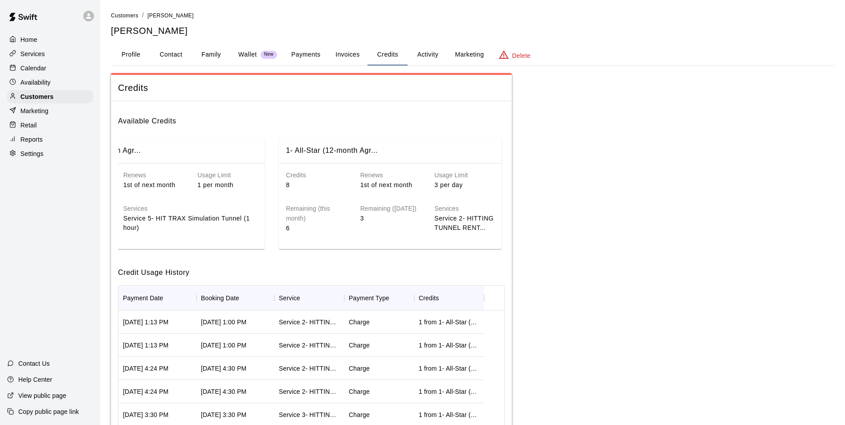
scroll to position [0, 80]
click at [250, 53] on p "Wallet" at bounding box center [247, 54] width 19 height 9
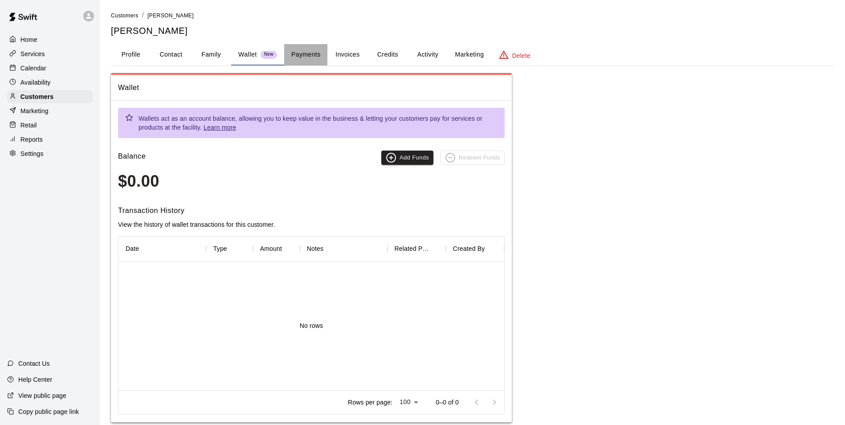
click at [312, 53] on button "Payments" at bounding box center [305, 54] width 43 height 21
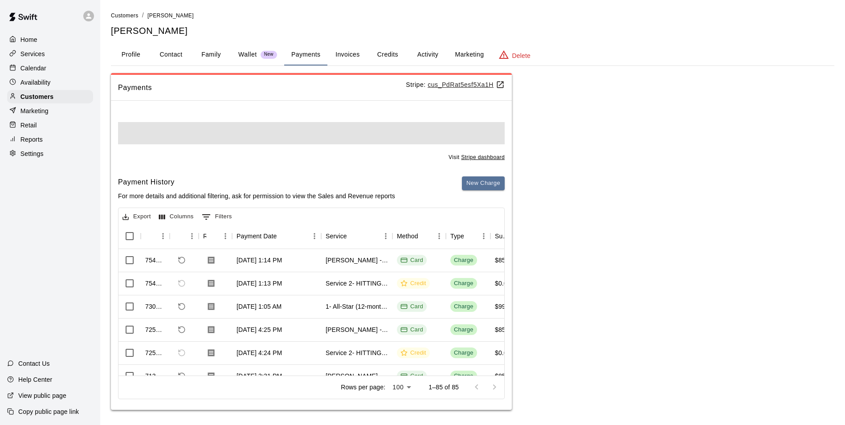
click at [359, 52] on button "Invoices" at bounding box center [347, 54] width 40 height 21
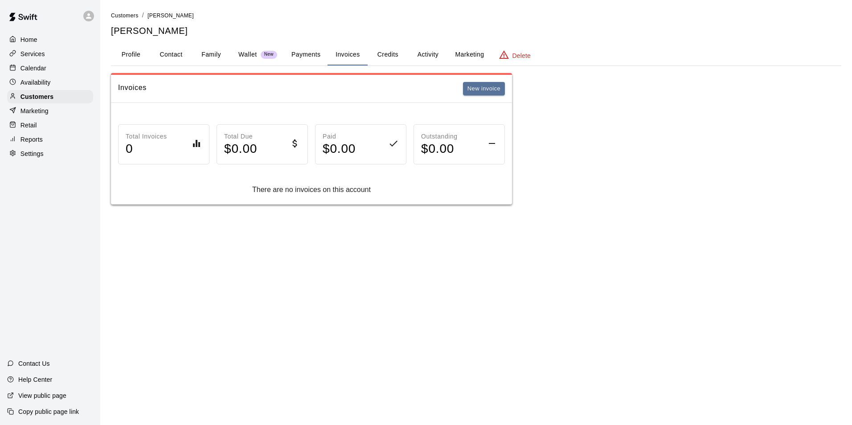
click at [311, 53] on button "Payments" at bounding box center [305, 54] width 43 height 21
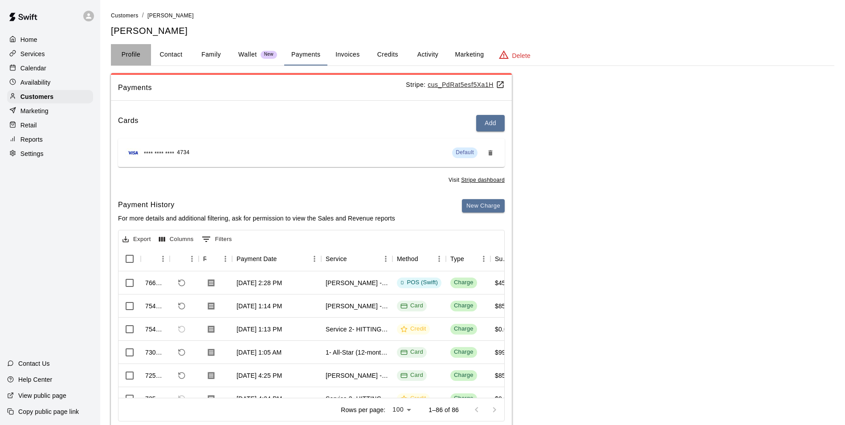
click at [124, 53] on button "Profile" at bounding box center [131, 54] width 40 height 21
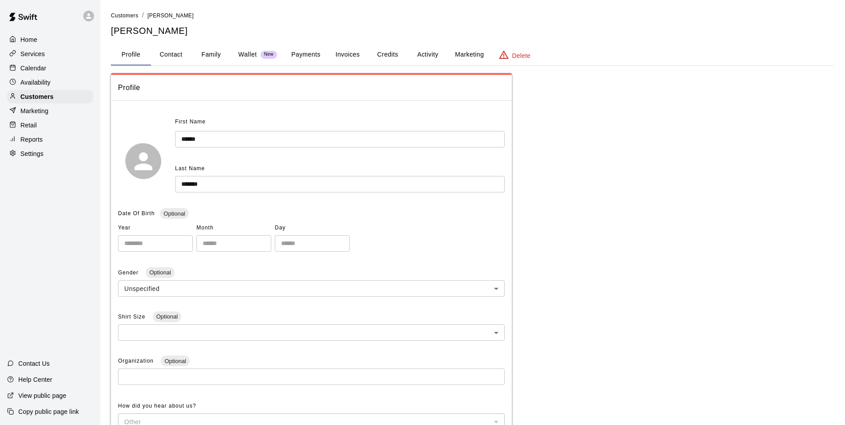
click at [170, 54] on button "Contact" at bounding box center [171, 54] width 40 height 21
select select "**"
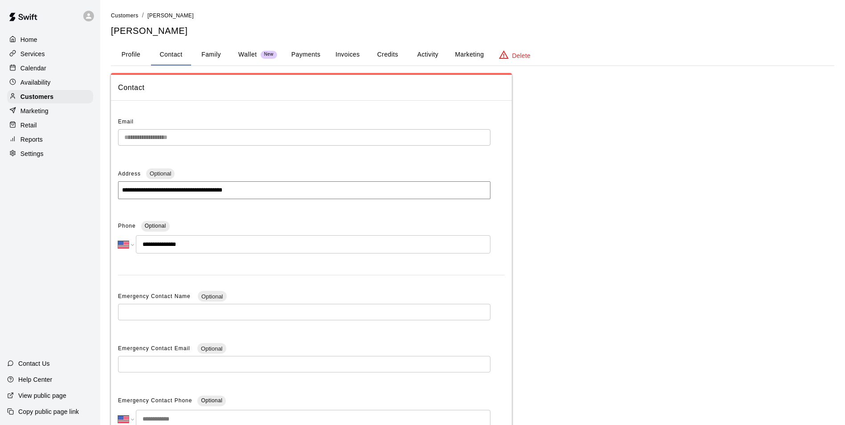
click at [215, 54] on button "Family" at bounding box center [211, 54] width 40 height 21
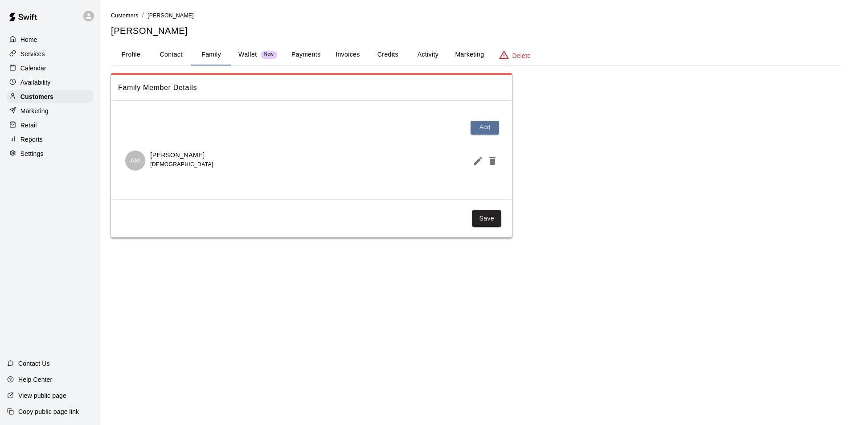
click at [250, 58] on p "Wallet" at bounding box center [247, 54] width 19 height 9
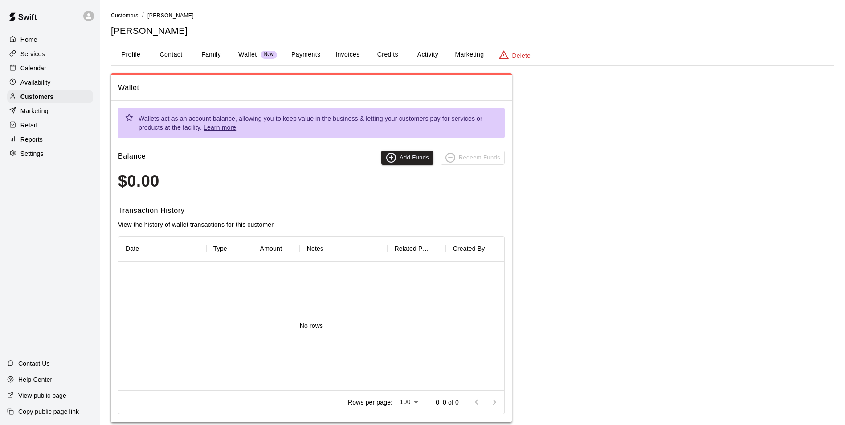
click at [310, 57] on button "Payments" at bounding box center [305, 54] width 43 height 21
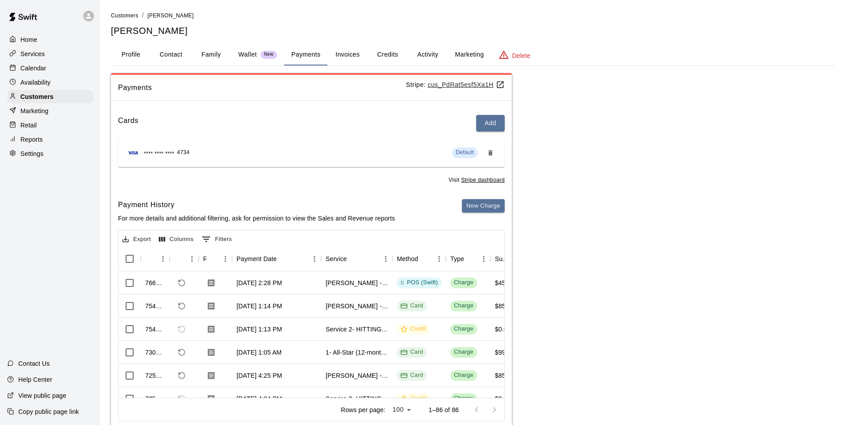
click at [336, 57] on button "Invoices" at bounding box center [347, 54] width 40 height 21
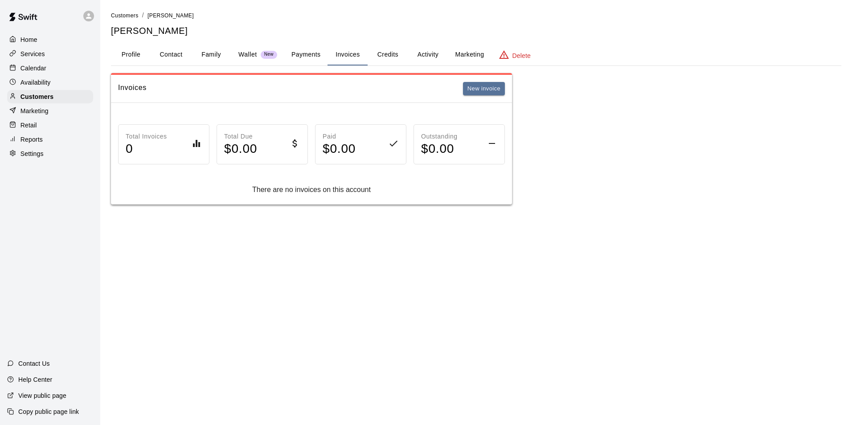
click at [383, 48] on button "Credits" at bounding box center [387, 54] width 40 height 21
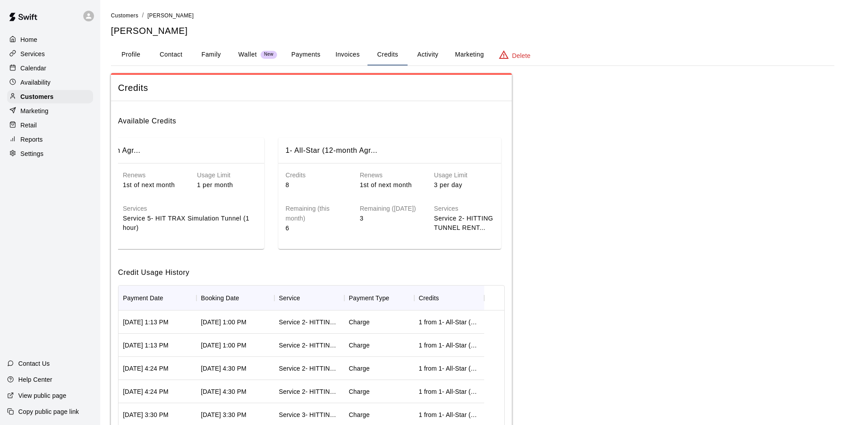
click at [432, 54] on button "Activity" at bounding box center [428, 54] width 40 height 21
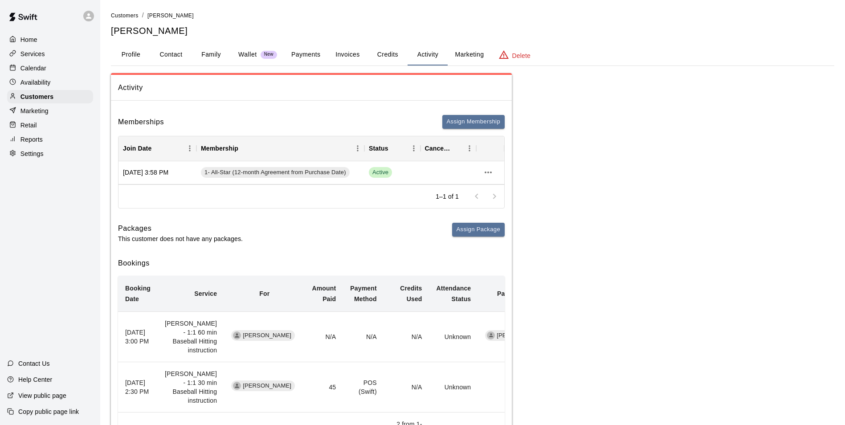
click at [495, 197] on div at bounding box center [486, 196] width 36 height 18
click at [487, 175] on icon "more actions" at bounding box center [488, 172] width 11 height 11
click at [489, 187] on li "View details" at bounding box center [506, 190] width 50 height 15
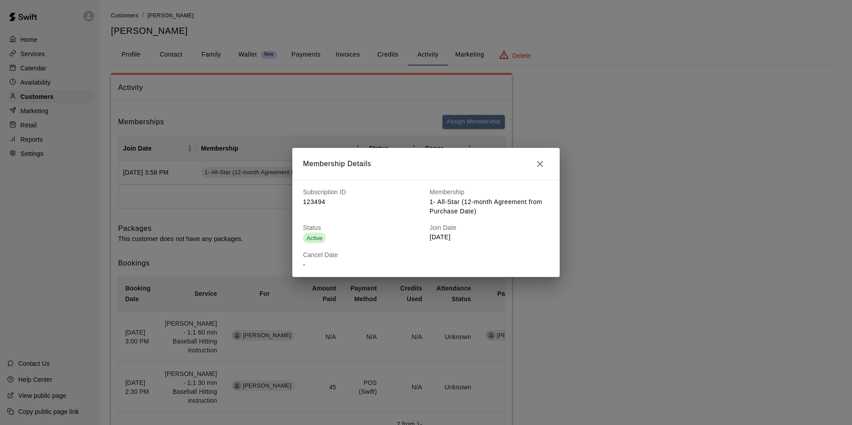
click at [535, 157] on button "button" at bounding box center [540, 164] width 18 height 18
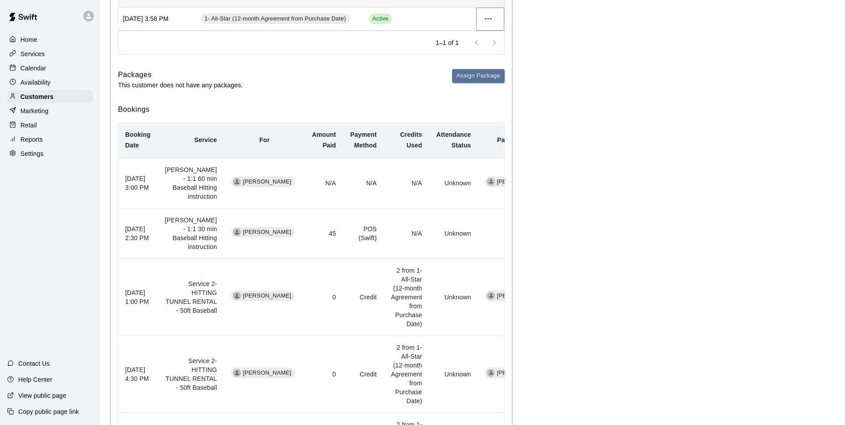
scroll to position [89, 0]
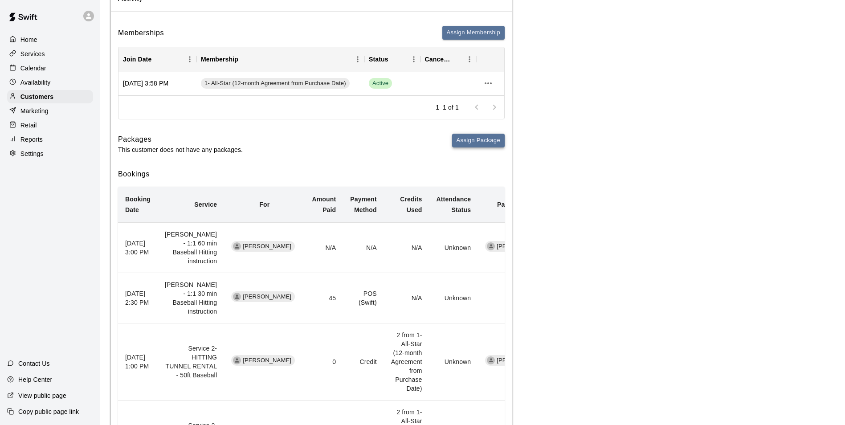
click at [463, 143] on button "Assign Package" at bounding box center [478, 141] width 53 height 14
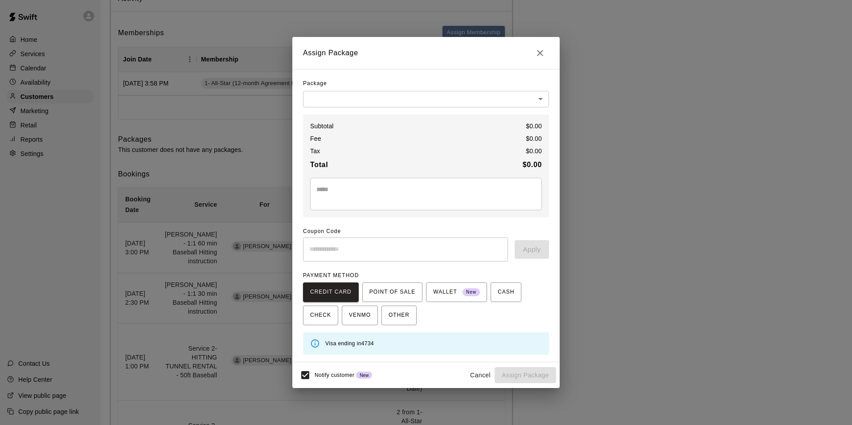
click at [541, 52] on icon "Close" at bounding box center [540, 53] width 6 height 6
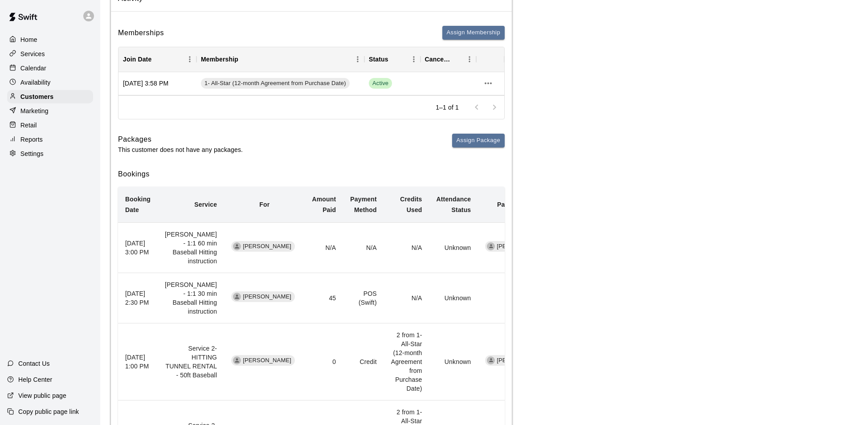
click at [25, 66] on p "Calendar" at bounding box center [33, 68] width 26 height 9
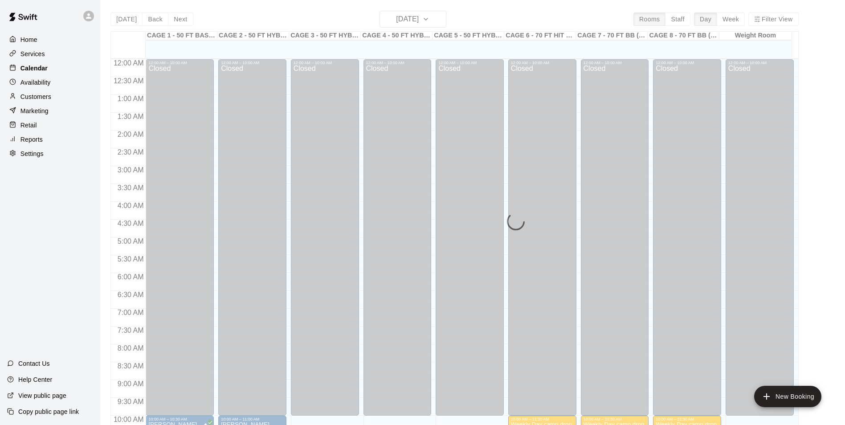
scroll to position [452, 0]
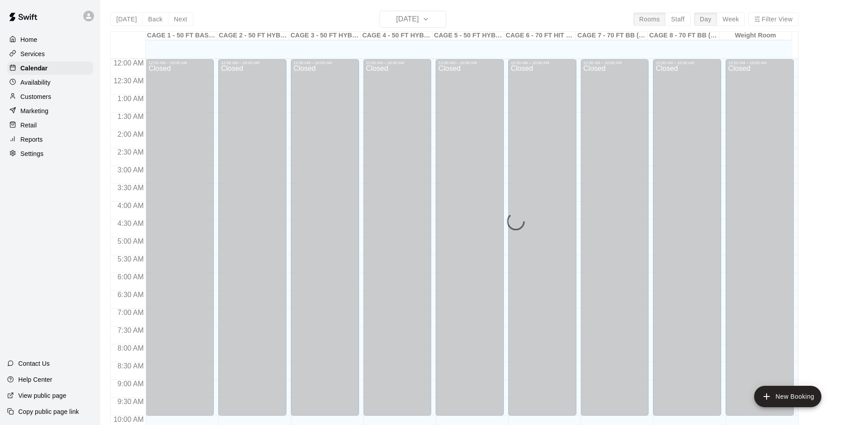
scroll to position [452, 0]
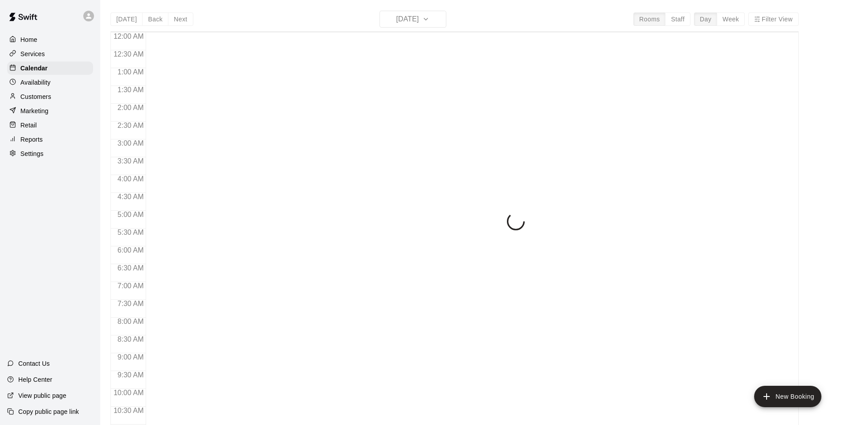
scroll to position [452, 0]
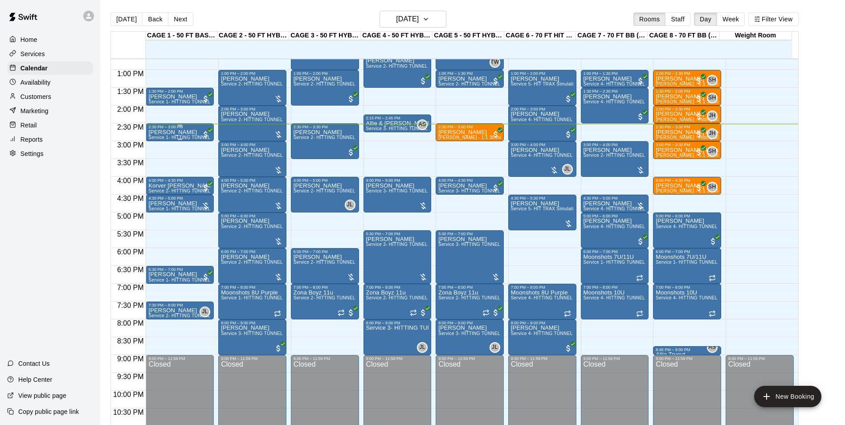
click at [167, 132] on p "[PERSON_NAME]" at bounding box center [179, 132] width 63 height 0
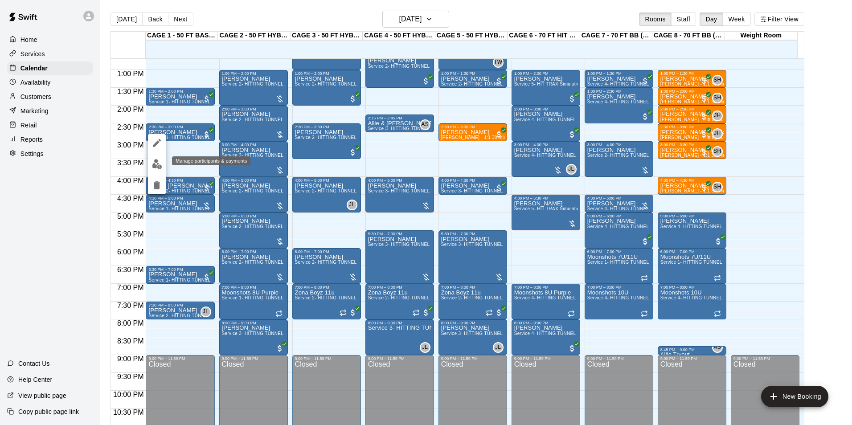
click at [156, 160] on img "edit" at bounding box center [157, 164] width 10 height 10
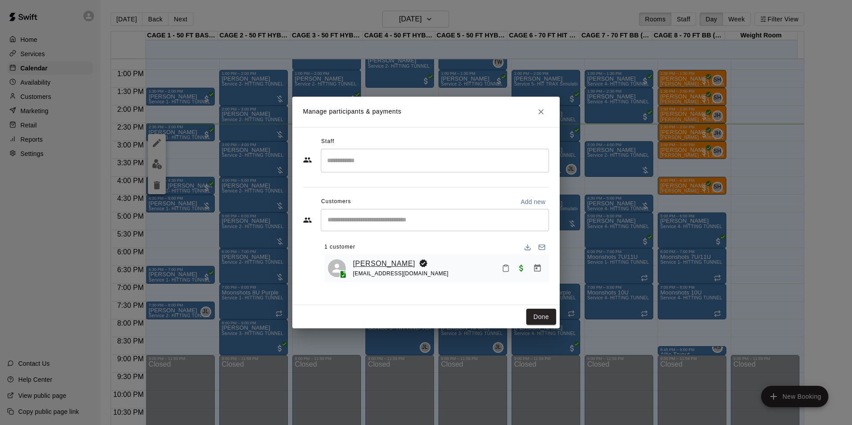
click at [371, 258] on link "[PERSON_NAME]" at bounding box center [384, 264] width 62 height 12
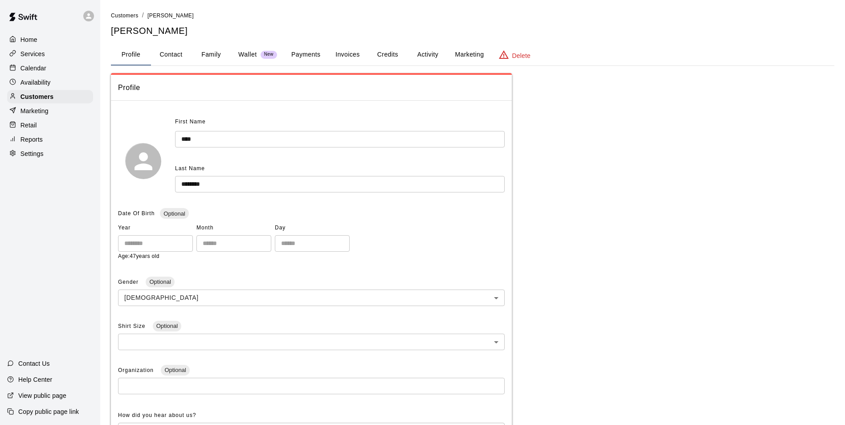
click at [210, 53] on button "Family" at bounding box center [211, 54] width 40 height 21
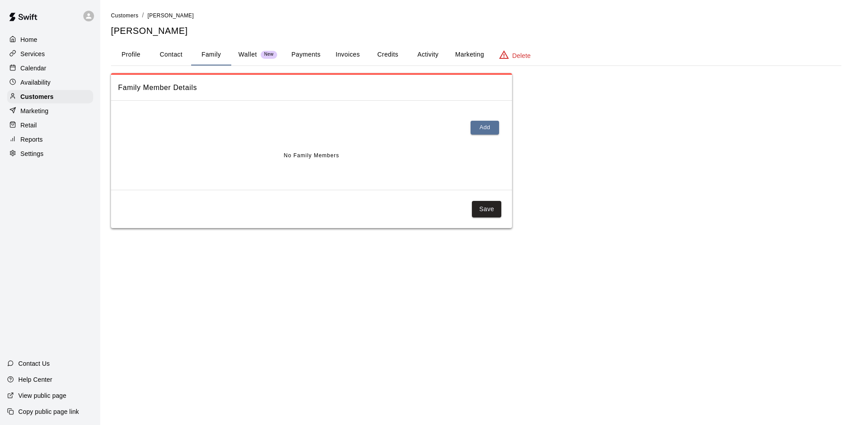
click at [138, 54] on button "Profile" at bounding box center [131, 54] width 40 height 21
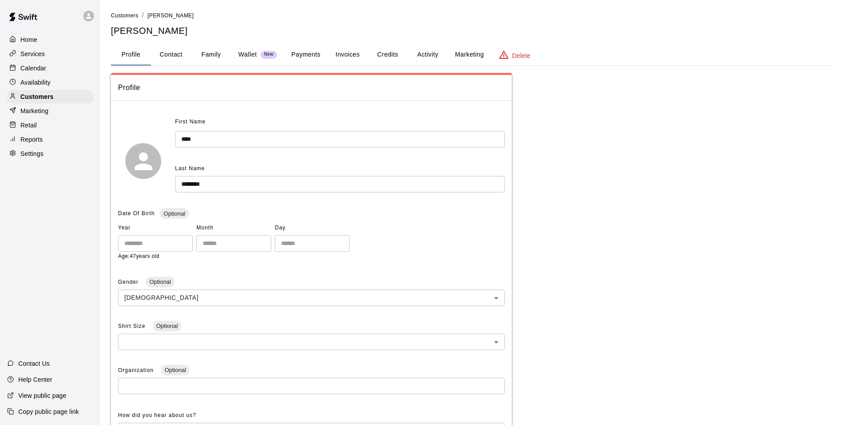
click at [55, 72] on div "Calendar" at bounding box center [50, 67] width 86 height 13
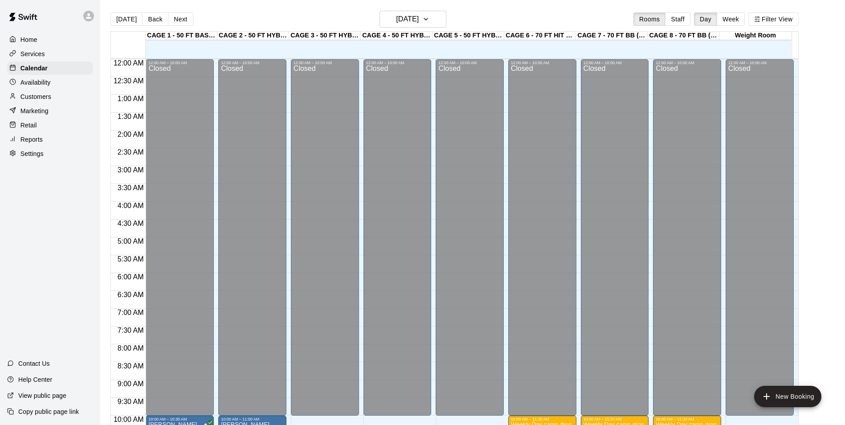
scroll to position [452, 0]
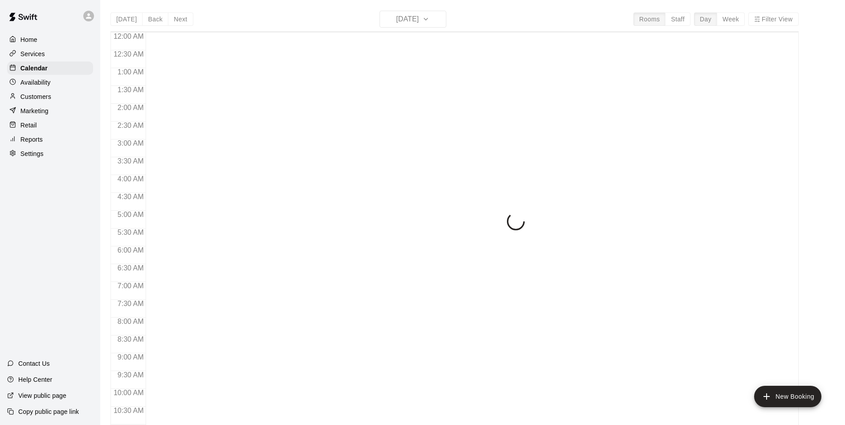
scroll to position [452, 0]
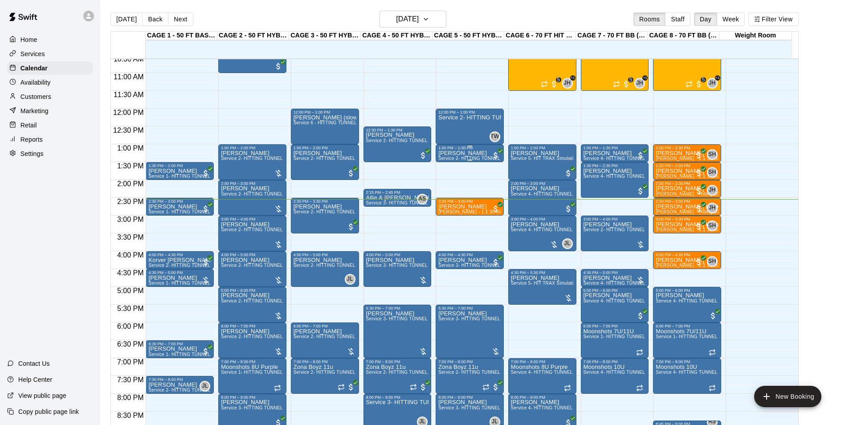
scroll to position [363, 0]
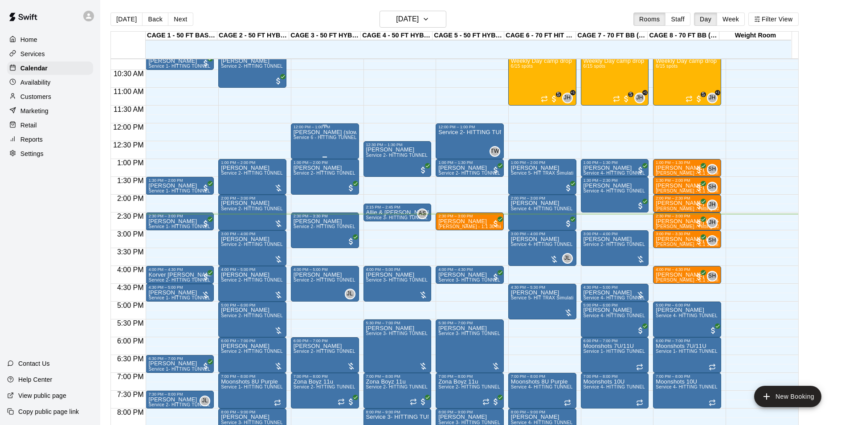
click at [329, 140] on span "Service 6 - HITTING TUNNEL RENTAL - 50ft Softball Slow/Fast Pitch" at bounding box center [366, 137] width 147 height 5
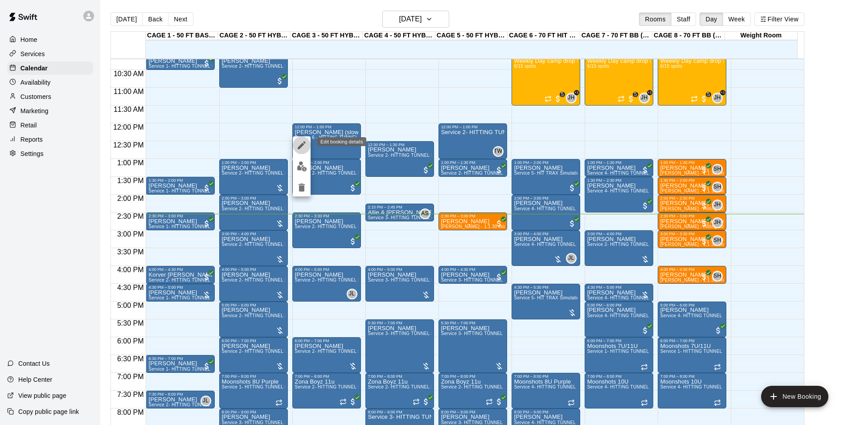
click at [299, 144] on icon "edit" at bounding box center [301, 145] width 11 height 11
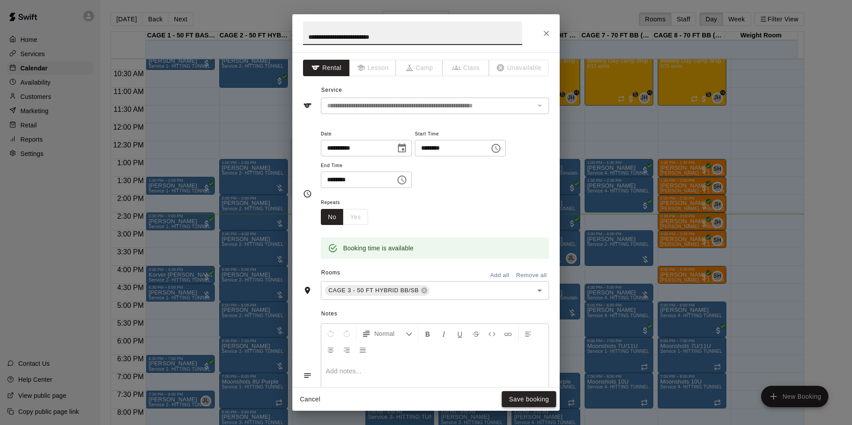
type input "**********"
click at [539, 399] on button "Save booking" at bounding box center [528, 399] width 54 height 16
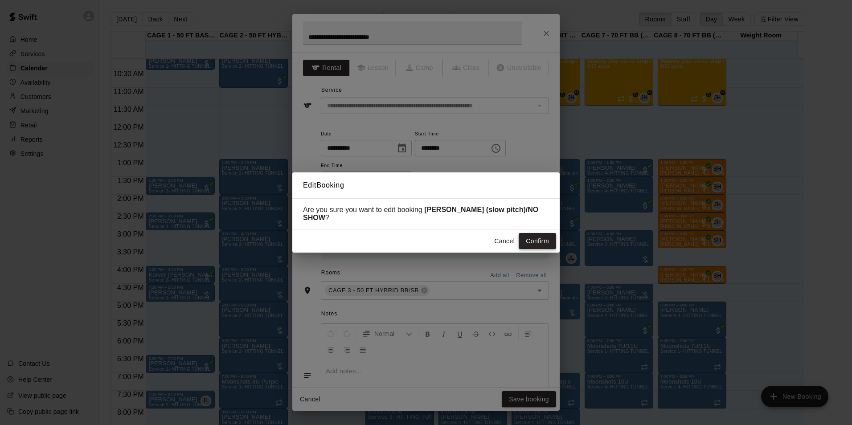
click at [544, 238] on button "Confirm" at bounding box center [536, 241] width 37 height 16
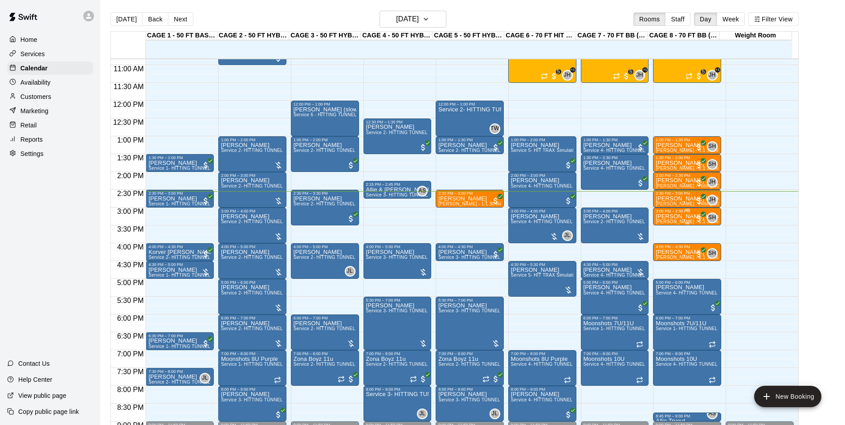
scroll to position [408, 0]
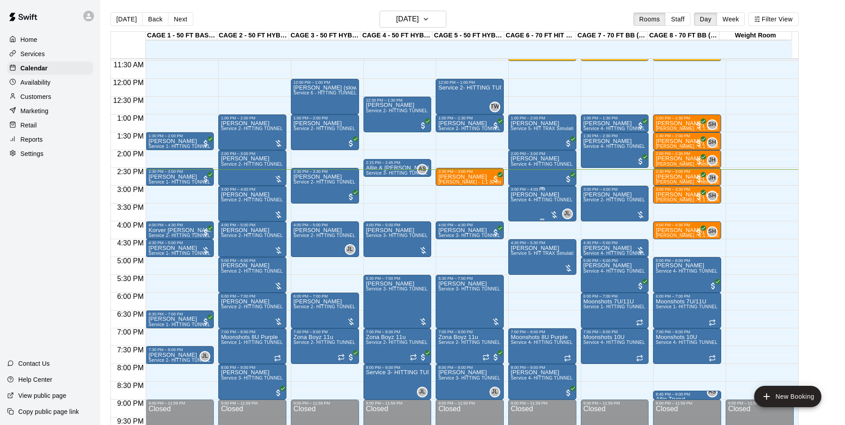
click at [514, 202] on span "Service 4- HITTING TUNNEL RENTAL - 70ft Baseball" at bounding box center [567, 199] width 113 height 5
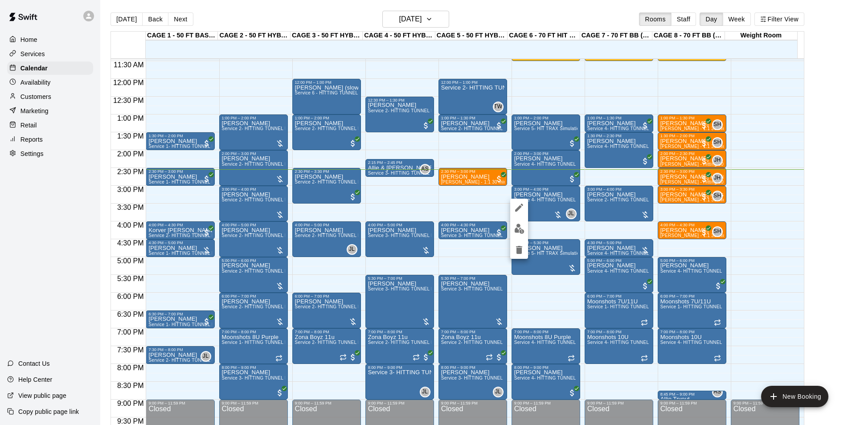
click at [478, 208] on div at bounding box center [426, 212] width 852 height 425
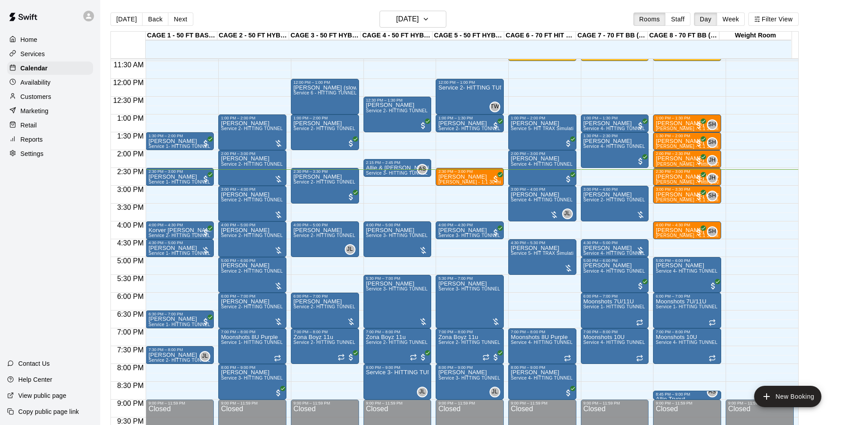
click at [826, 169] on main "[DATE] Back [DATE][DATE] Rooms Staff Day Week Filter View CAGE 1 - 50 FT BASEBA…" at bounding box center [473, 223] width 738 height 425
click at [187, 248] on p "[PERSON_NAME]" at bounding box center [179, 248] width 63 height 0
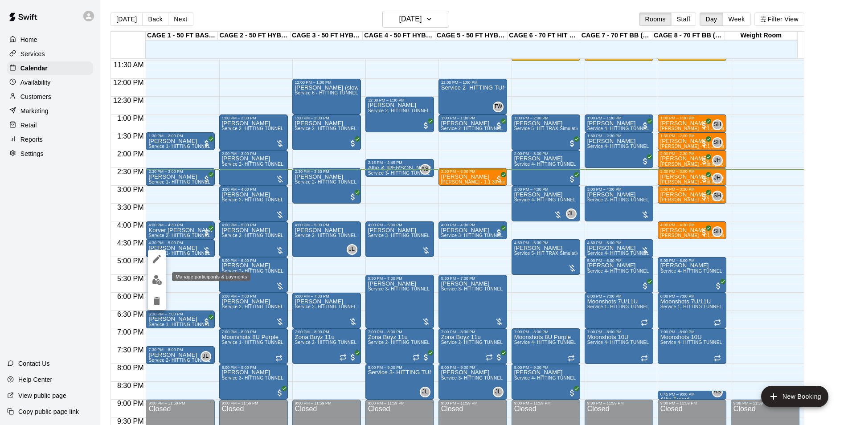
click at [151, 275] on button "edit" at bounding box center [157, 279] width 18 height 17
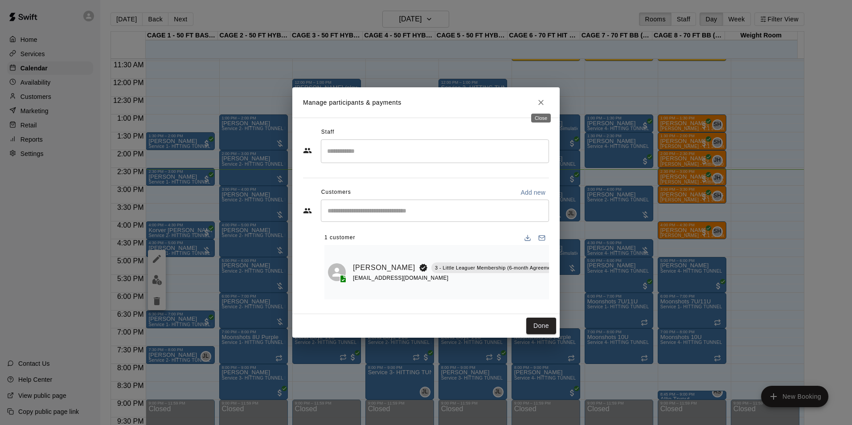
click at [543, 99] on icon "Close" at bounding box center [540, 102] width 9 height 9
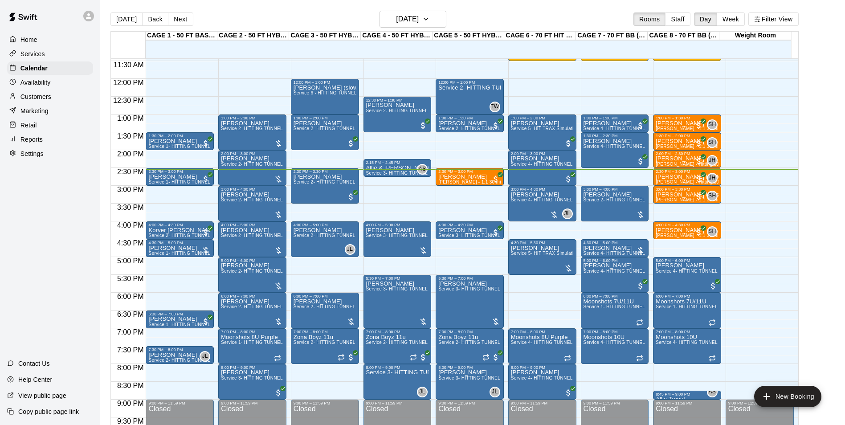
drag, startPoint x: 44, startPoint y: 216, endPoint x: 43, endPoint y: 176, distance: 39.6
click at [44, 213] on div "Home Services Calendar Availability Customers Marketing Retail Reports Settings…" at bounding box center [50, 212] width 100 height 425
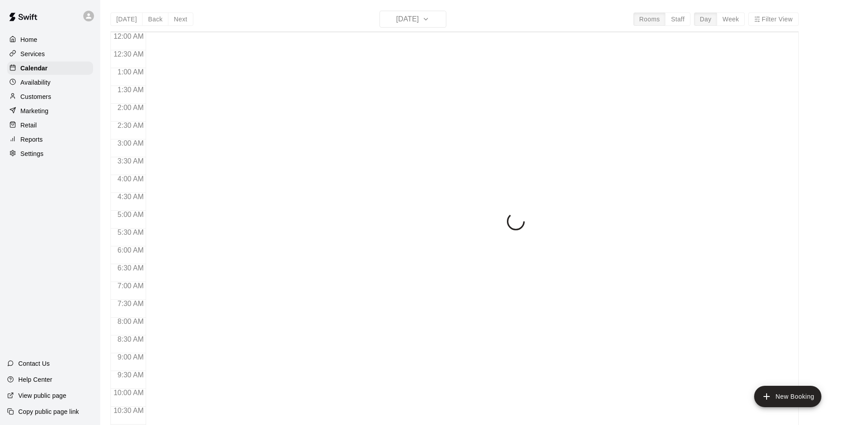
scroll to position [452, 0]
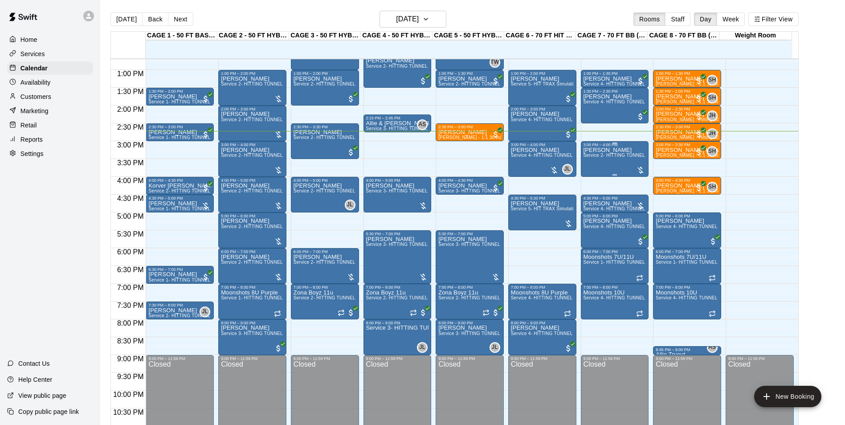
click at [595, 164] on div "[PERSON_NAME] Service 2- HITTING TUNNEL RENTAL - 50ft Baseball" at bounding box center [614, 359] width 63 height 425
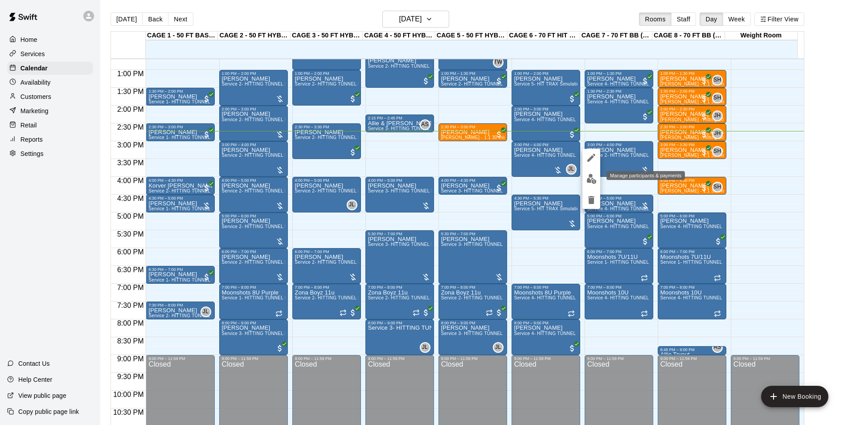
click at [594, 178] on img "edit" at bounding box center [591, 179] width 10 height 10
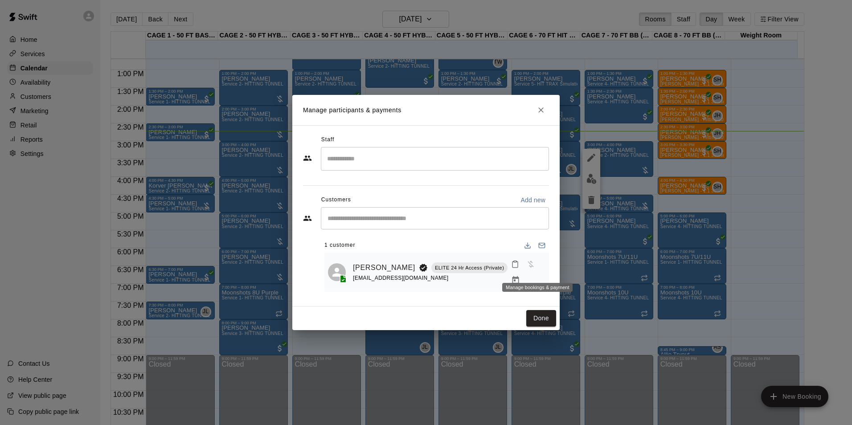
click at [519, 276] on icon "Manage bookings & payment" at bounding box center [515, 280] width 7 height 8
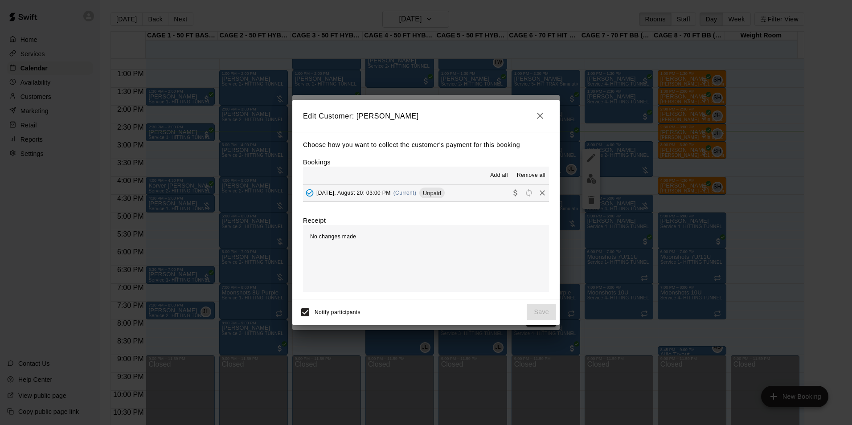
click at [396, 188] on div "Wednesday, August 20: 03:00 PM (Current) Unpaid" at bounding box center [374, 192] width 142 height 13
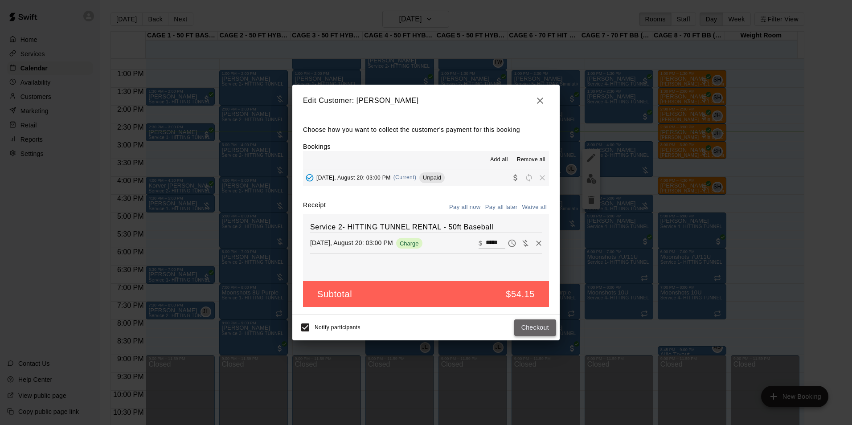
click at [530, 328] on button "Checkout" at bounding box center [535, 327] width 42 height 16
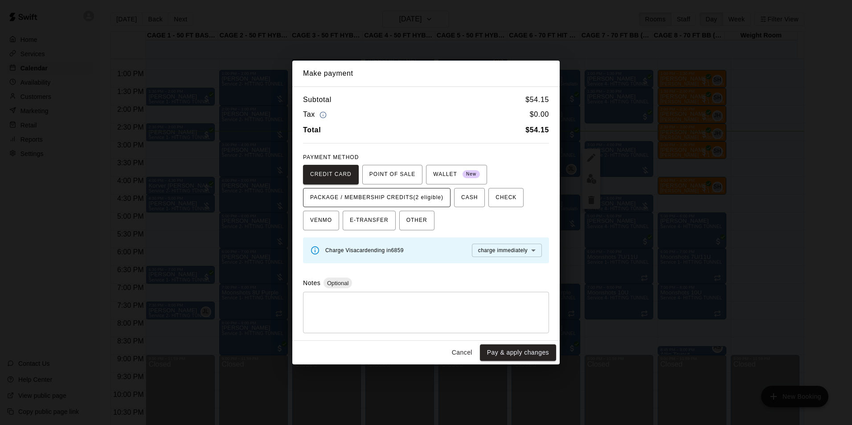
click at [387, 196] on span "PACKAGE / MEMBERSHIP CREDITS (2 eligible)" at bounding box center [376, 198] width 133 height 14
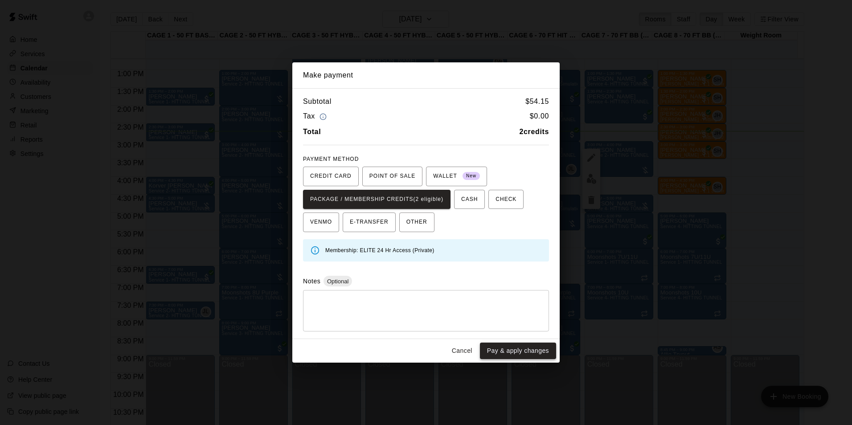
click at [505, 349] on button "Pay & apply changes" at bounding box center [518, 350] width 76 height 16
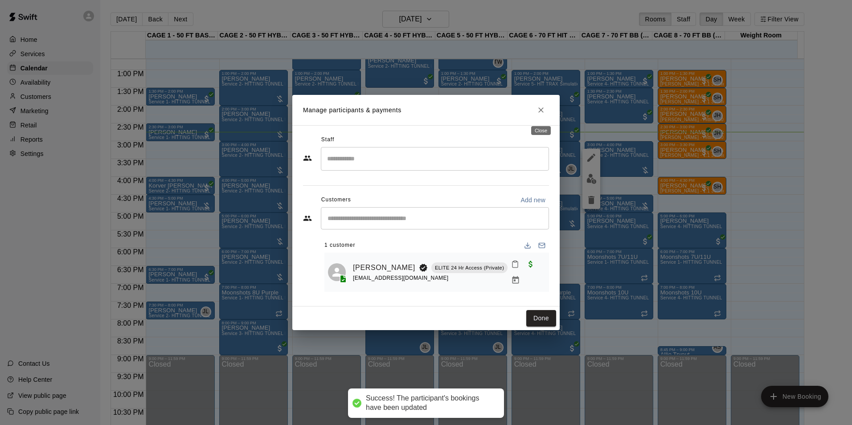
click at [541, 114] on icon "Close" at bounding box center [540, 110] width 9 height 9
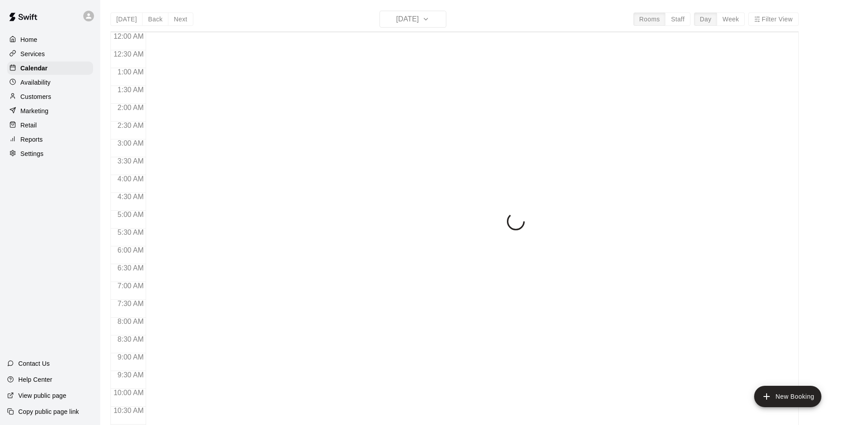
scroll to position [452, 0]
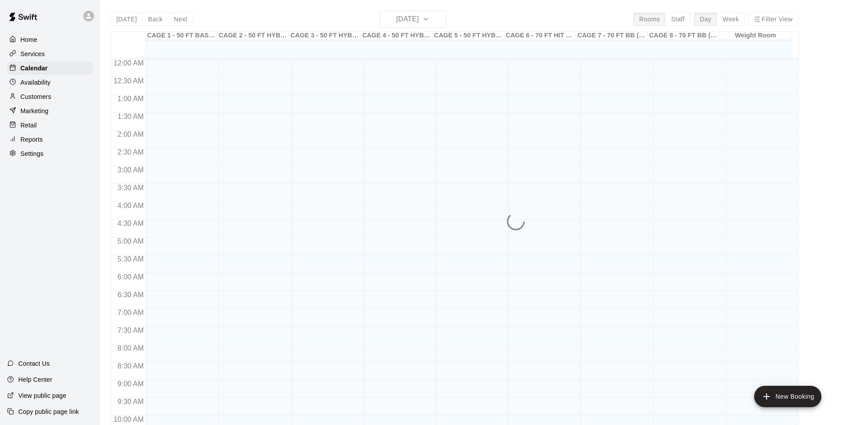
scroll to position [452, 0]
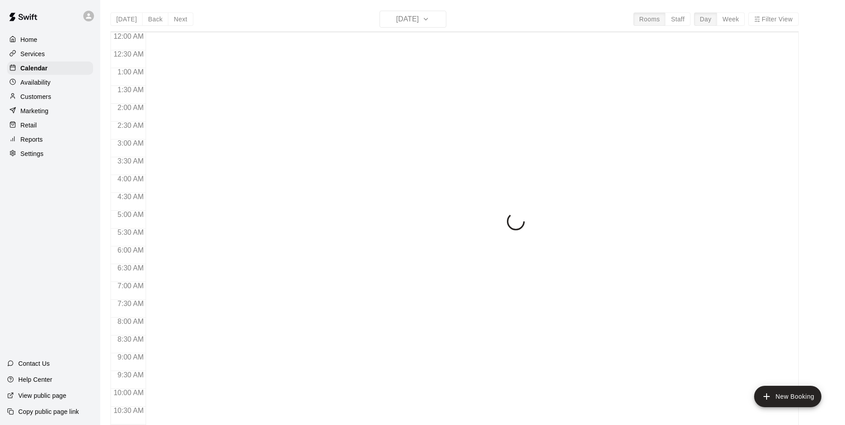
scroll to position [452, 0]
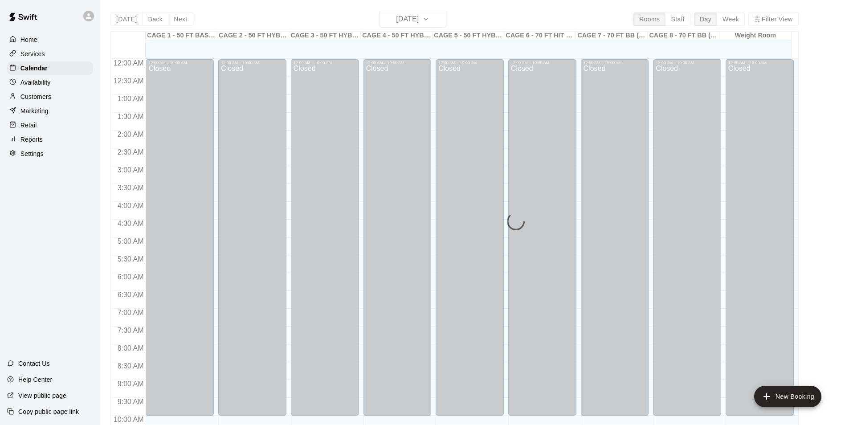
scroll to position [452, 0]
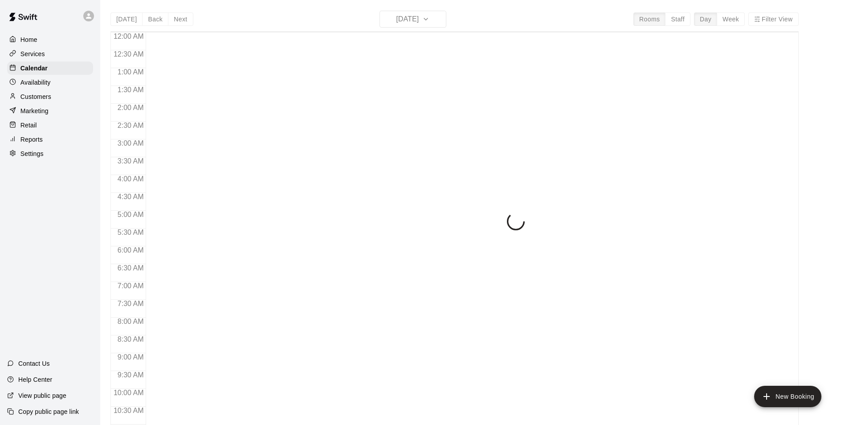
scroll to position [452, 0]
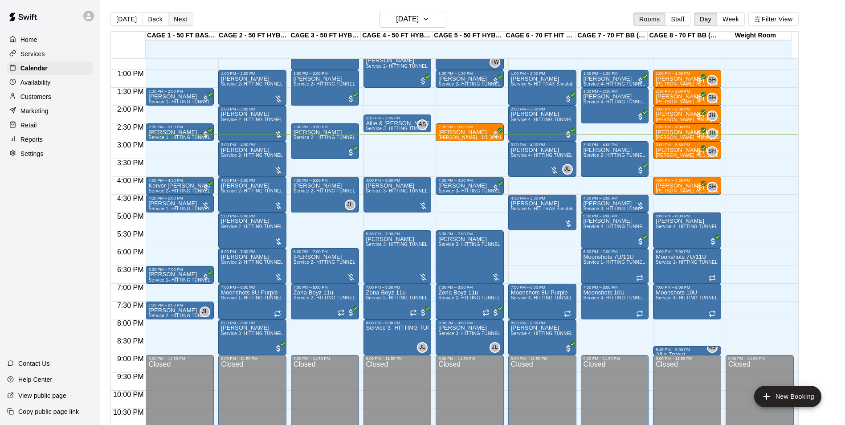
click at [183, 17] on button "Next" at bounding box center [180, 18] width 25 height 13
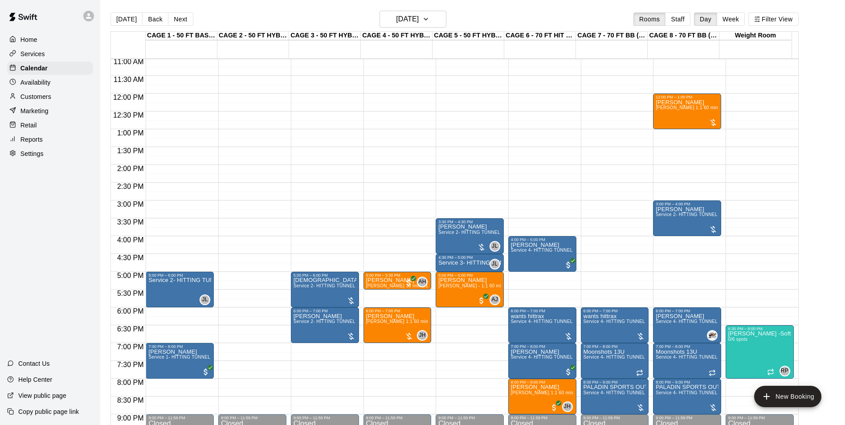
scroll to position [480, 0]
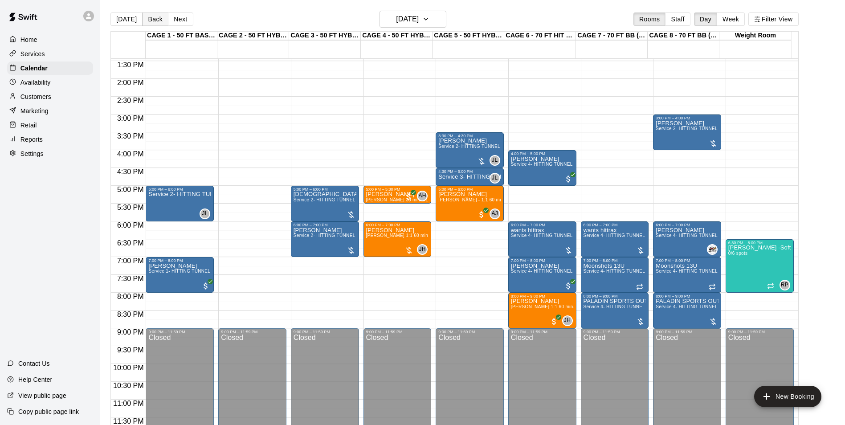
click at [151, 18] on button "Back" at bounding box center [155, 18] width 26 height 13
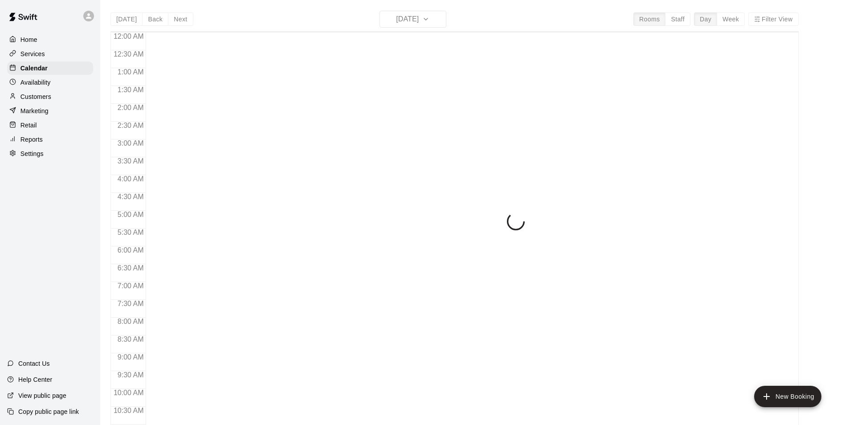
scroll to position [452, 0]
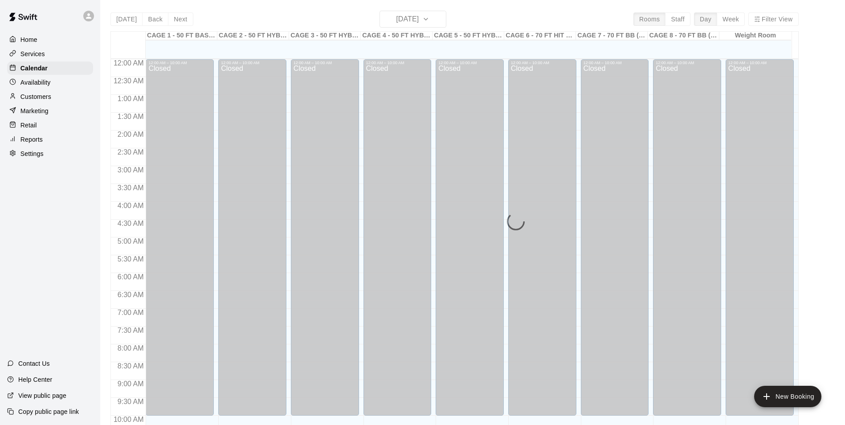
scroll to position [452, 0]
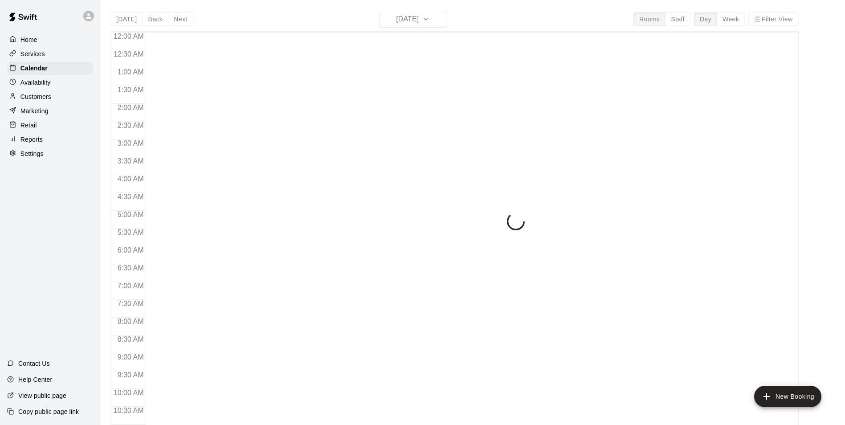
scroll to position [452, 0]
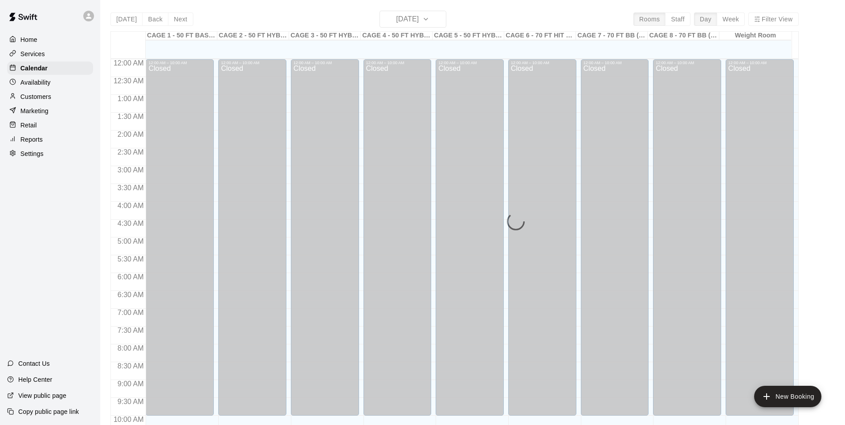
scroll to position [452, 0]
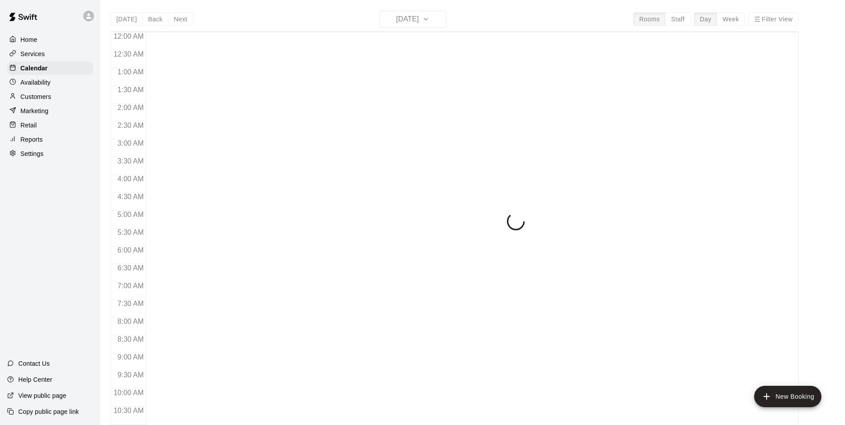
scroll to position [452, 0]
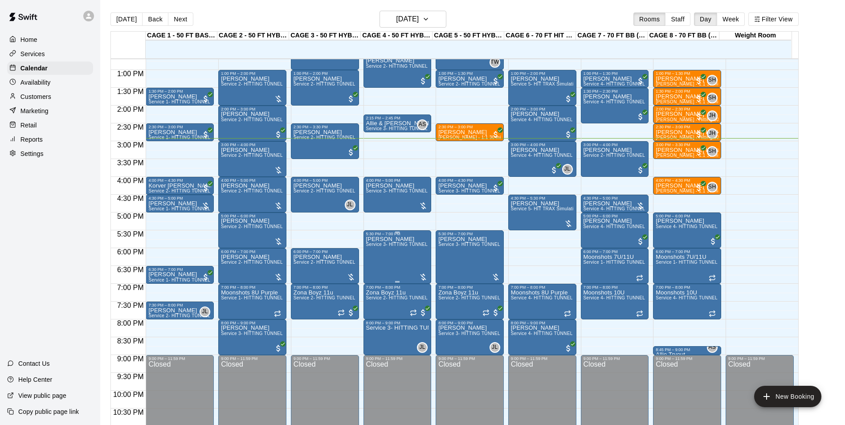
click at [392, 243] on span "Service 3- HITTING TUNNEL RENTAL - 50ft Softball" at bounding box center [421, 244] width 111 height 5
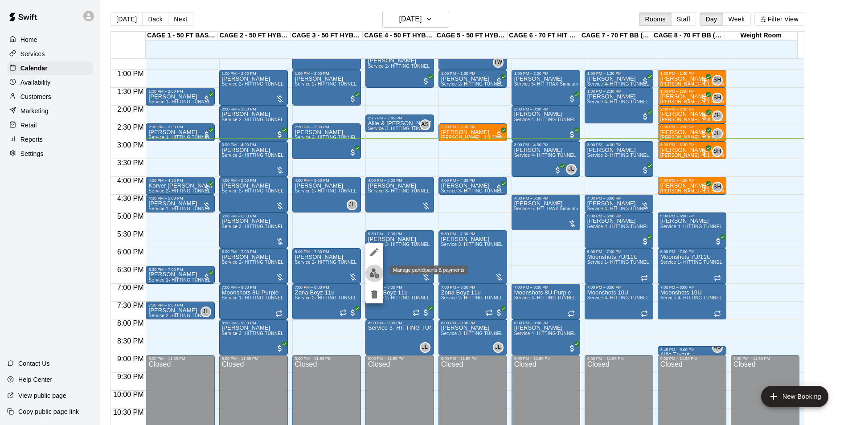
click at [375, 276] on img "edit" at bounding box center [374, 273] width 10 height 10
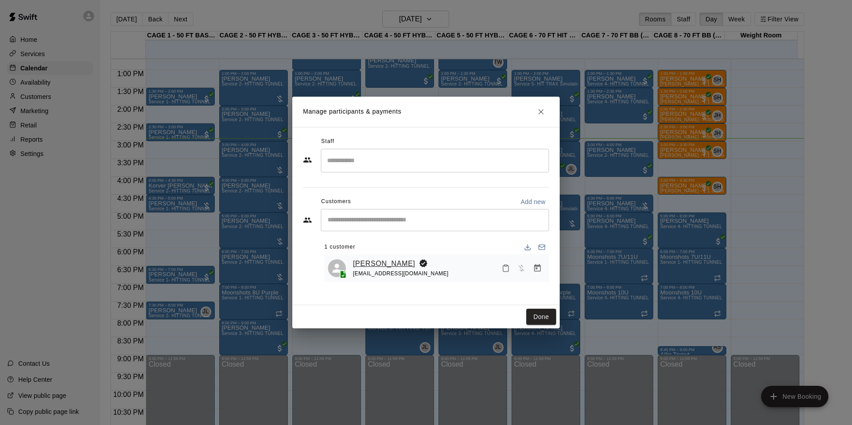
click at [392, 263] on link "[PERSON_NAME]" at bounding box center [384, 264] width 62 height 12
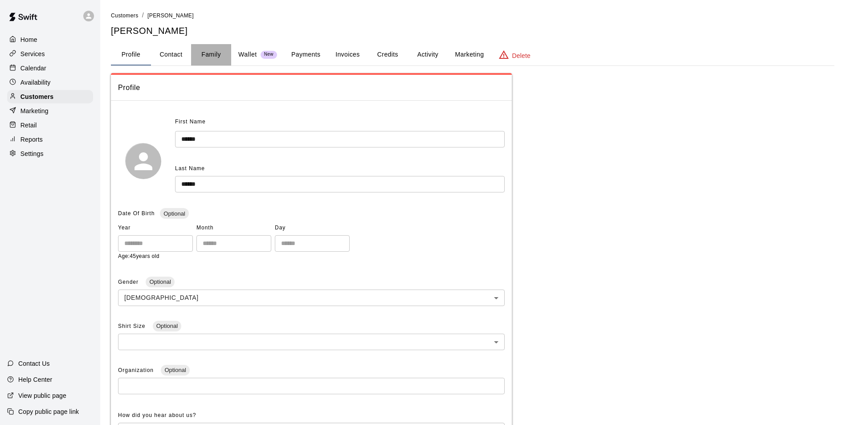
click at [211, 53] on button "Family" at bounding box center [211, 54] width 40 height 21
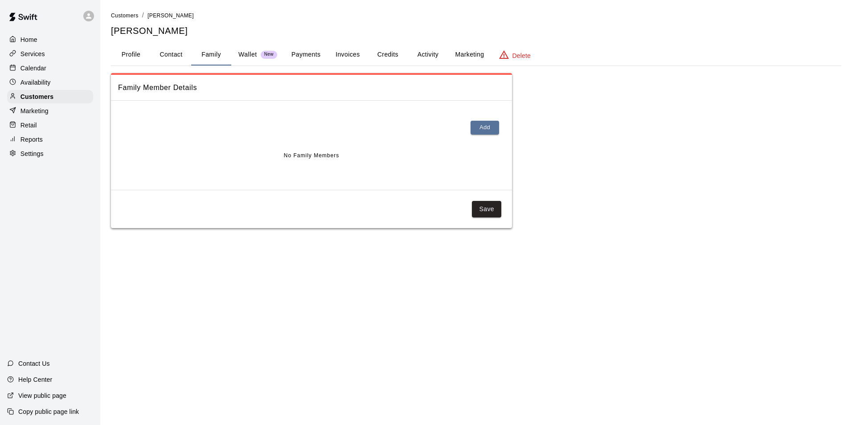
click at [302, 51] on button "Payments" at bounding box center [305, 54] width 43 height 21
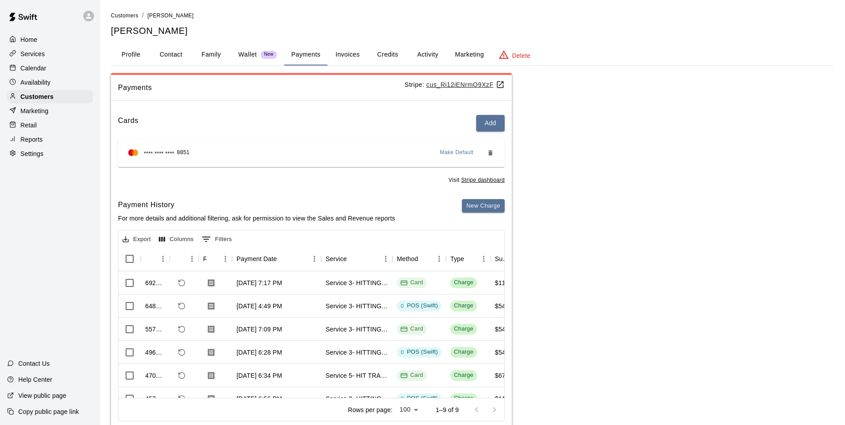
click at [40, 68] on p "Calendar" at bounding box center [33, 68] width 26 height 9
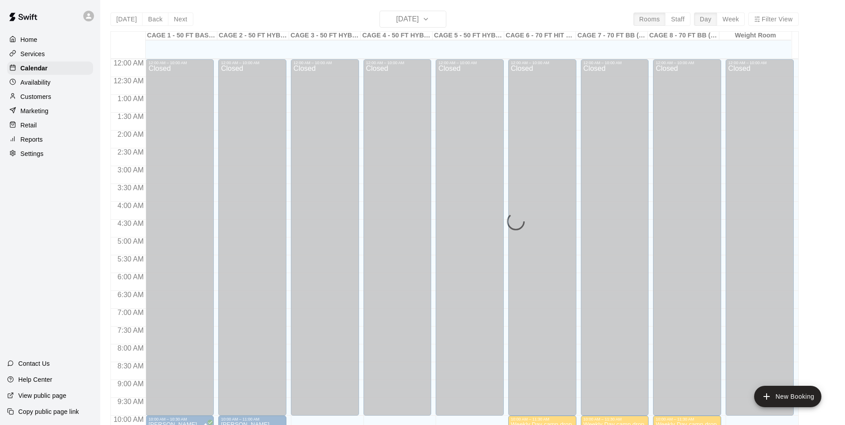
scroll to position [452, 0]
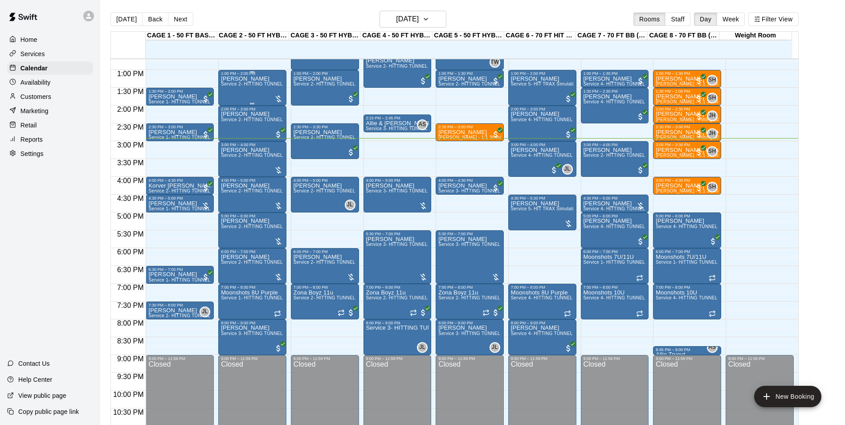
click at [241, 96] on div "Tom Siebert Service 2- HITTING TUNNEL RENTAL - 50ft Baseball" at bounding box center [252, 288] width 63 height 425
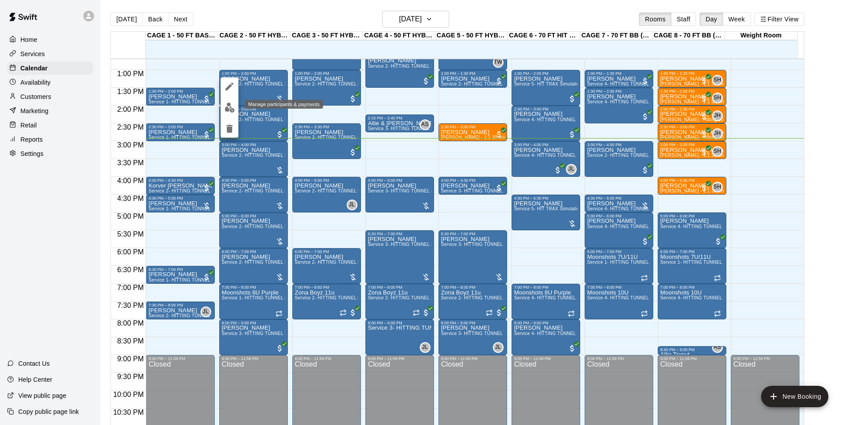
click at [233, 107] on img "edit" at bounding box center [229, 107] width 10 height 10
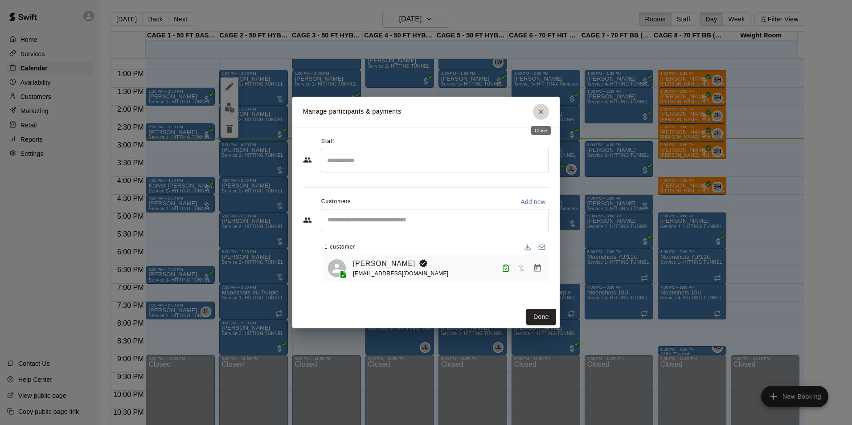
click at [539, 112] on icon "Close" at bounding box center [540, 111] width 9 height 9
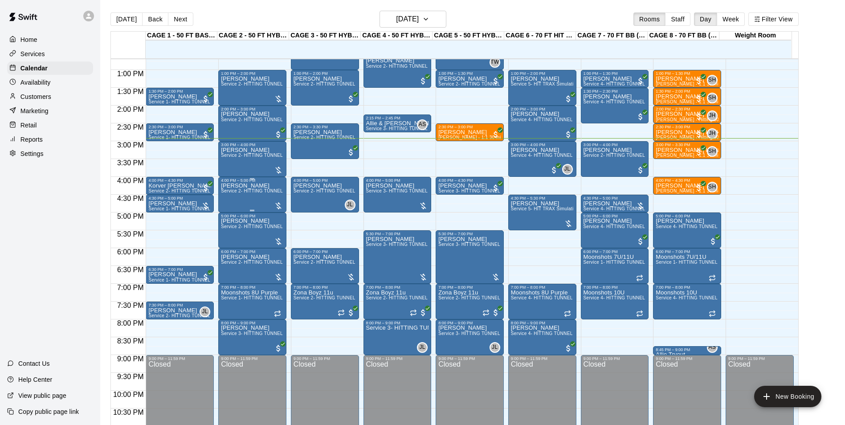
click at [239, 201] on div "Tom Siebert Service 2- HITTING TUNNEL RENTAL - 50ft Baseball" at bounding box center [252, 395] width 63 height 425
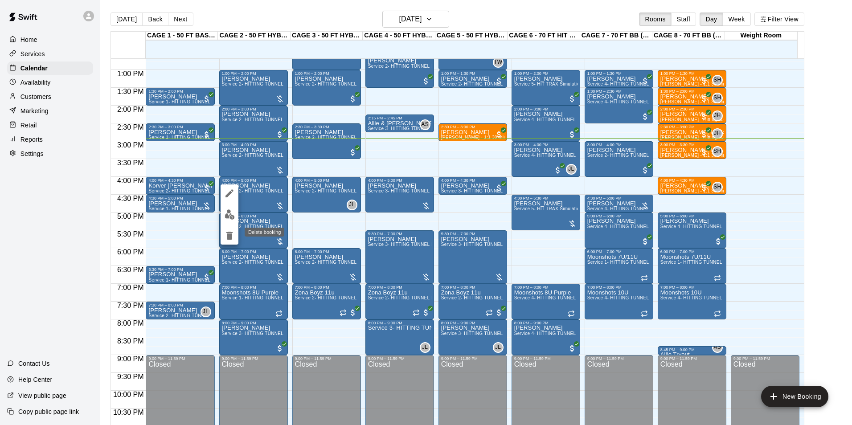
click at [230, 233] on icon "delete" at bounding box center [229, 236] width 6 height 8
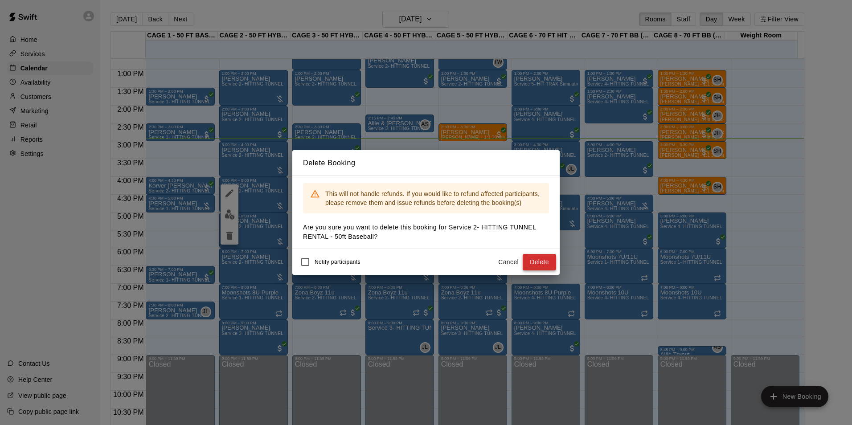
click at [554, 264] on button "Delete" at bounding box center [538, 262] width 33 height 16
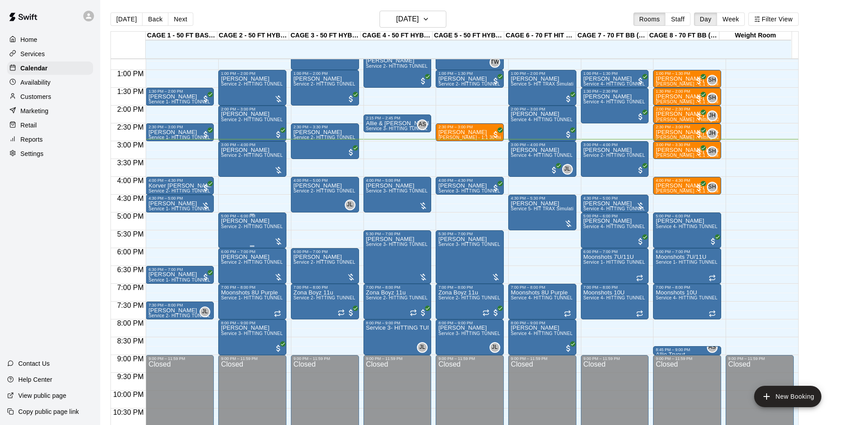
click at [235, 233] on div "Tom Service 2- HITTING TUNNEL RENTAL - 50ft Baseball" at bounding box center [252, 430] width 63 height 425
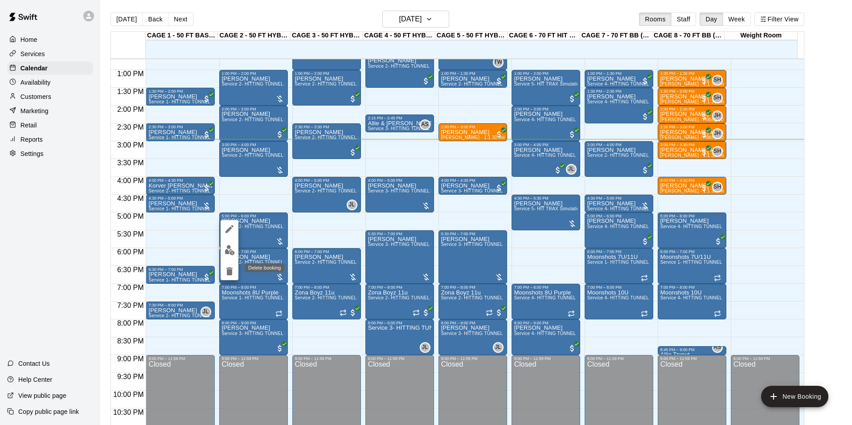
click at [227, 267] on icon "delete" at bounding box center [229, 271] width 11 height 11
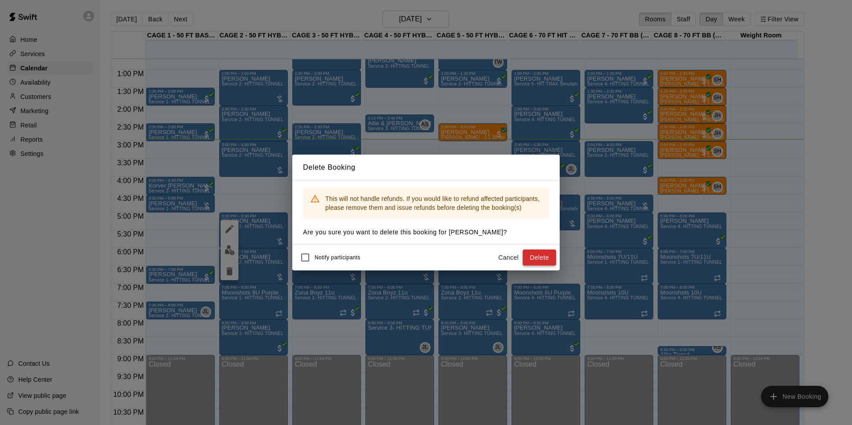
click at [542, 257] on button "Delete" at bounding box center [538, 257] width 33 height 16
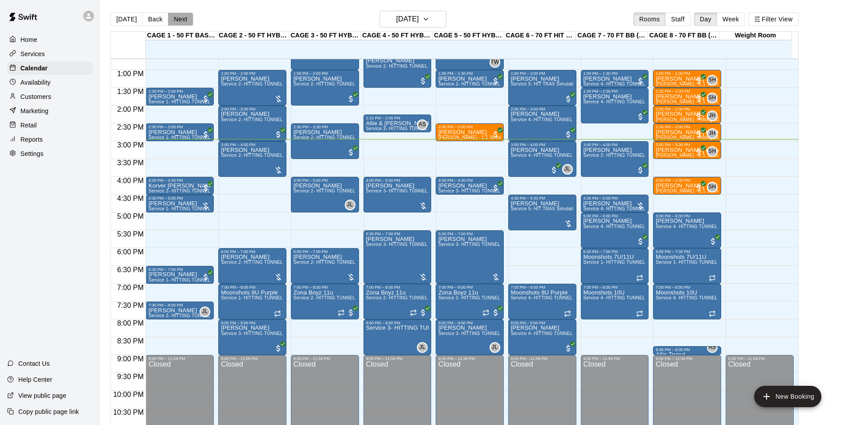
click at [174, 16] on button "Next" at bounding box center [180, 18] width 25 height 13
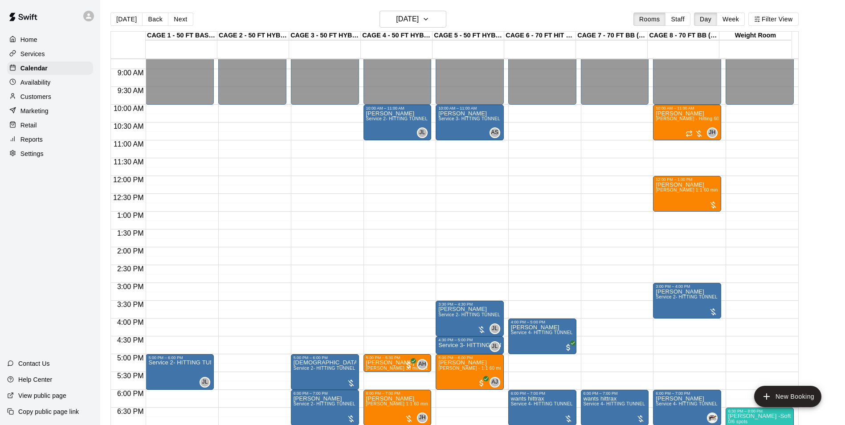
scroll to position [363, 0]
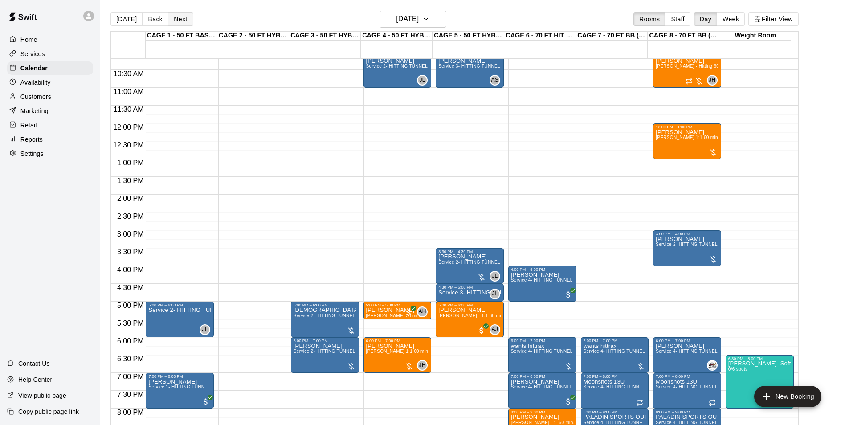
click at [183, 20] on button "Next" at bounding box center [180, 18] width 25 height 13
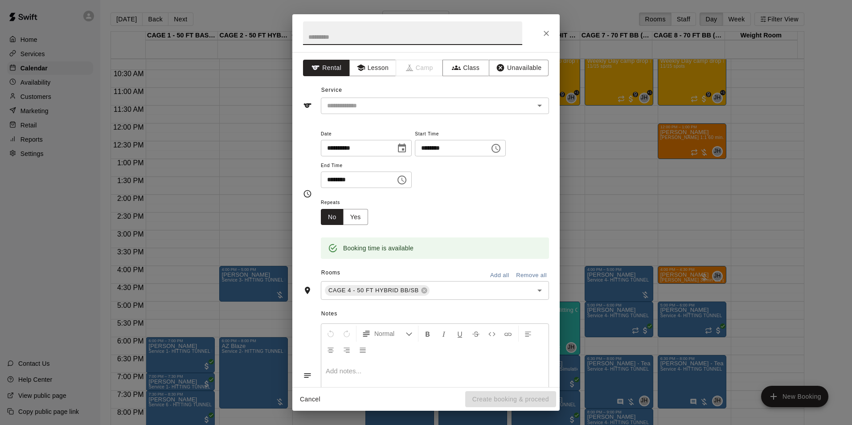
click at [304, 398] on button "Cancel" at bounding box center [310, 399] width 29 height 16
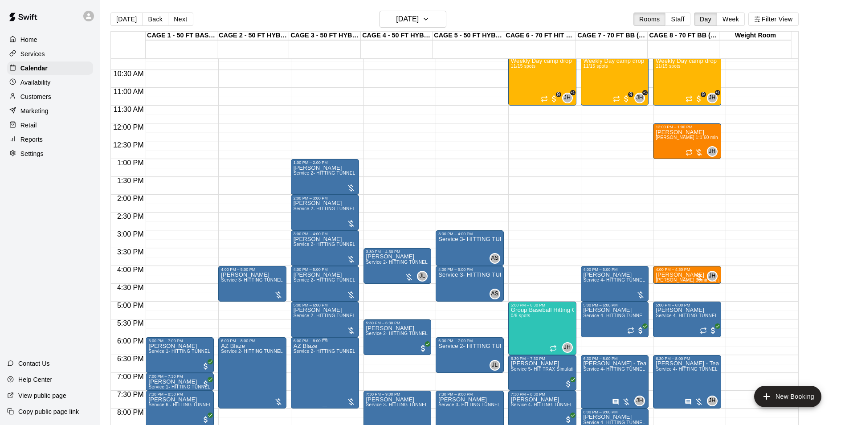
scroll to position [452, 0]
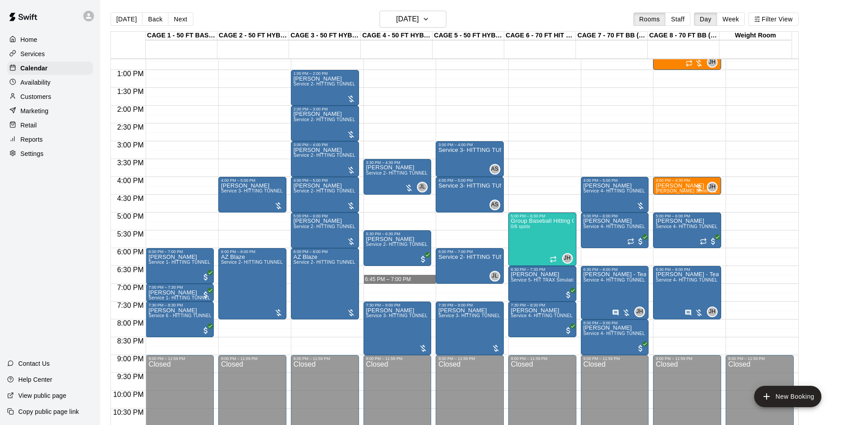
drag, startPoint x: 381, startPoint y: 270, endPoint x: 381, endPoint y: 279, distance: 8.9
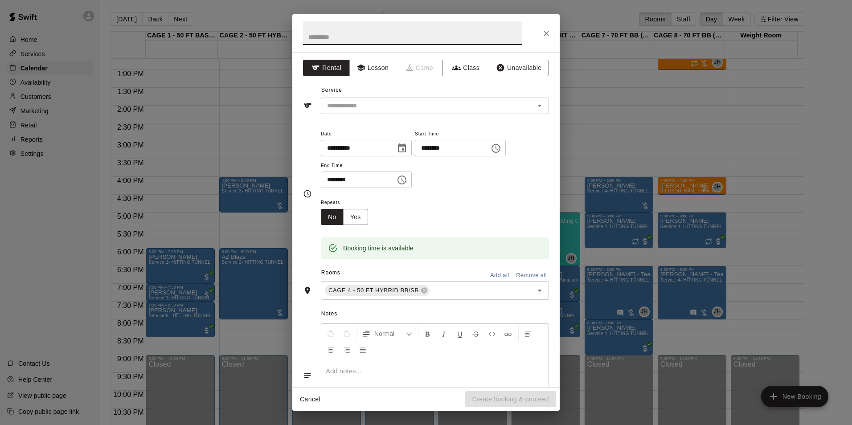
click at [543, 29] on icon "Close" at bounding box center [546, 33] width 9 height 9
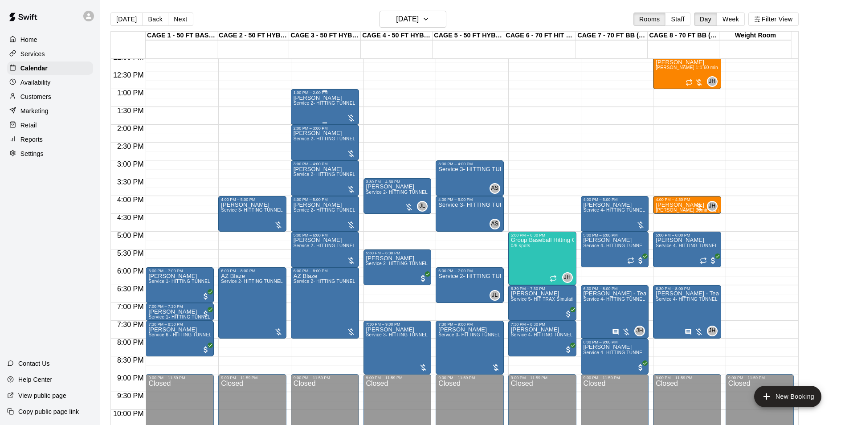
scroll to position [431, 0]
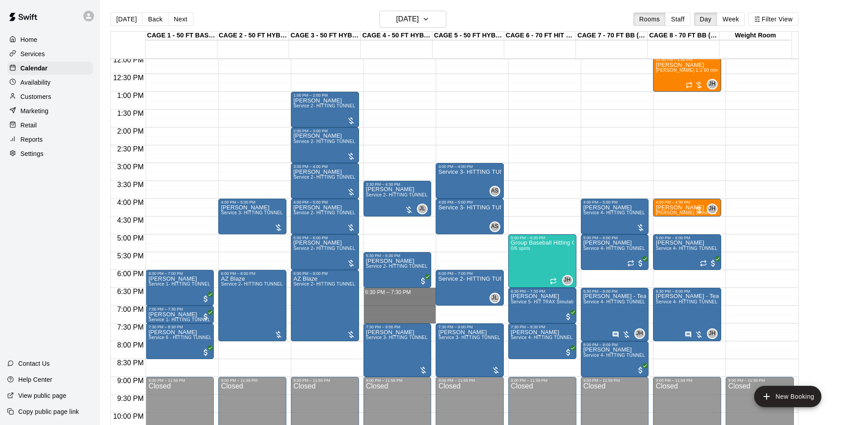
drag, startPoint x: 382, startPoint y: 292, endPoint x: 385, endPoint y: 322, distance: 30.4
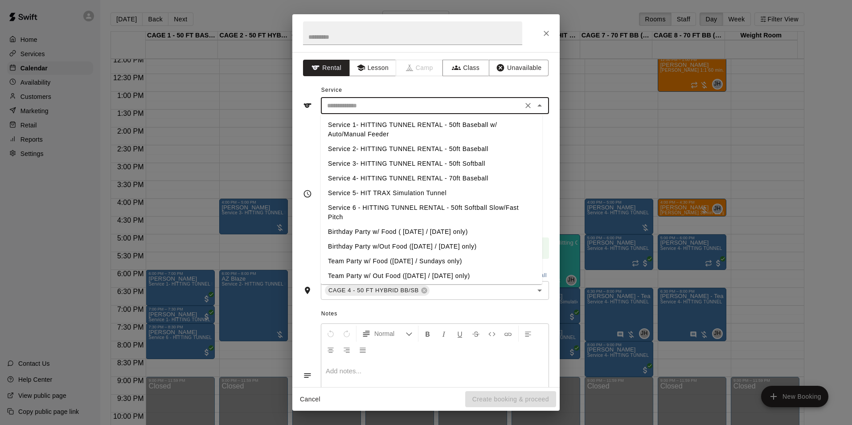
click at [356, 105] on input "text" at bounding box center [421, 105] width 196 height 11
click at [400, 147] on li "Service 2- HITTING TUNNEL RENTAL - 50ft Baseball" at bounding box center [431, 149] width 221 height 15
type input "**********"
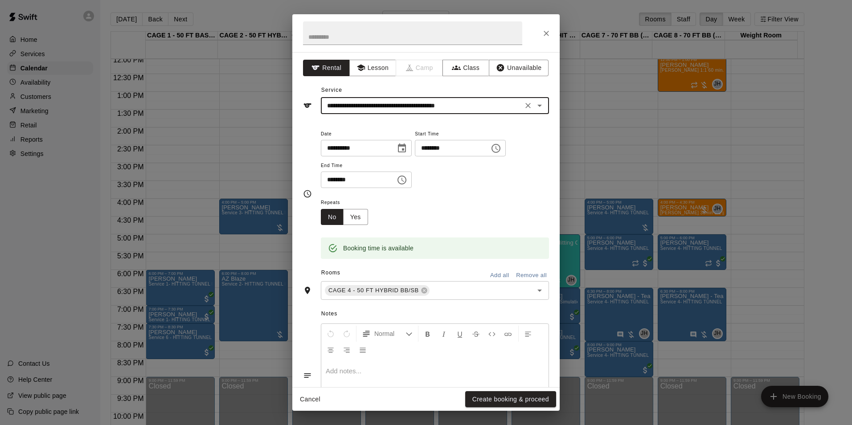
click at [506, 410] on div "Cancel Create booking & proceed" at bounding box center [425, 399] width 267 height 24
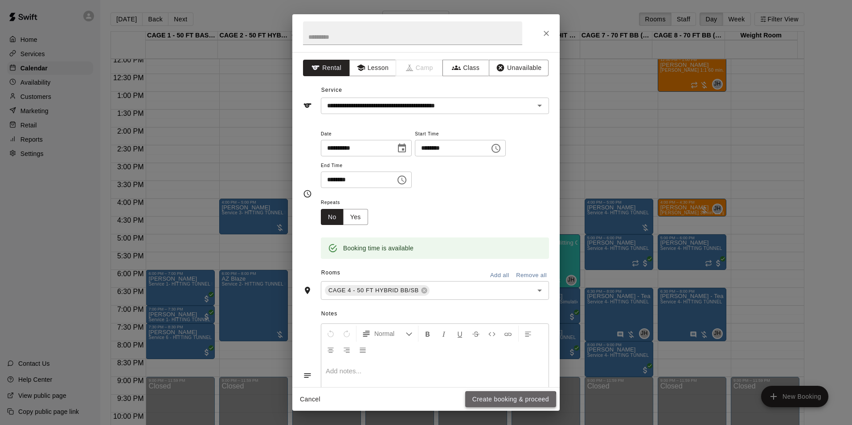
click at [506, 401] on button "Create booking & proceed" at bounding box center [510, 399] width 91 height 16
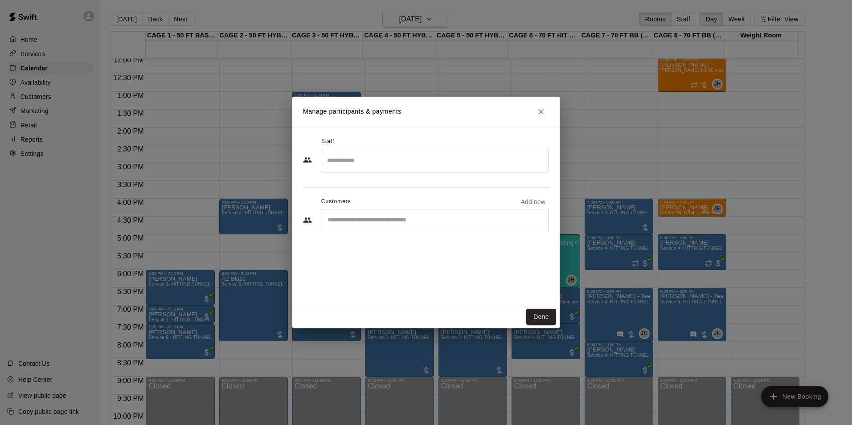
click at [395, 166] on input "Search staff" at bounding box center [435, 161] width 220 height 16
click at [306, 186] on div "Staff ​ Customers Add new ​" at bounding box center [426, 187] width 246 height 106
click at [360, 224] on input "Start typing to search customers..." at bounding box center [435, 220] width 220 height 9
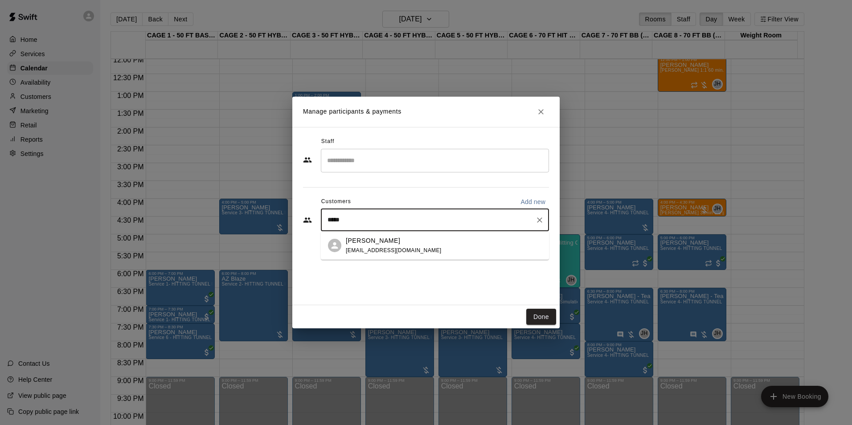
type input "******"
click at [406, 252] on span "coachtomsiebert@gmail.com" at bounding box center [394, 250] width 96 height 6
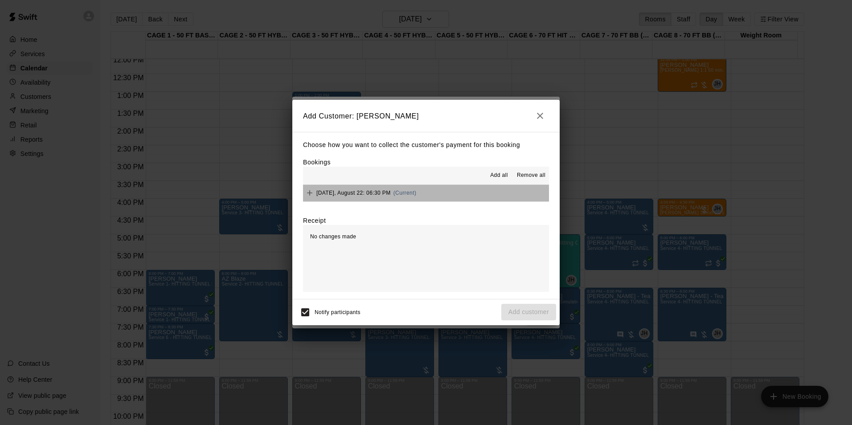
click at [457, 199] on button "Friday, August 22: 06:30 PM (Current)" at bounding box center [426, 193] width 246 height 16
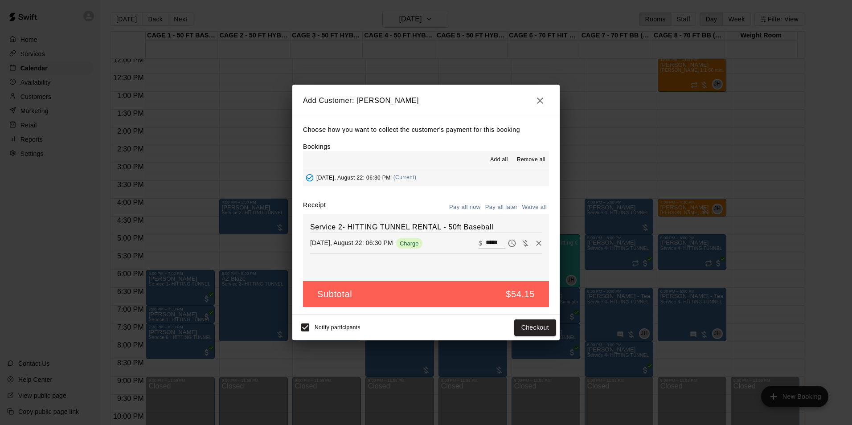
click at [498, 208] on button "Pay all later" at bounding box center [501, 207] width 37 height 14
click at [521, 330] on button "Add customer" at bounding box center [528, 327] width 55 height 16
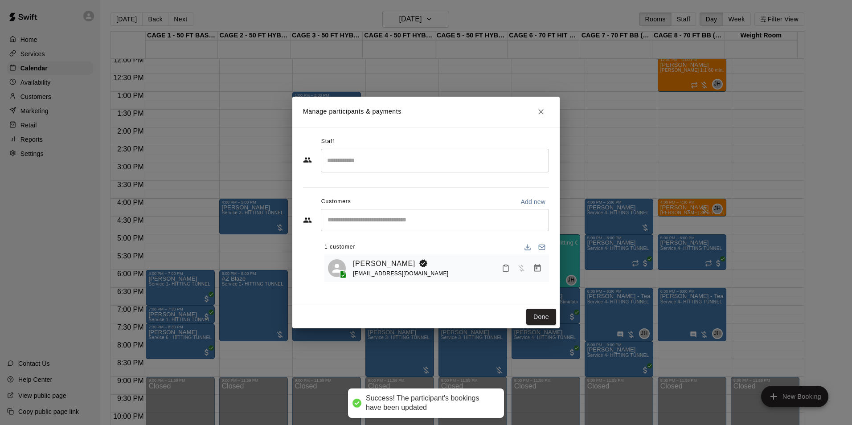
click at [542, 109] on icon "Close" at bounding box center [540, 111] width 9 height 9
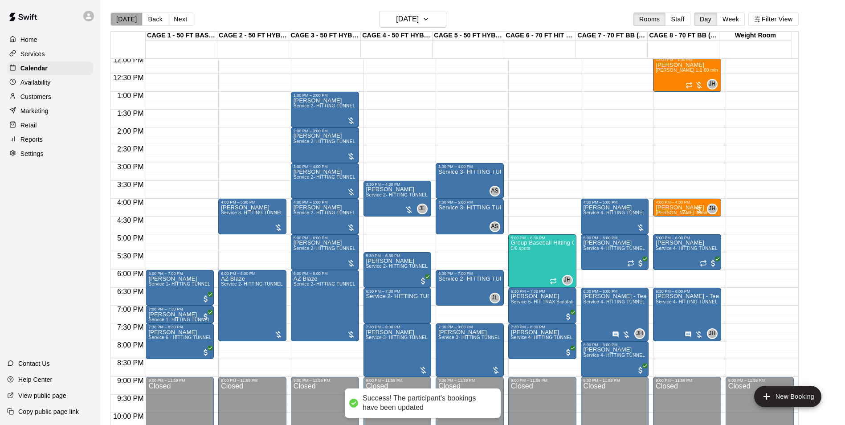
click at [134, 14] on button "[DATE]" at bounding box center [126, 18] width 32 height 13
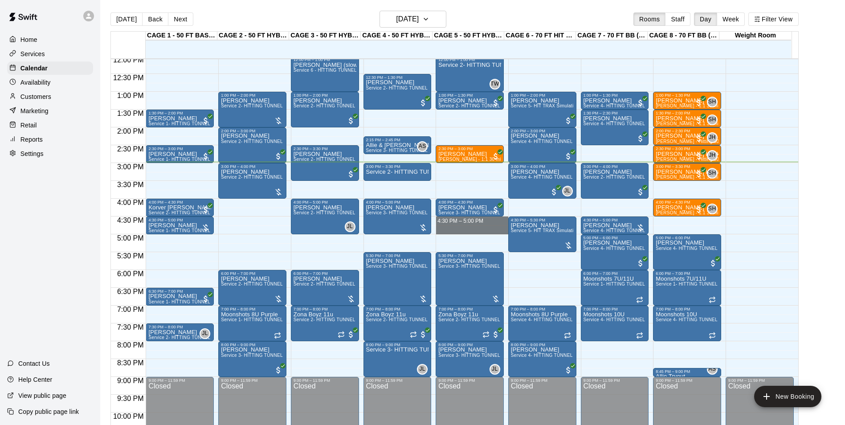
drag, startPoint x: 463, startPoint y: 220, endPoint x: 463, endPoint y: 231, distance: 11.1
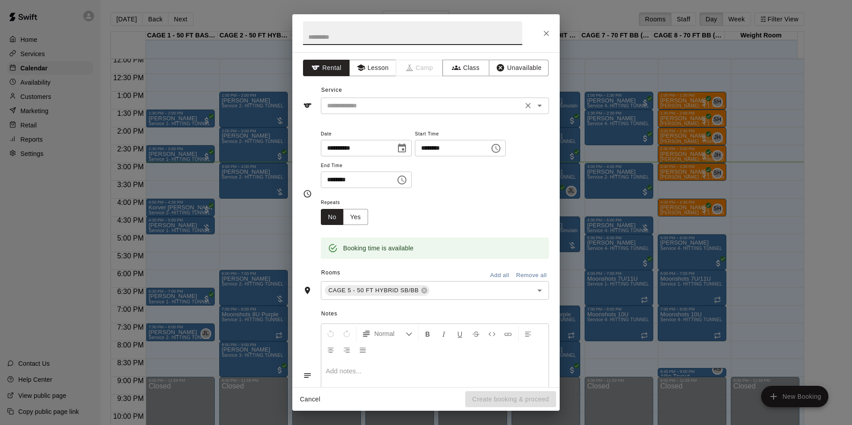
click at [415, 107] on input "text" at bounding box center [421, 105] width 196 height 11
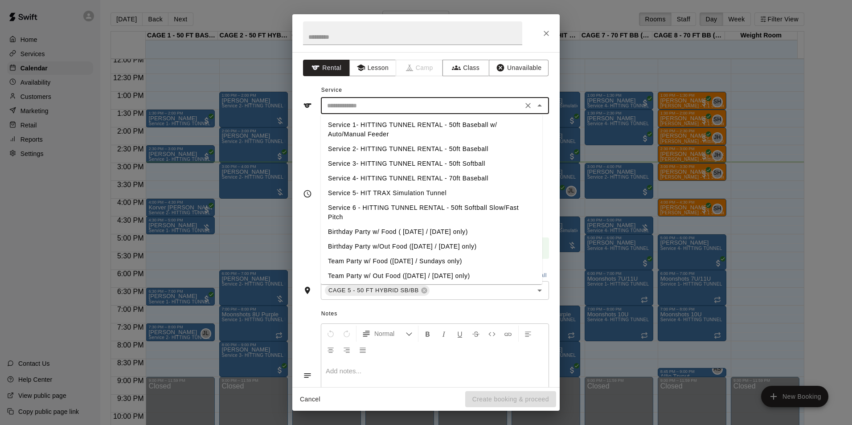
click at [434, 150] on li "Service 2- HITTING TUNNEL RENTAL - 50ft Baseball" at bounding box center [431, 149] width 221 height 15
type input "**********"
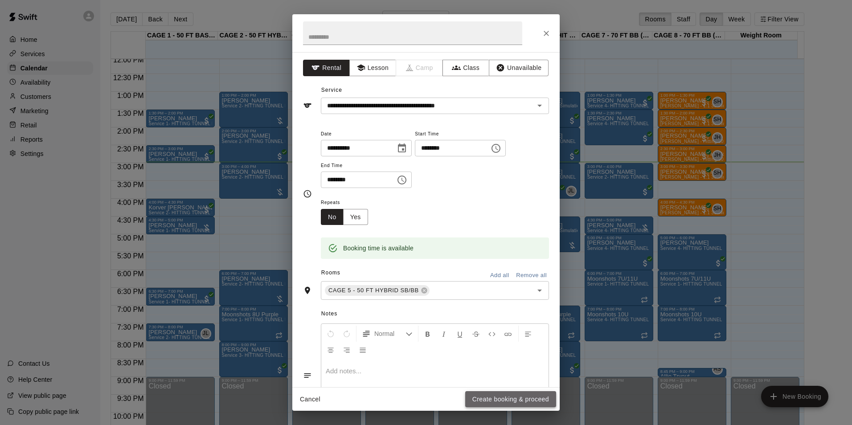
click at [514, 399] on button "Create booking & proceed" at bounding box center [510, 399] width 91 height 16
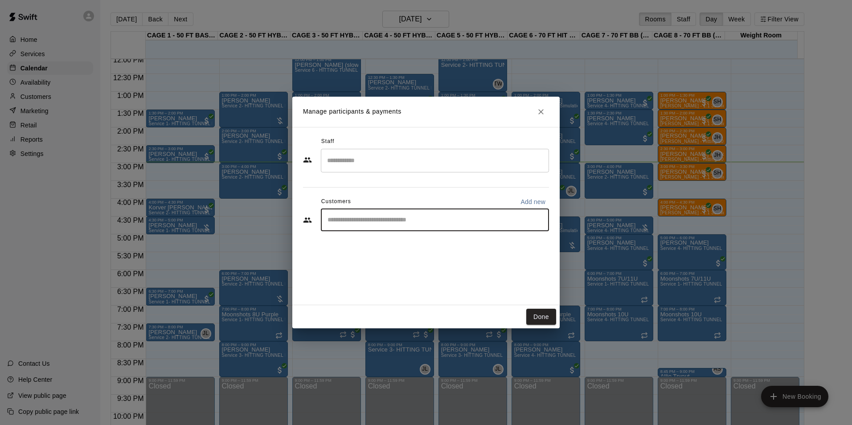
click at [429, 217] on input "Start typing to search customers..." at bounding box center [435, 220] width 220 height 9
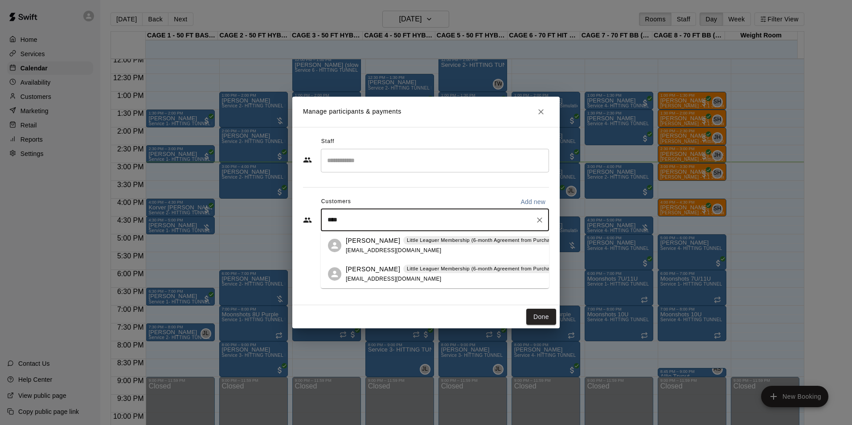
type input "*****"
click at [379, 245] on p "[PERSON_NAME]" at bounding box center [373, 240] width 54 height 9
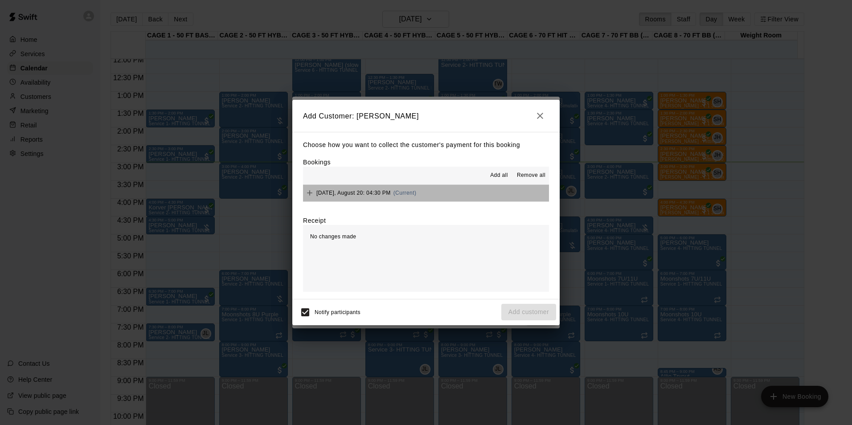
click at [457, 188] on button "Wednesday, August 20: 04:30 PM (Current)" at bounding box center [426, 193] width 246 height 16
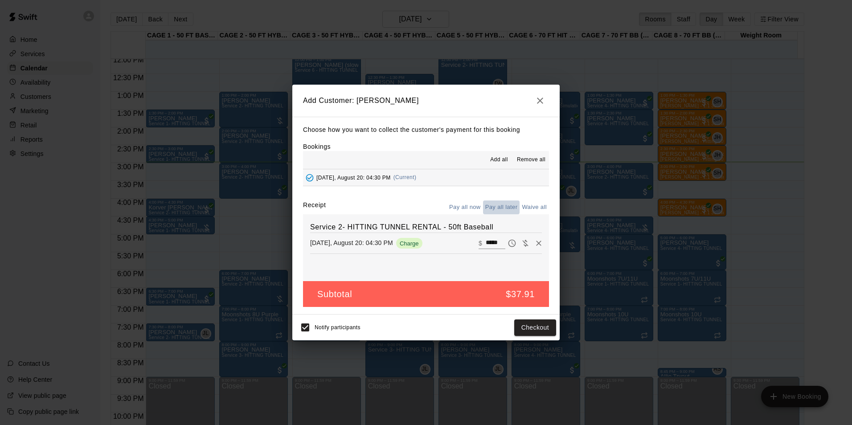
click at [501, 209] on button "Pay all later" at bounding box center [501, 207] width 37 height 14
click at [515, 325] on button "Add customer" at bounding box center [528, 327] width 55 height 16
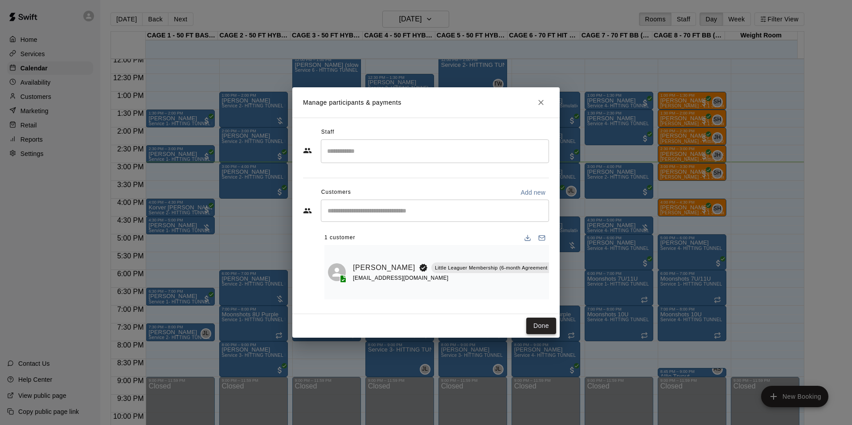
click at [538, 330] on button "Done" at bounding box center [541, 326] width 30 height 16
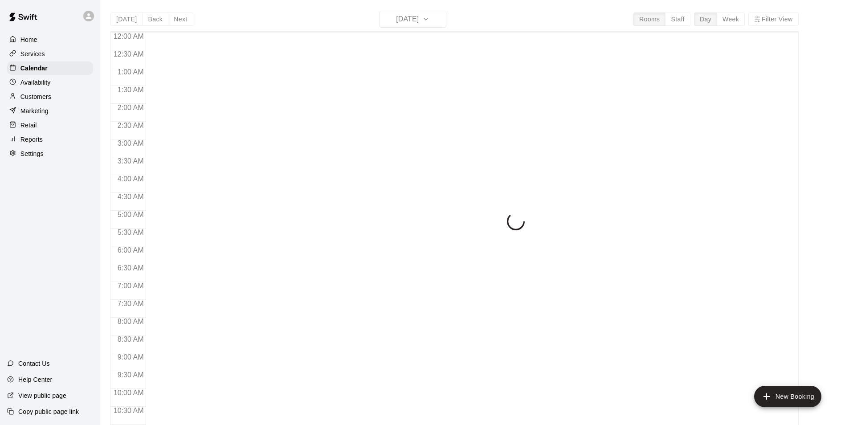
scroll to position [452, 0]
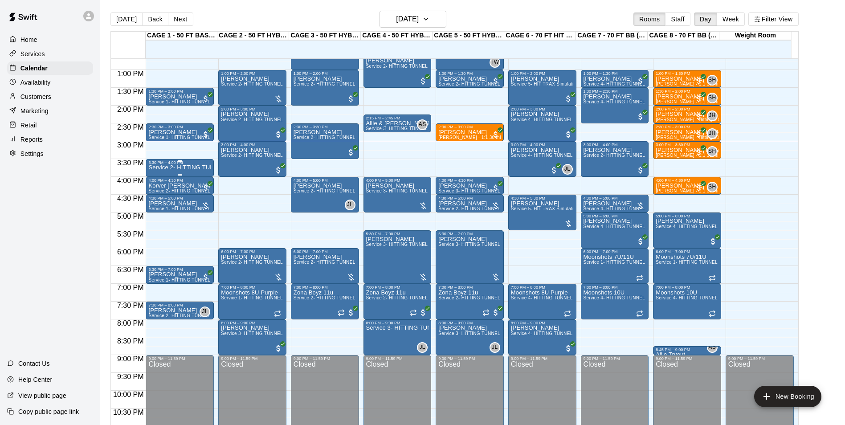
click at [198, 167] on p "Service 2- HITTING TUNNEL RENTAL - 50ft Baseball" at bounding box center [179, 167] width 63 height 0
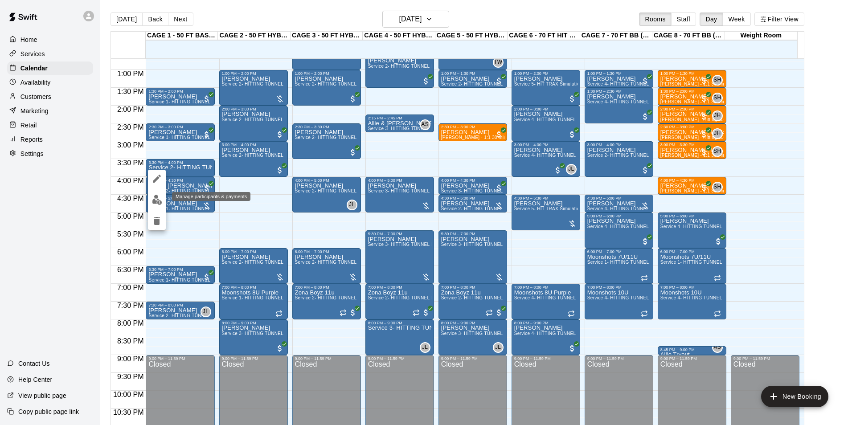
click at [153, 200] on img "edit" at bounding box center [157, 200] width 10 height 10
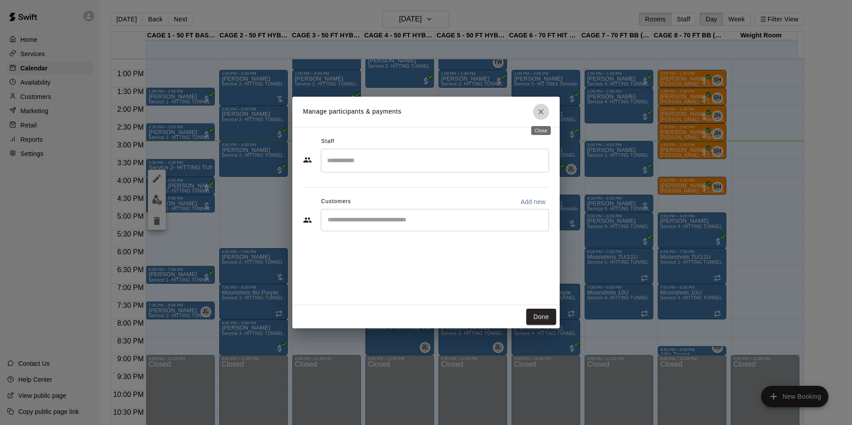
click at [540, 115] on icon "Close" at bounding box center [540, 111] width 9 height 9
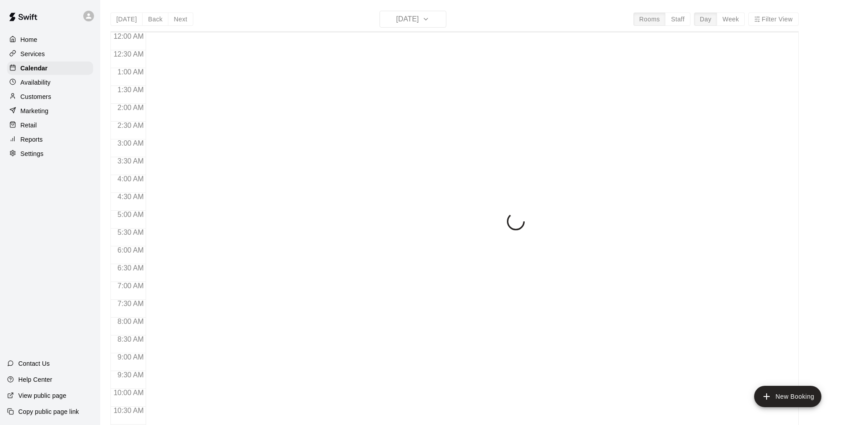
scroll to position [452, 0]
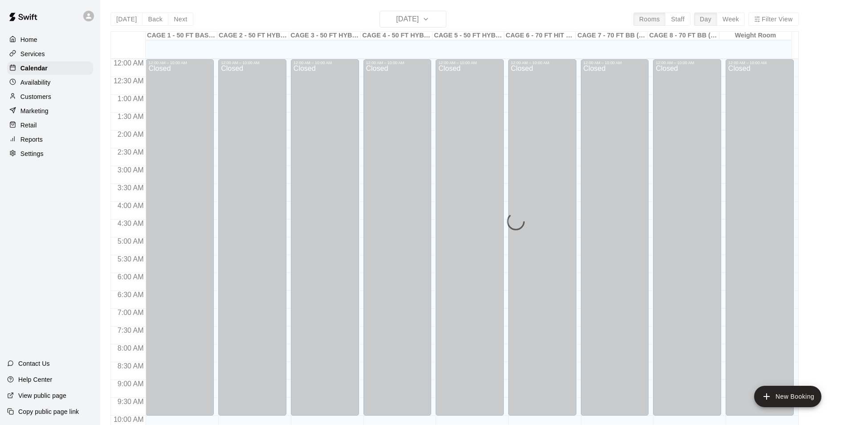
scroll to position [452, 0]
